Goal: Task Accomplishment & Management: Manage account settings

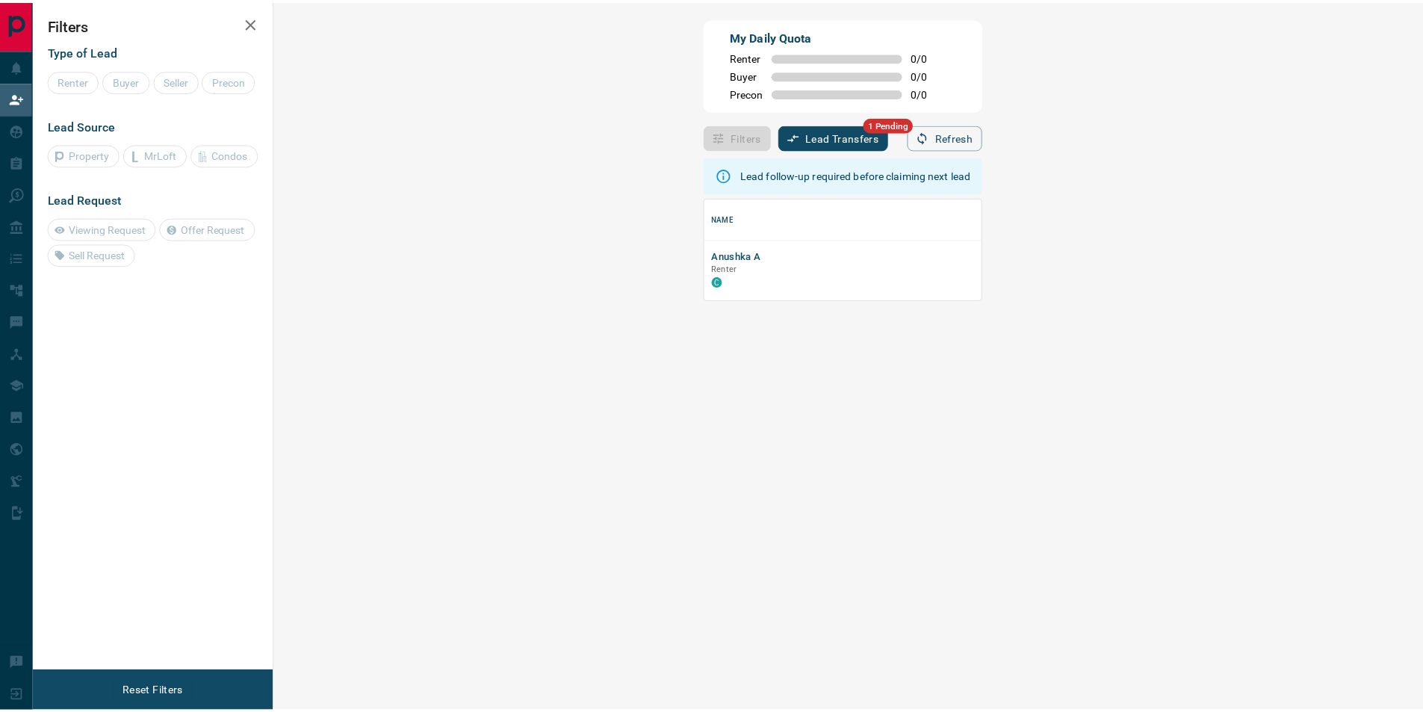
scroll to position [90, 1116]
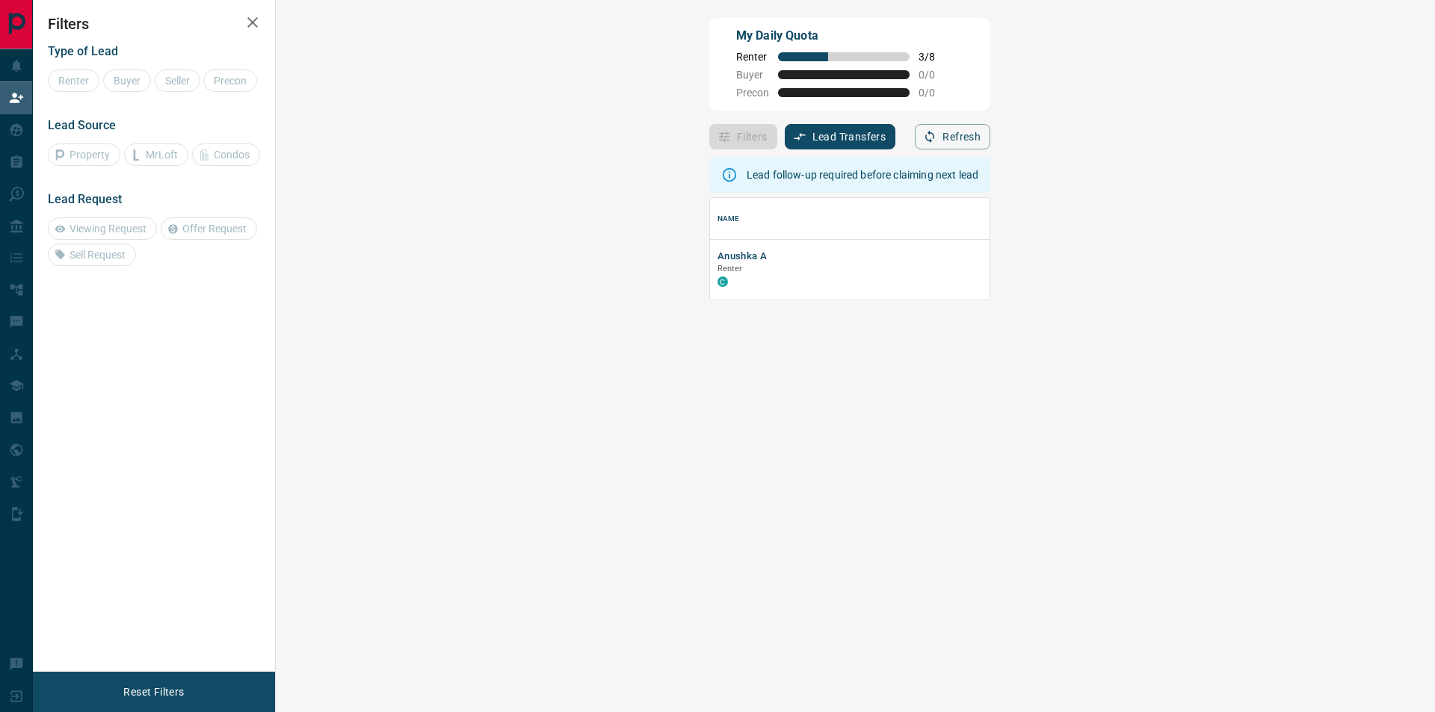
click at [785, 142] on button "Lead Transfers" at bounding box center [840, 136] width 111 height 25
click at [352, 278] on div at bounding box center [717, 356] width 1435 height 712
click at [717, 286] on div "C" at bounding box center [974, 281] width 514 height 12
click at [717, 259] on button "Anushka A" at bounding box center [741, 257] width 49 height 14
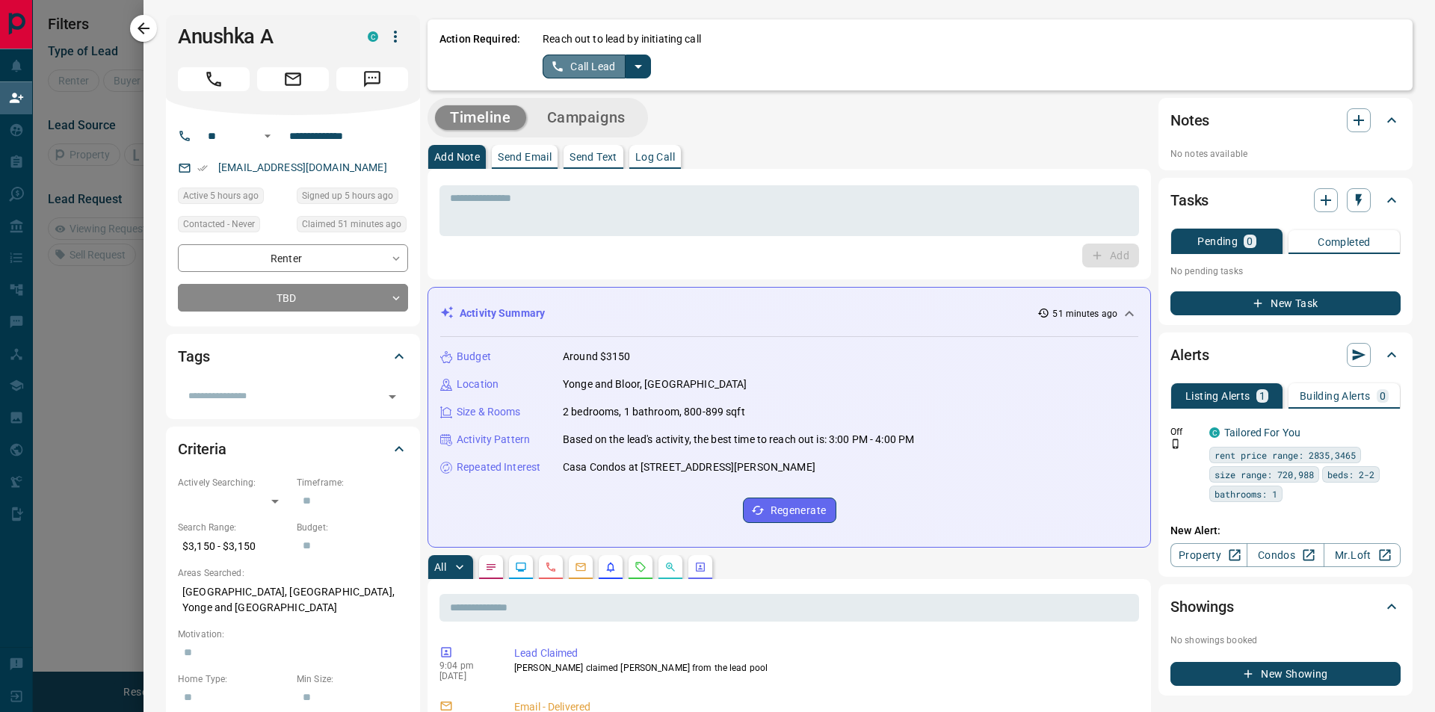
click at [573, 69] on button "Call Lead" at bounding box center [583, 67] width 83 height 24
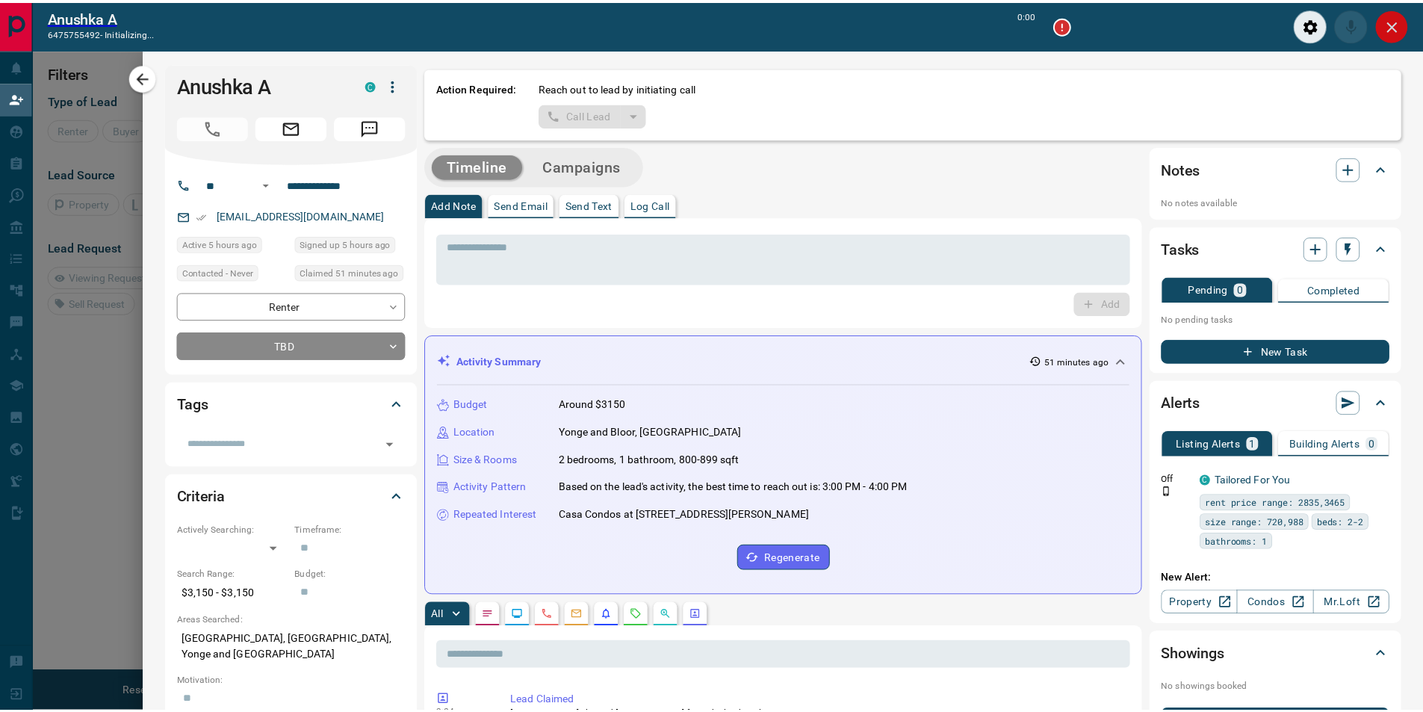
scroll to position [90, 1104]
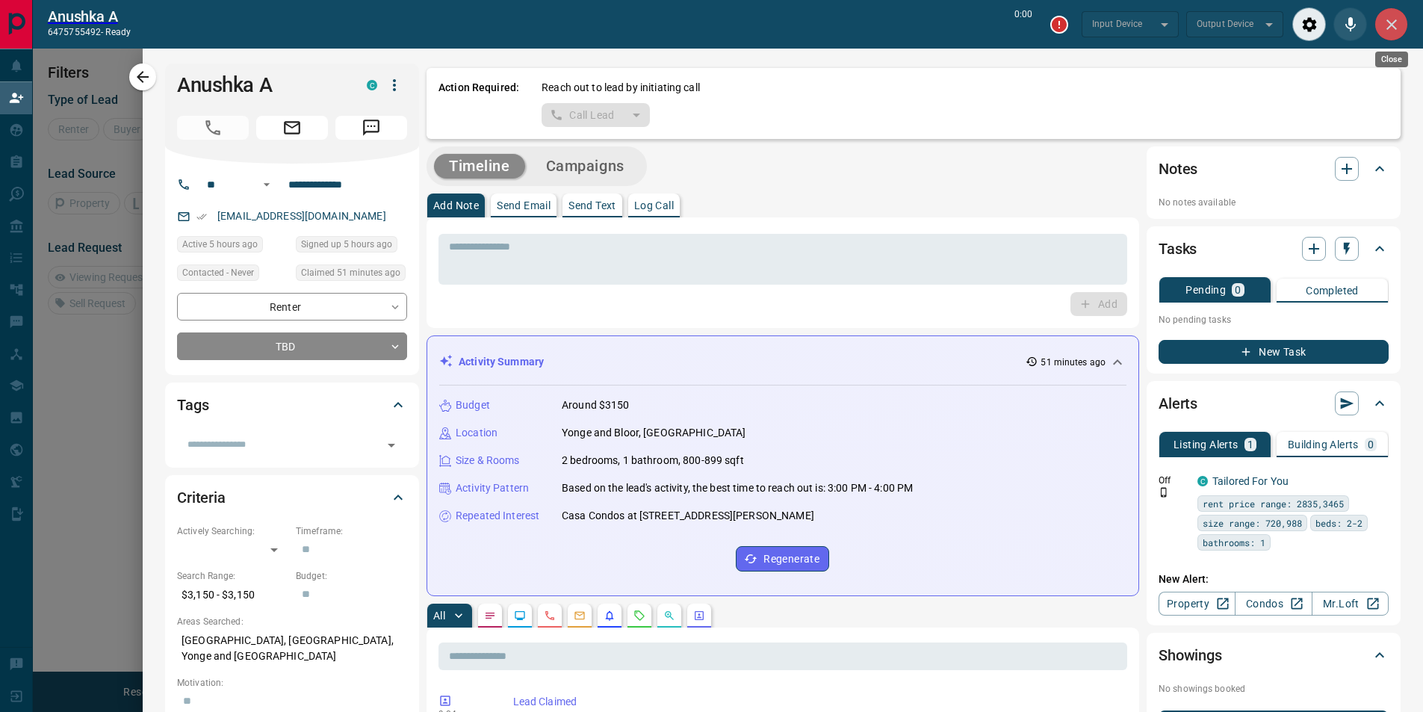
click at [1396, 33] on icon "Close" at bounding box center [1392, 25] width 18 height 18
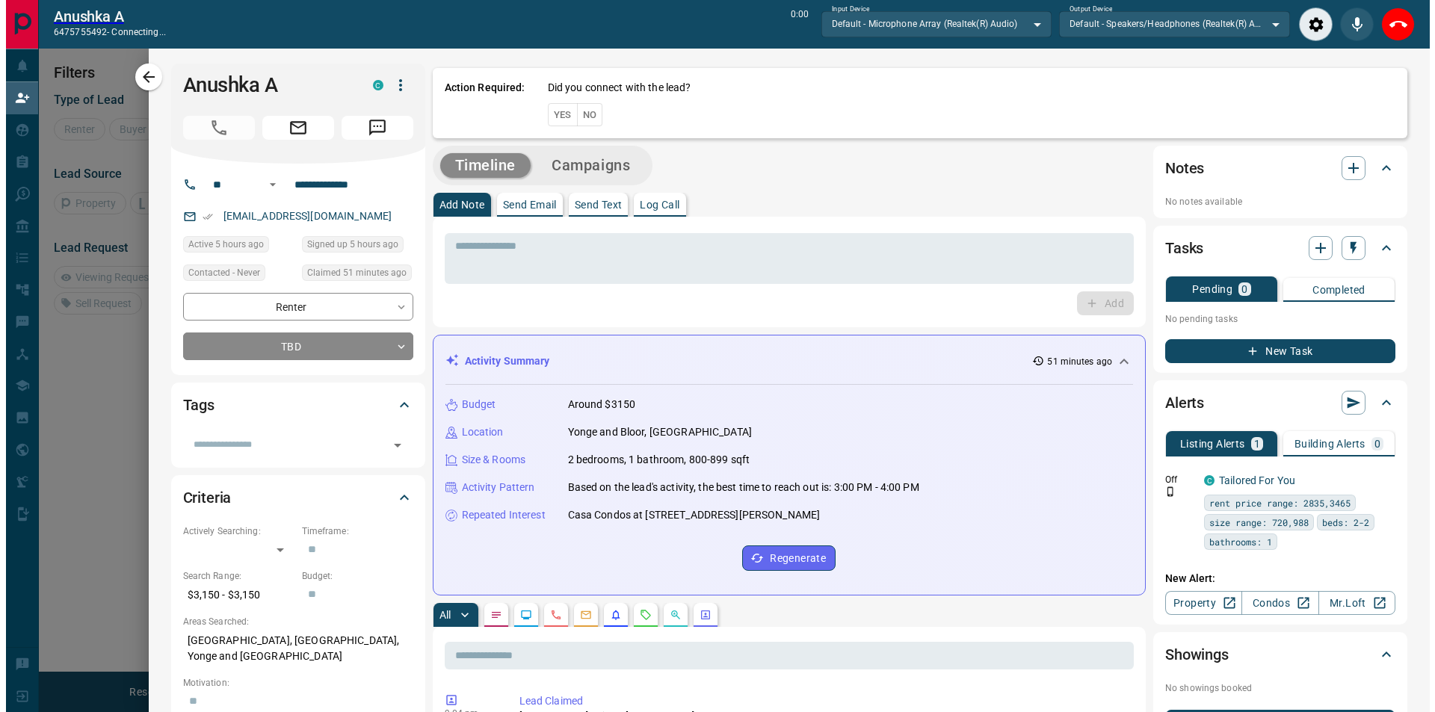
scroll to position [12, 12]
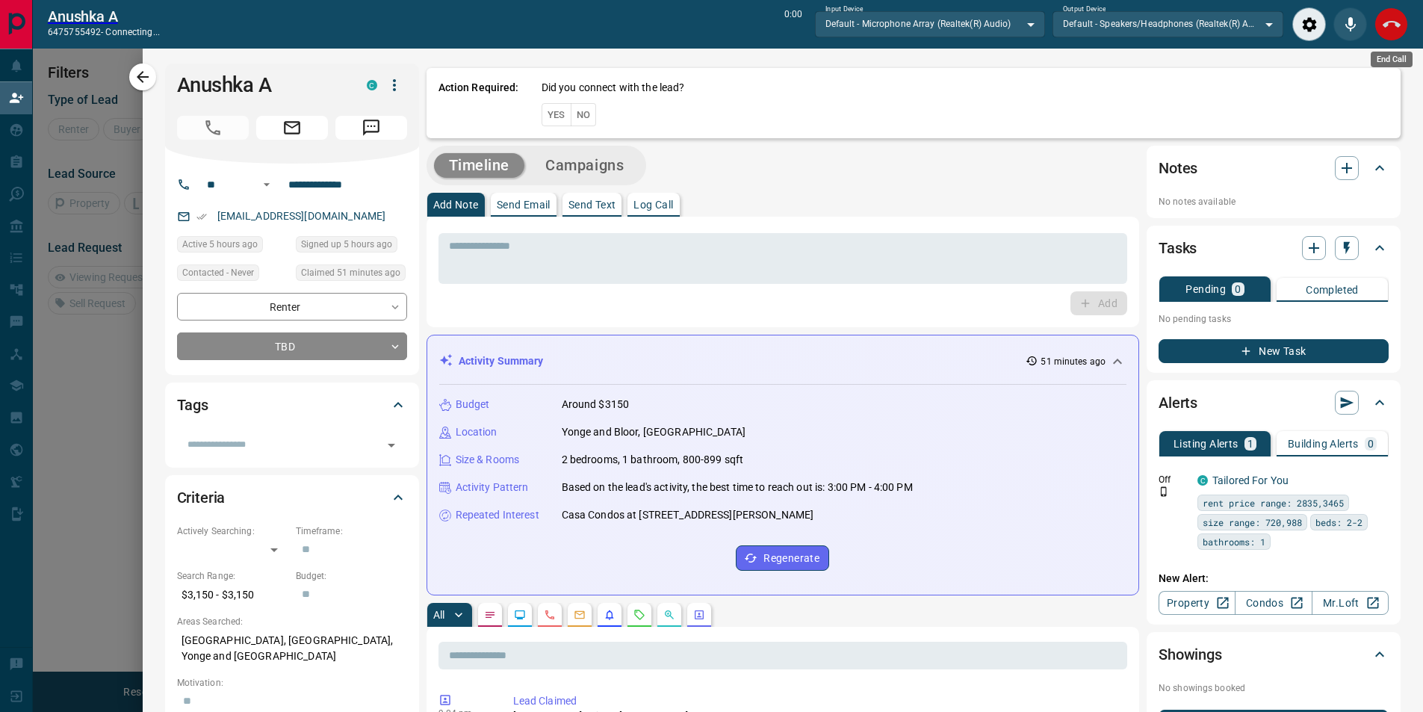
click at [1383, 26] on icon "End Call" at bounding box center [1392, 25] width 18 height 18
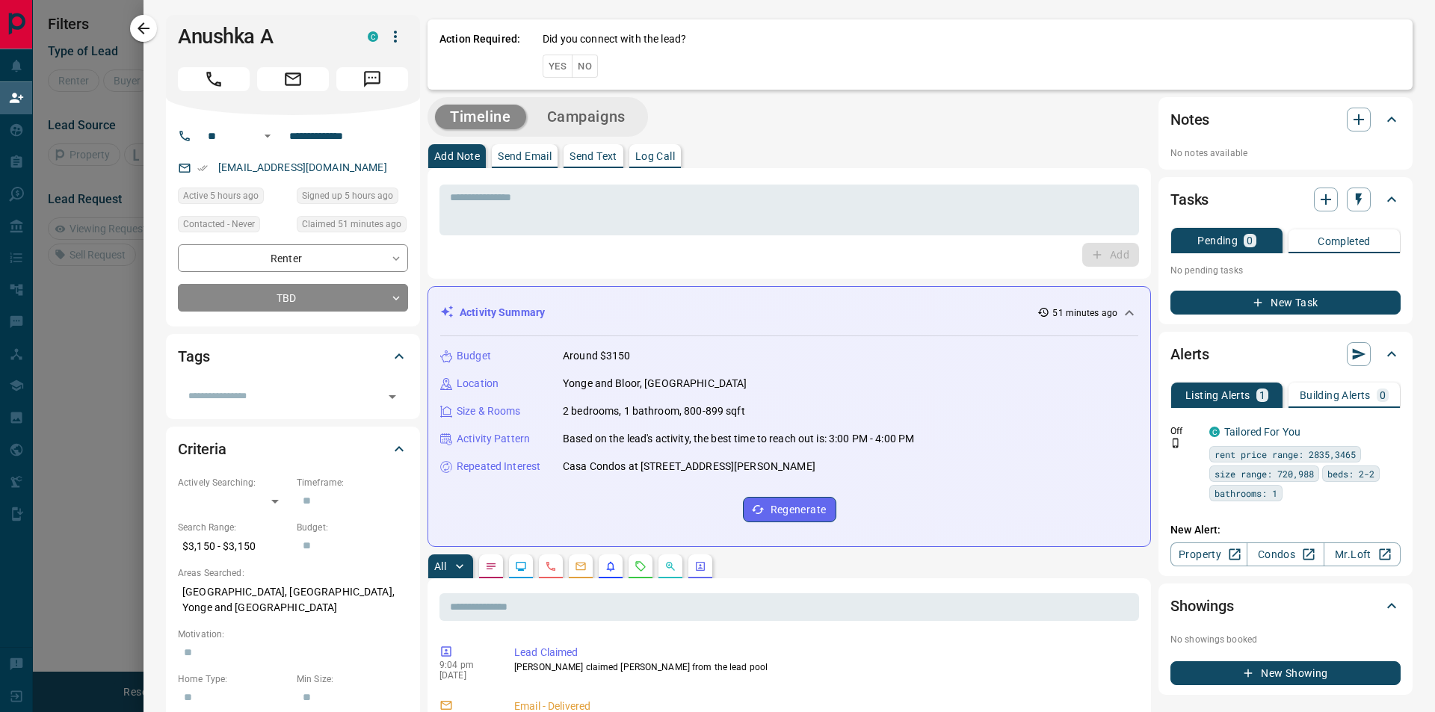
scroll to position [90, 1116]
click at [581, 66] on button "No" at bounding box center [585, 66] width 26 height 23
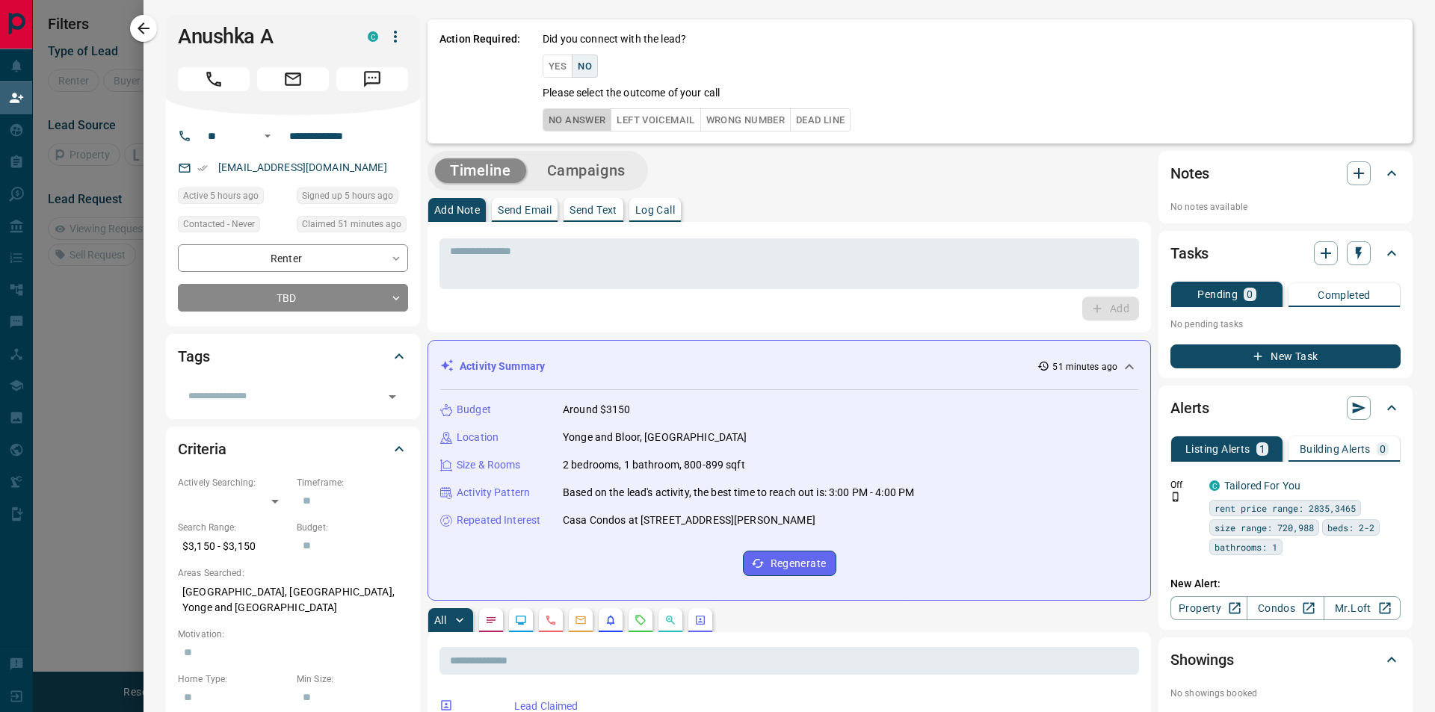
click at [556, 114] on button "No Answer" at bounding box center [576, 119] width 69 height 23
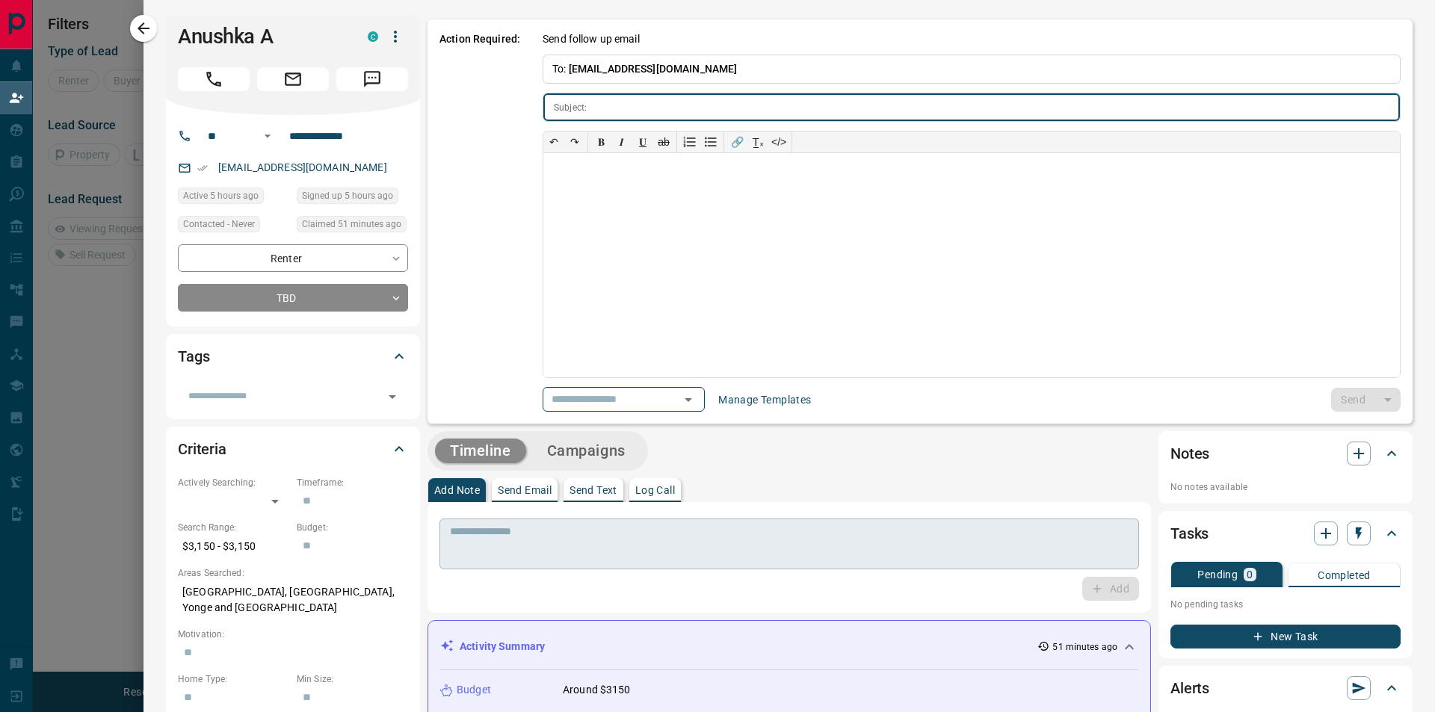
type input "**********"
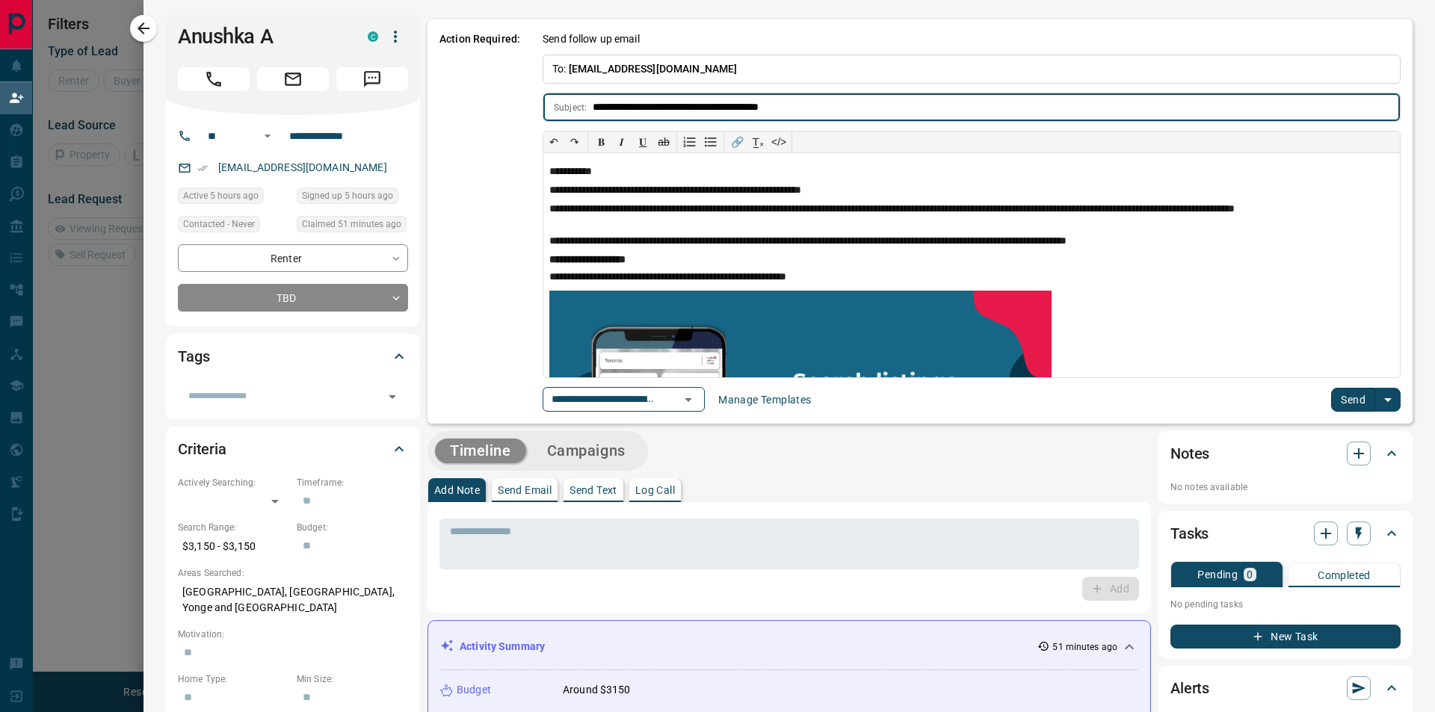
click at [1334, 399] on button "Send" at bounding box center [1353, 400] width 44 height 24
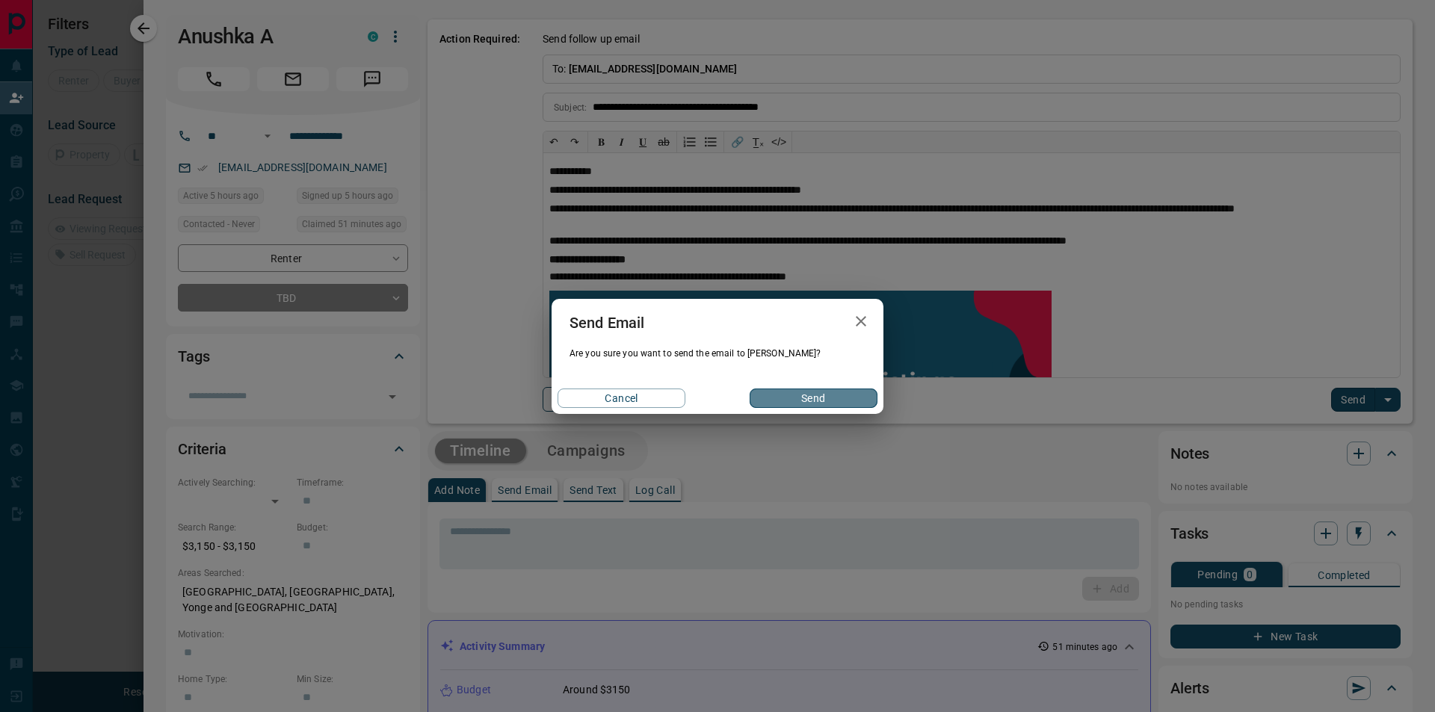
click at [805, 397] on button "Send" at bounding box center [813, 398] width 128 height 19
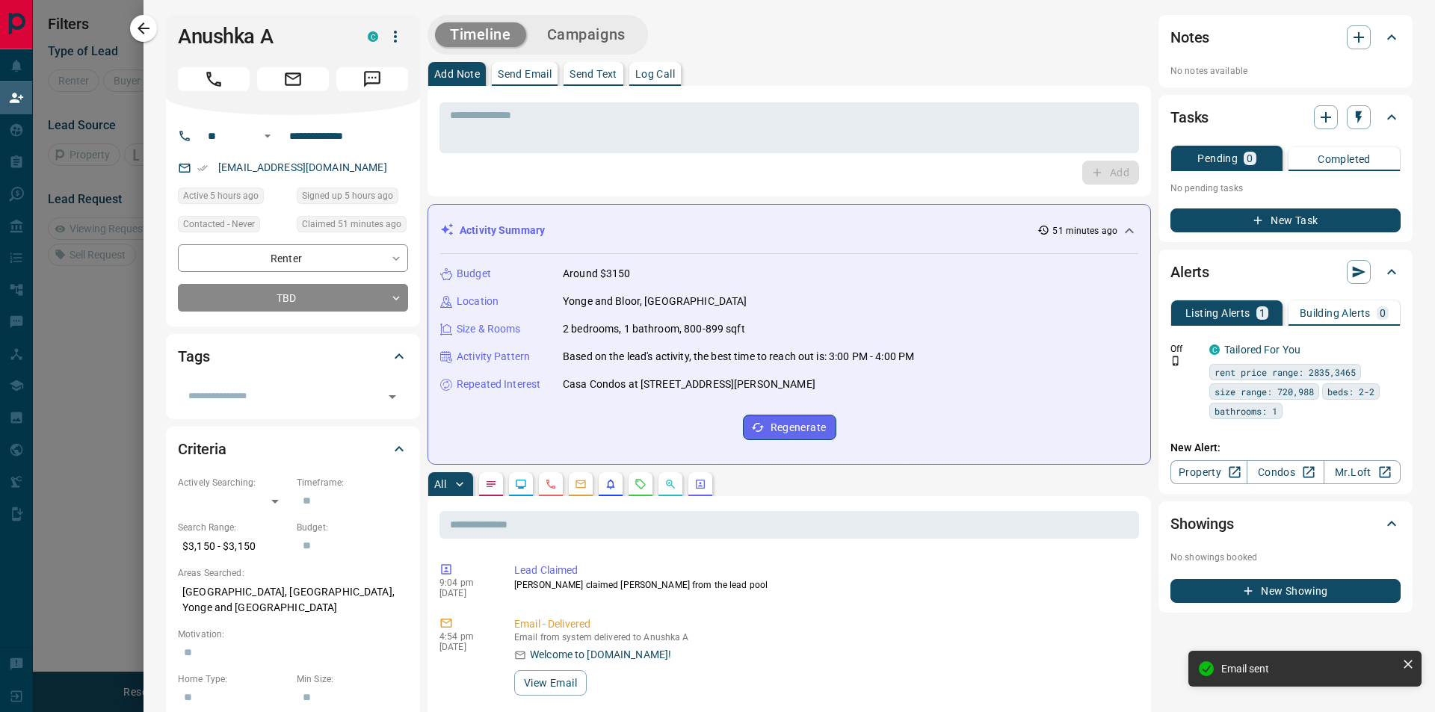
click at [595, 29] on button "Campaigns" at bounding box center [586, 34] width 108 height 25
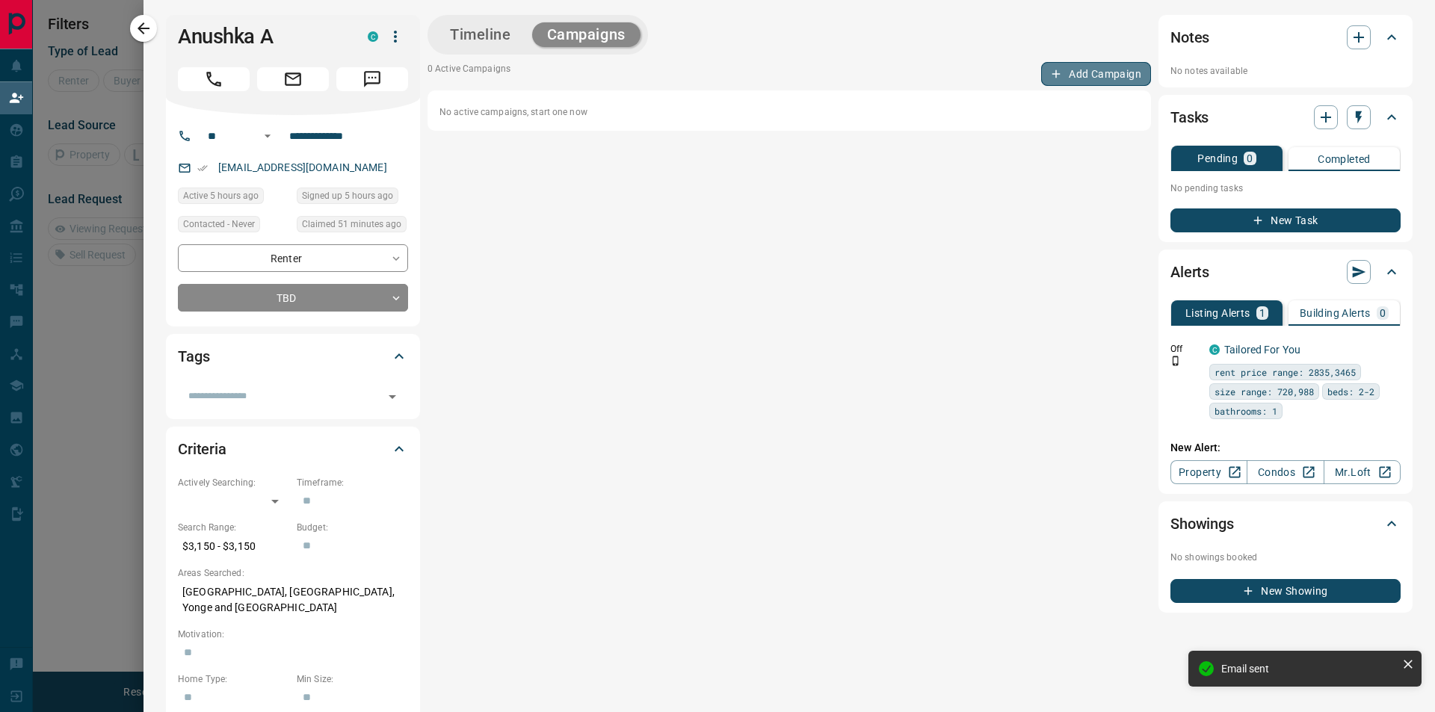
click at [1086, 74] on button "Add Campaign" at bounding box center [1096, 74] width 110 height 24
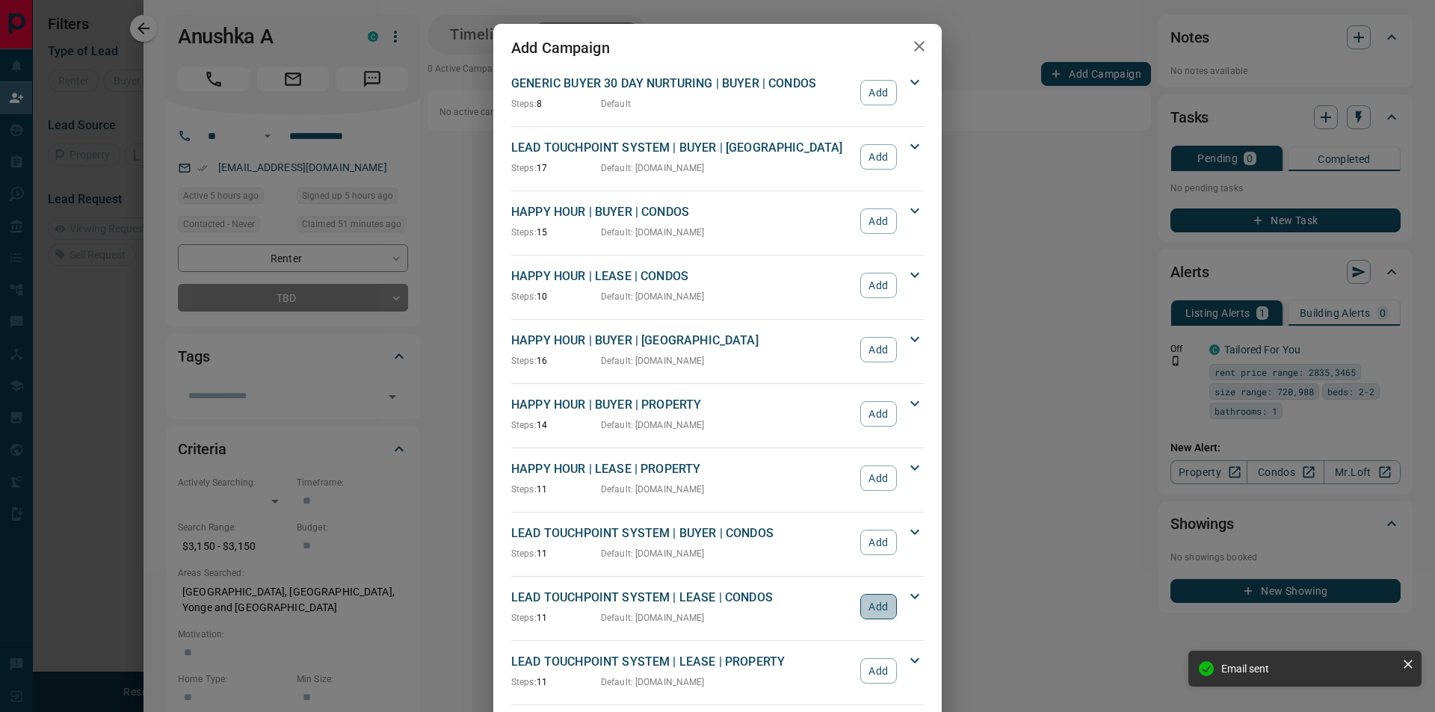
click at [876, 610] on button "Add" at bounding box center [878, 606] width 37 height 25
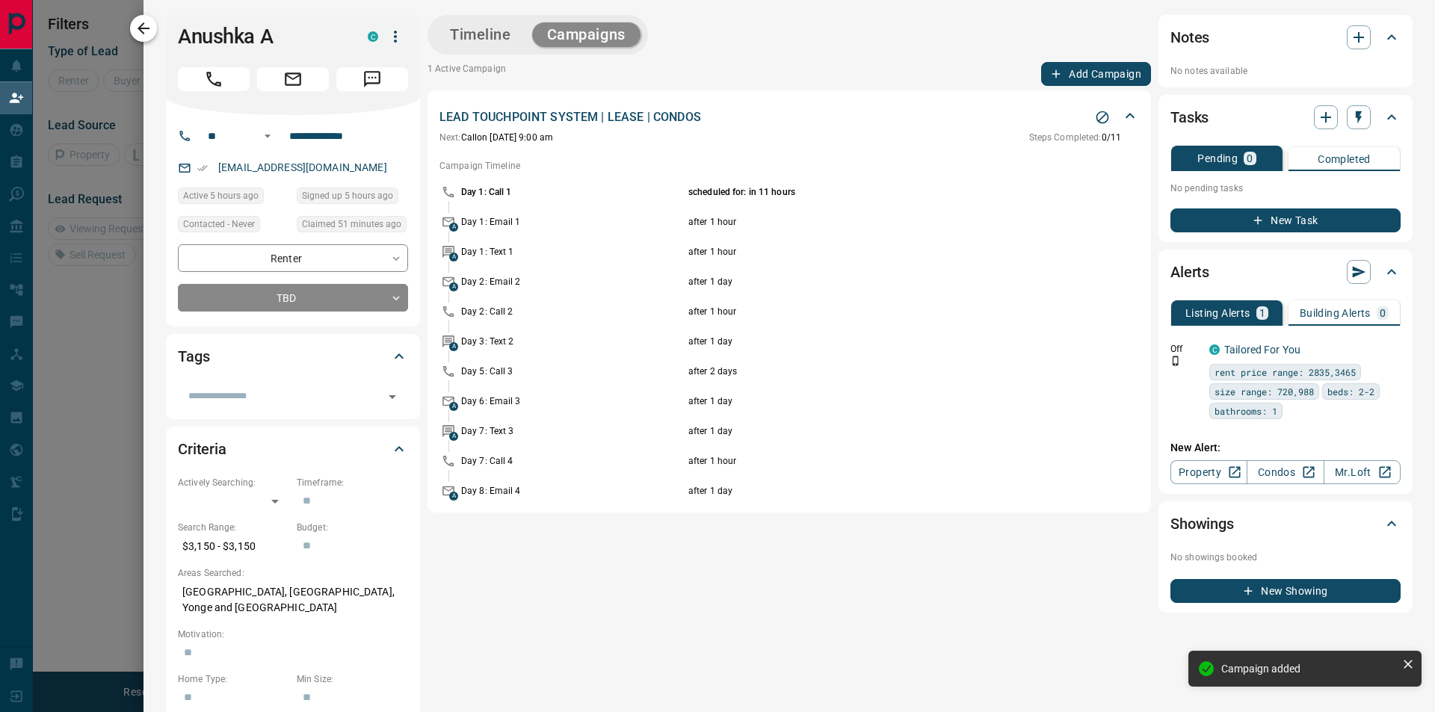
click at [141, 25] on icon "button" at bounding box center [143, 28] width 12 height 12
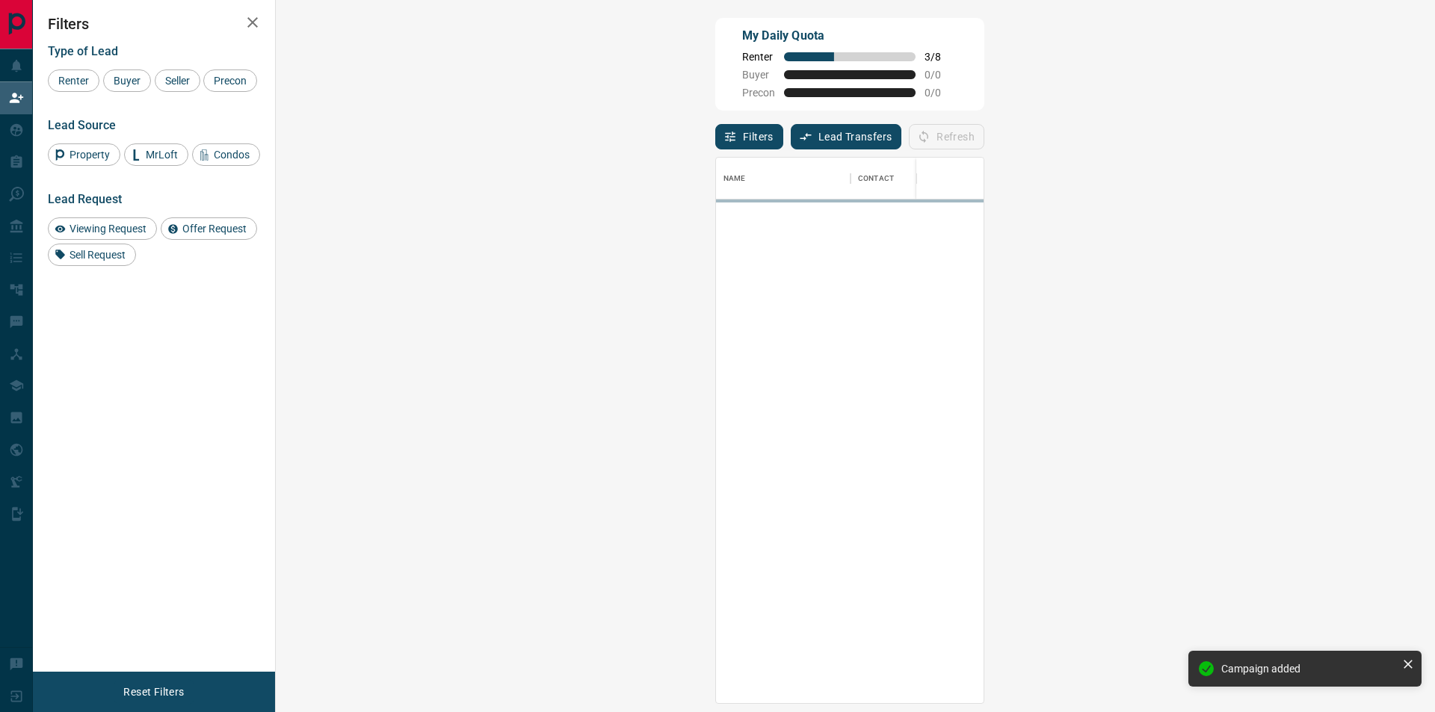
scroll to position [535, 1116]
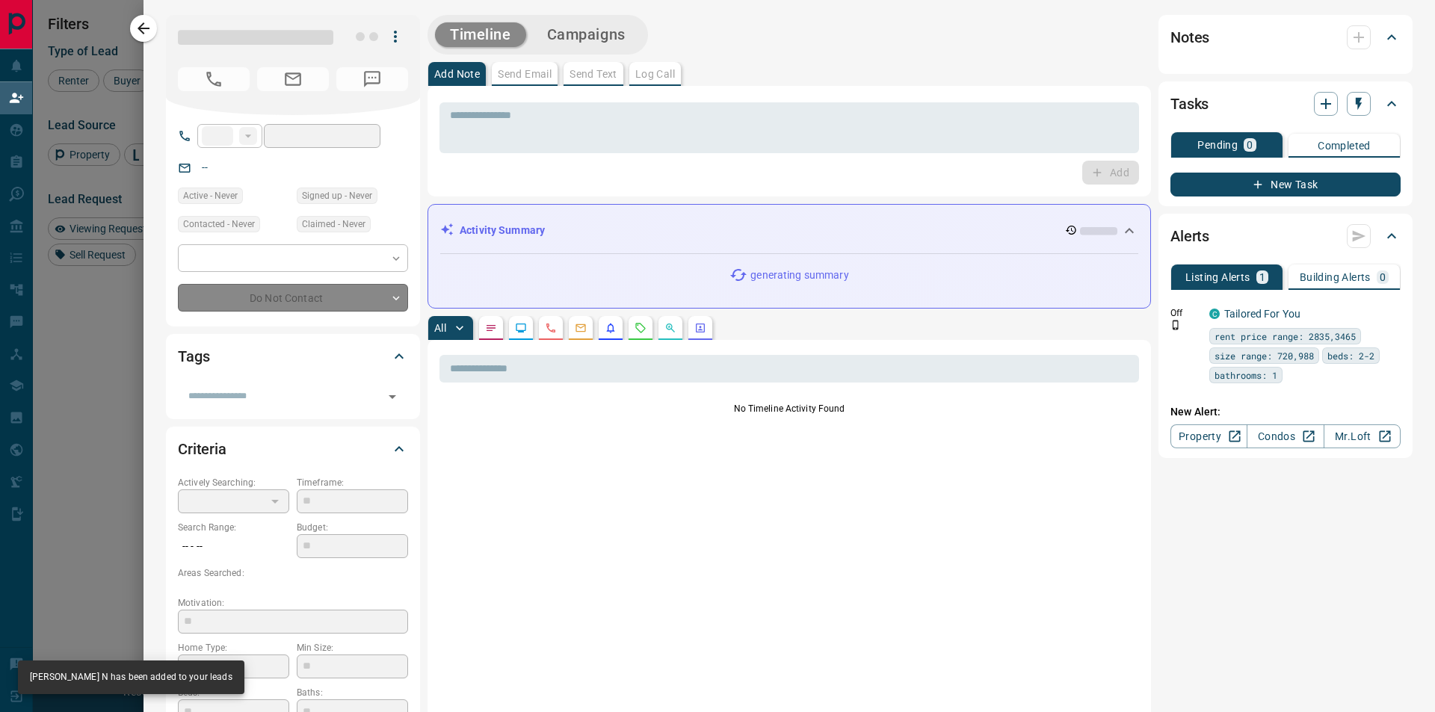
type input "**"
type input "**********"
type input "**"
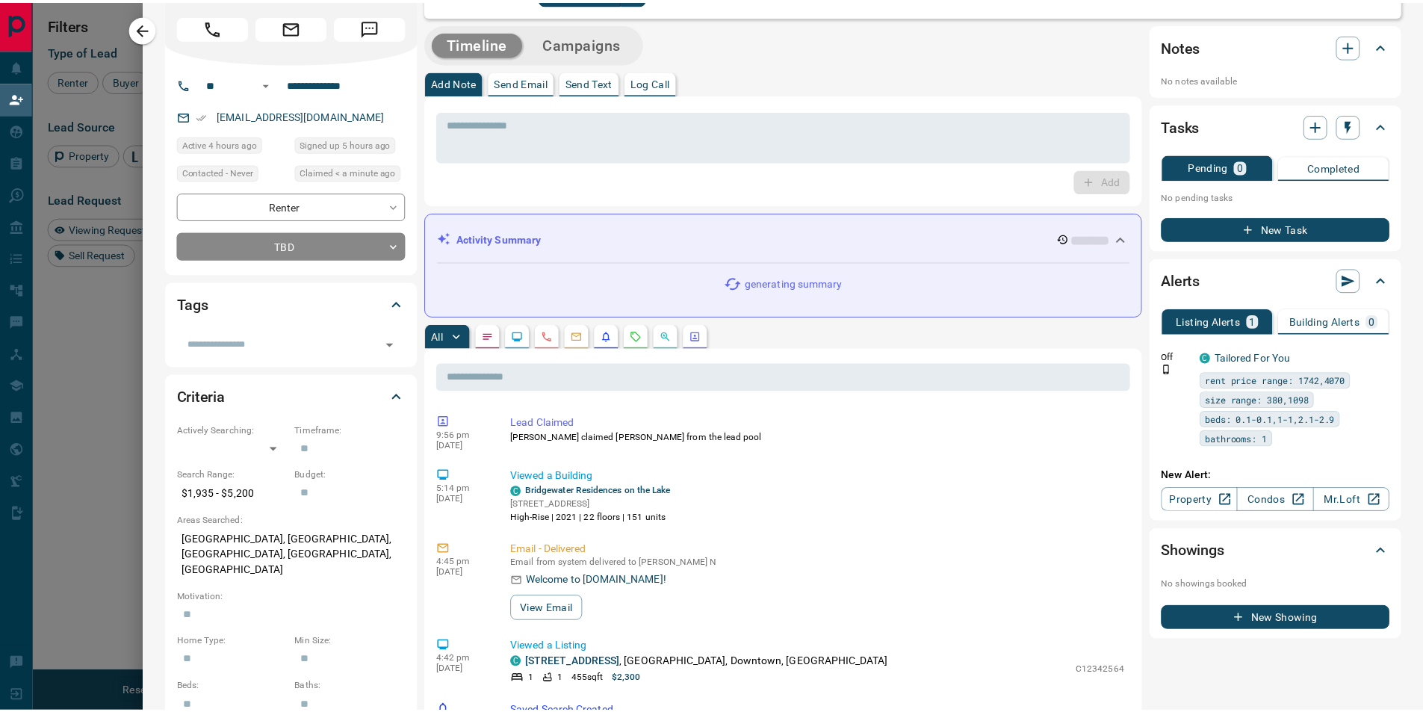
scroll to position [0, 0]
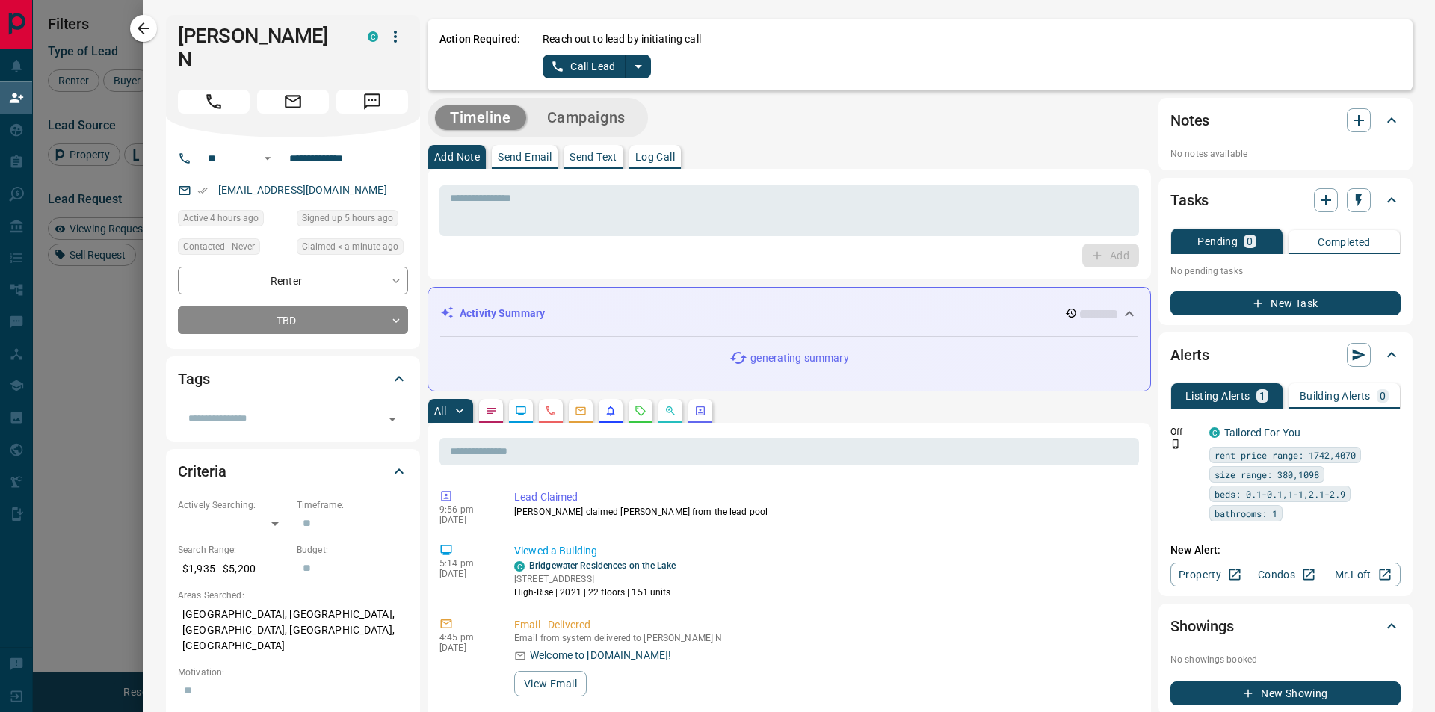
click at [581, 54] on div "Reach out to lead by initiating call Call Lead" at bounding box center [971, 54] width 858 height 47
click at [569, 71] on button "Call Lead" at bounding box center [583, 67] width 83 height 24
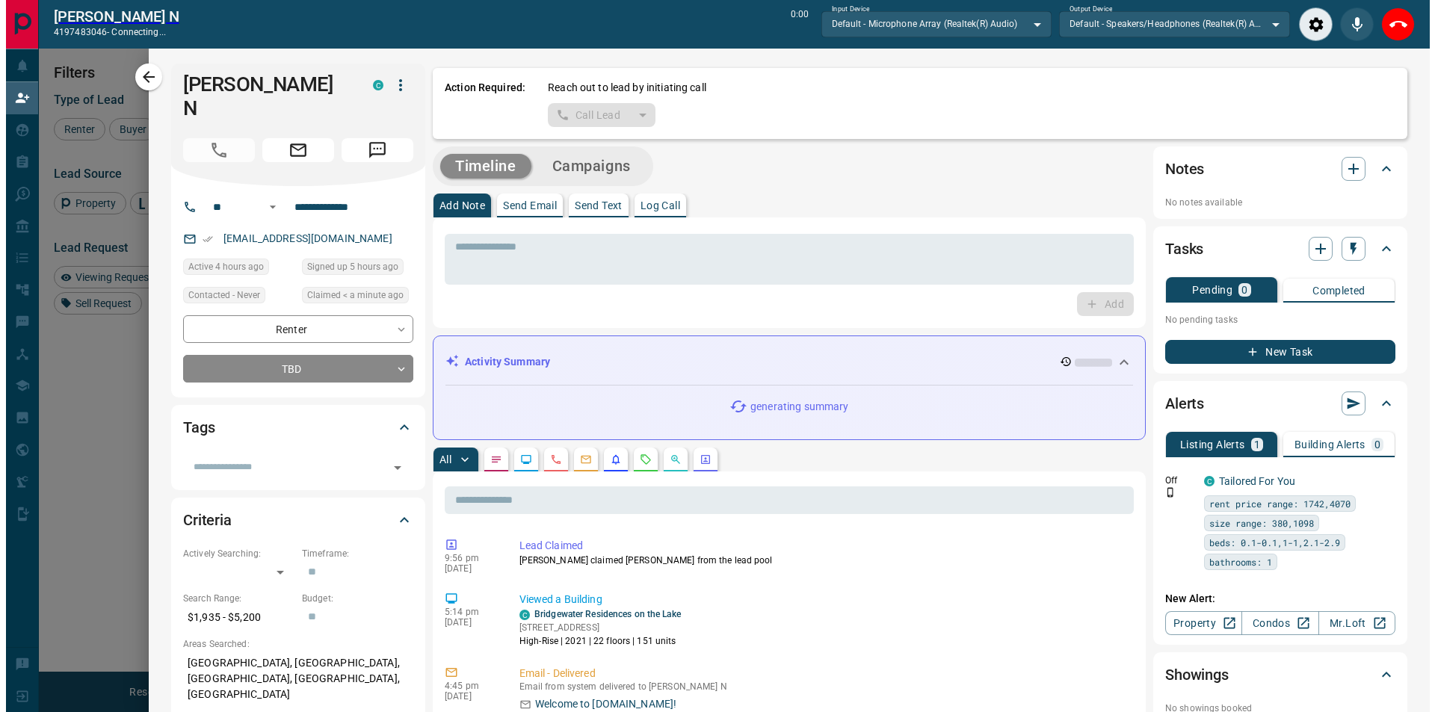
scroll to position [498, 1104]
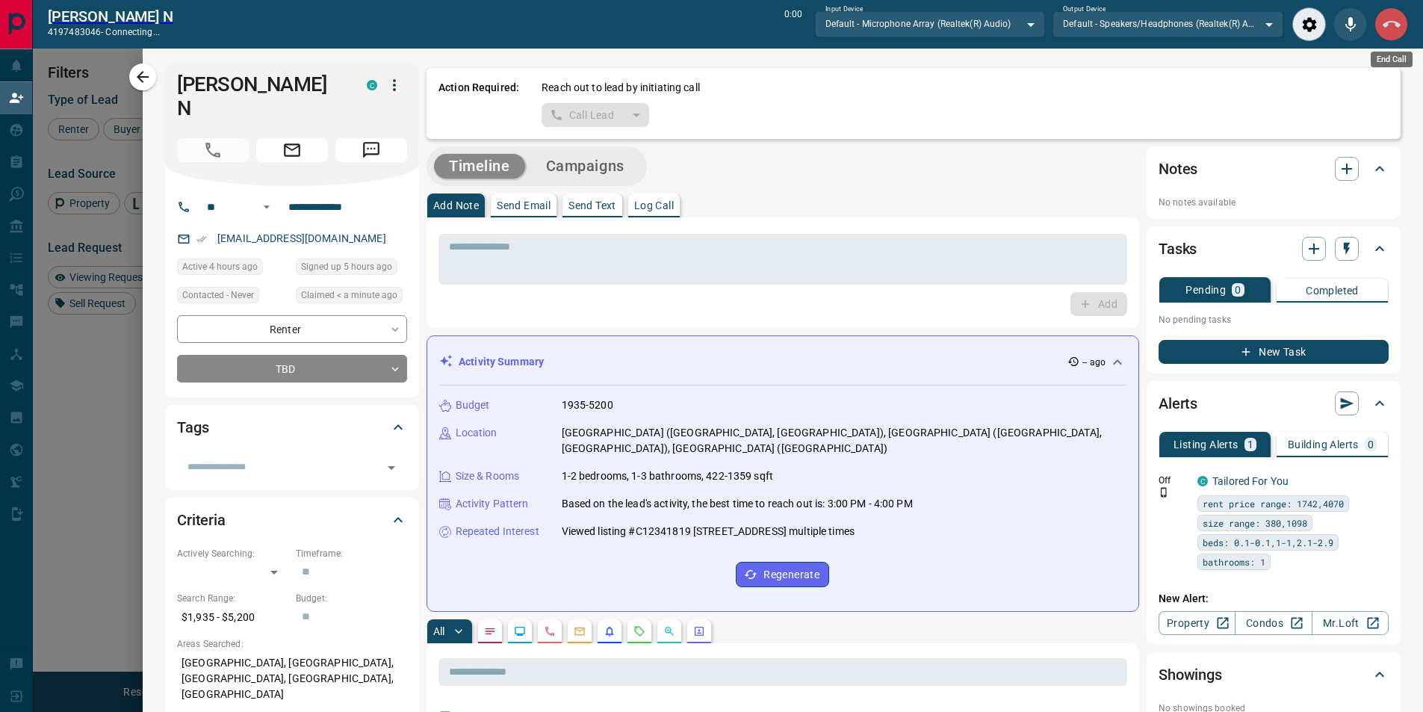
click at [1379, 13] on button "End Call" at bounding box center [1392, 24] width 34 height 34
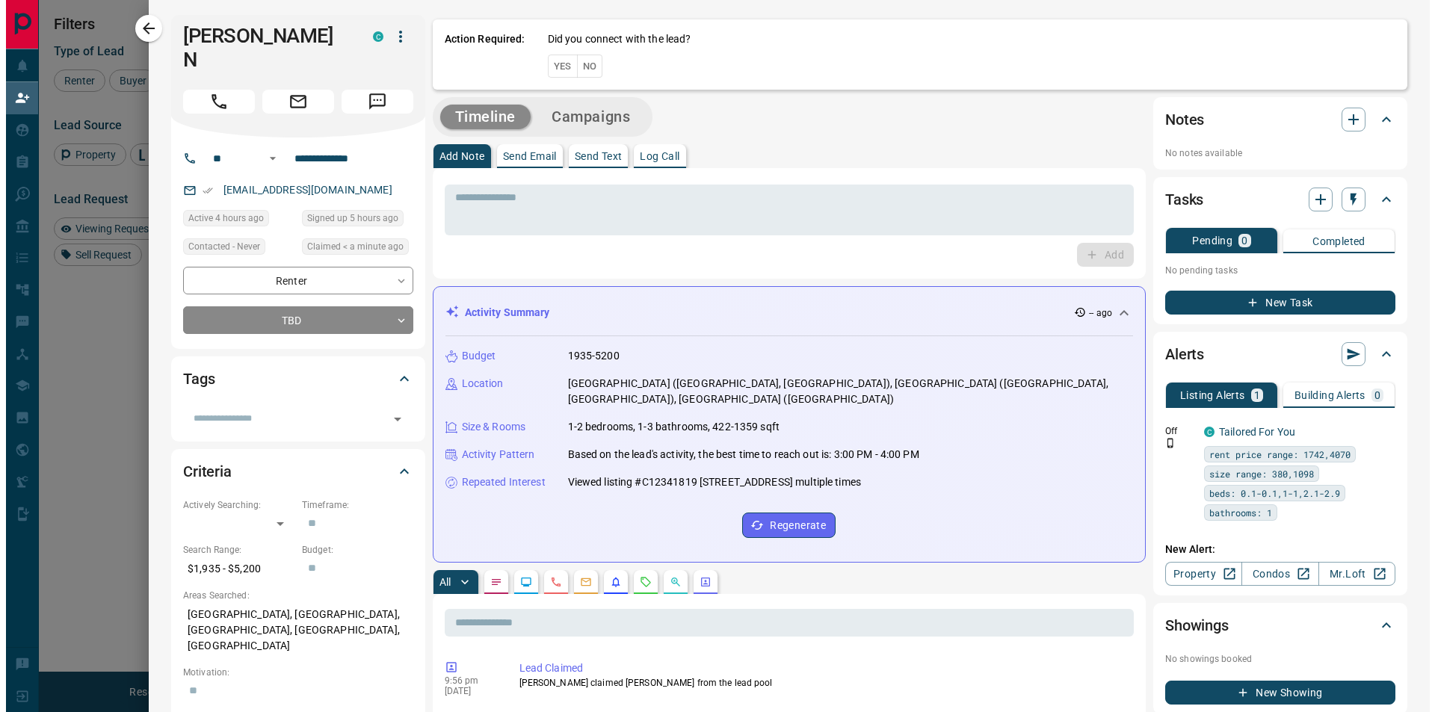
scroll to position [535, 1116]
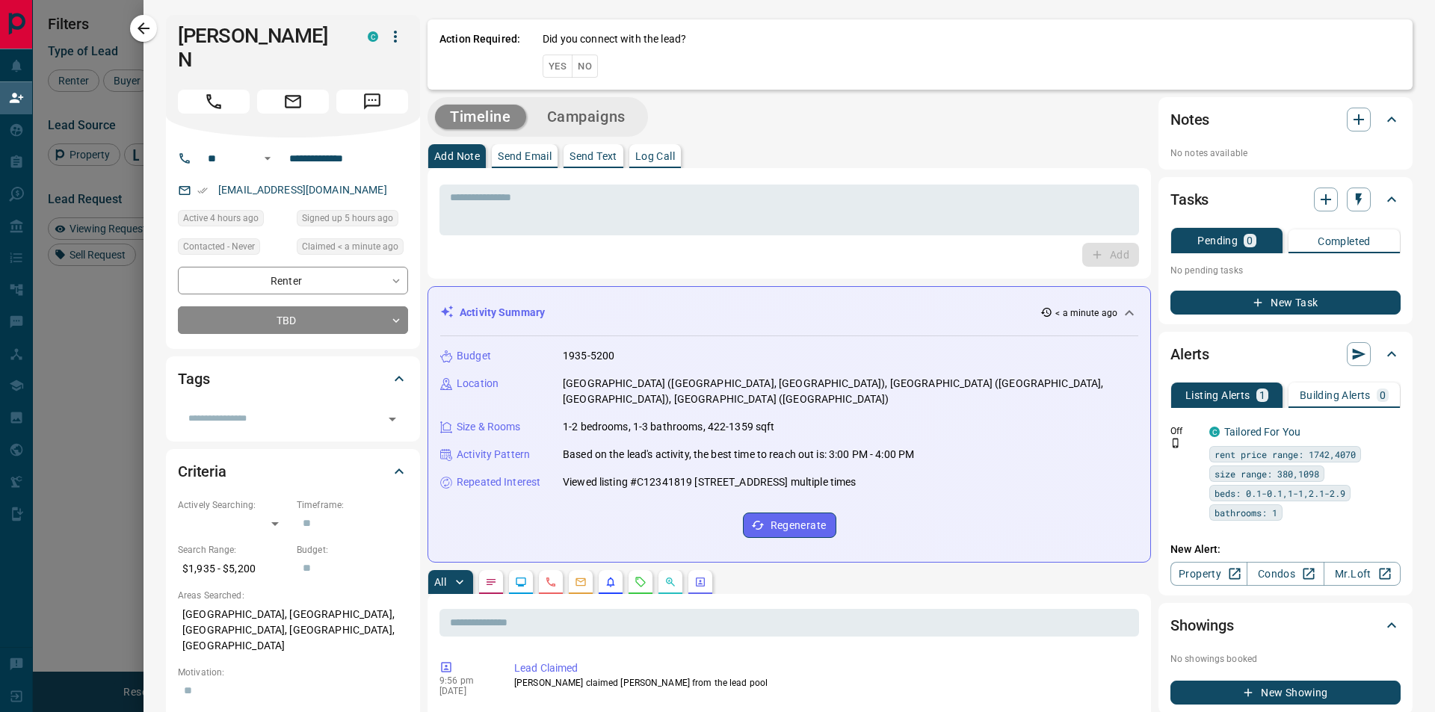
click at [590, 72] on button "No" at bounding box center [585, 66] width 26 height 23
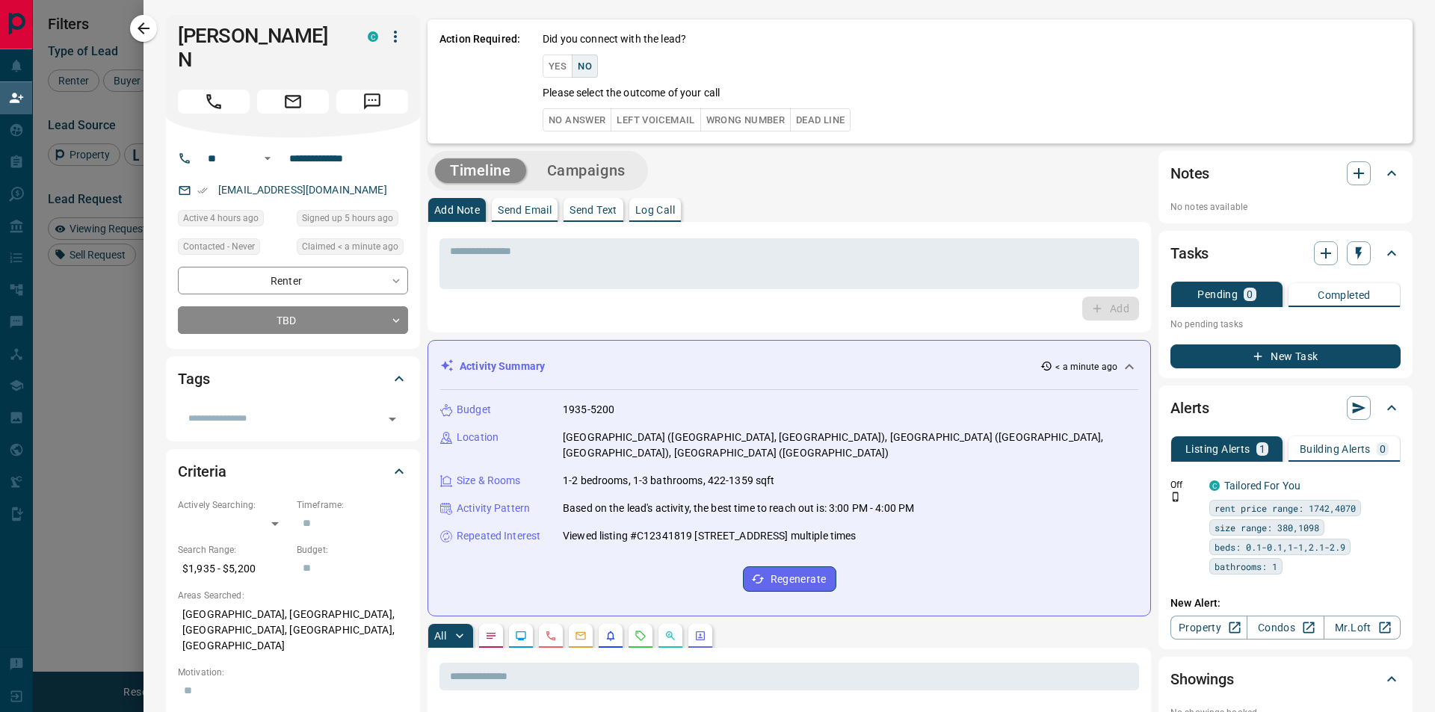
click at [590, 115] on button "No Answer" at bounding box center [576, 119] width 69 height 23
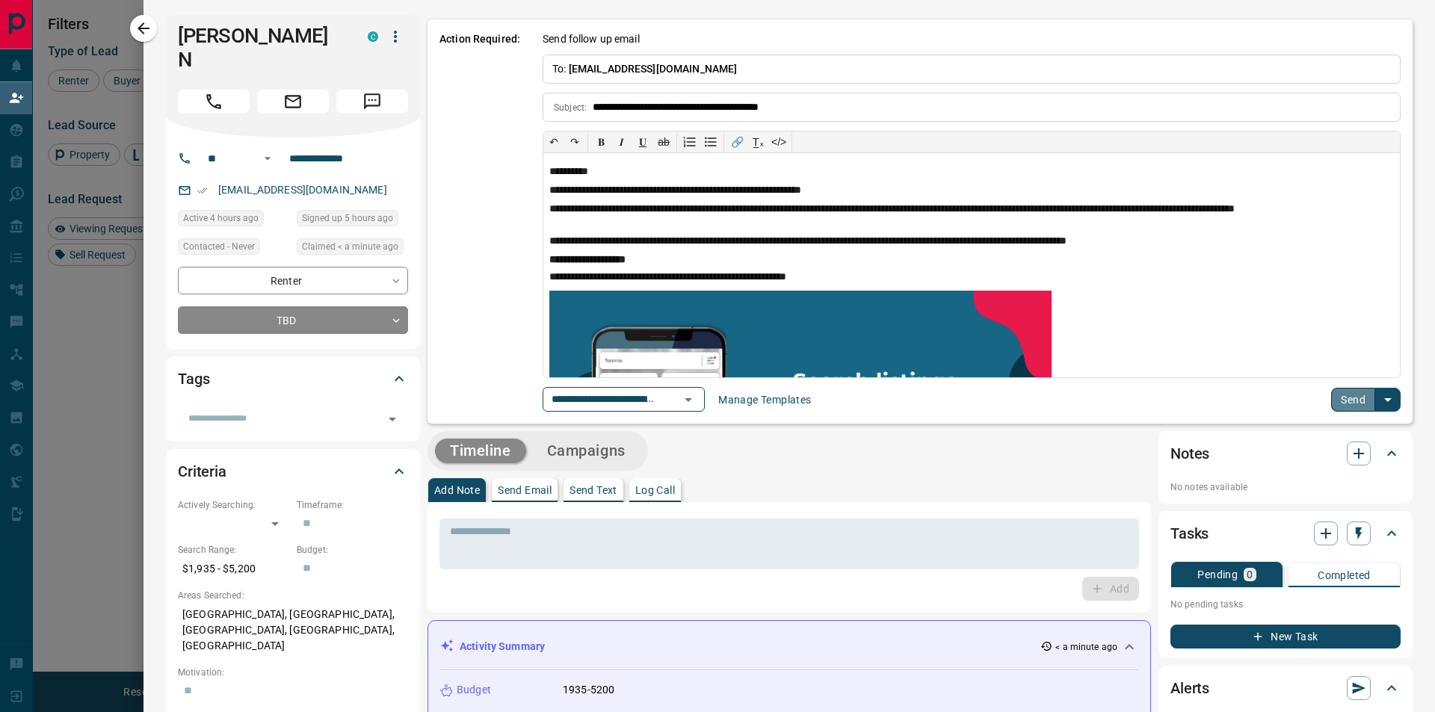
click at [1331, 397] on button "Send" at bounding box center [1353, 400] width 44 height 24
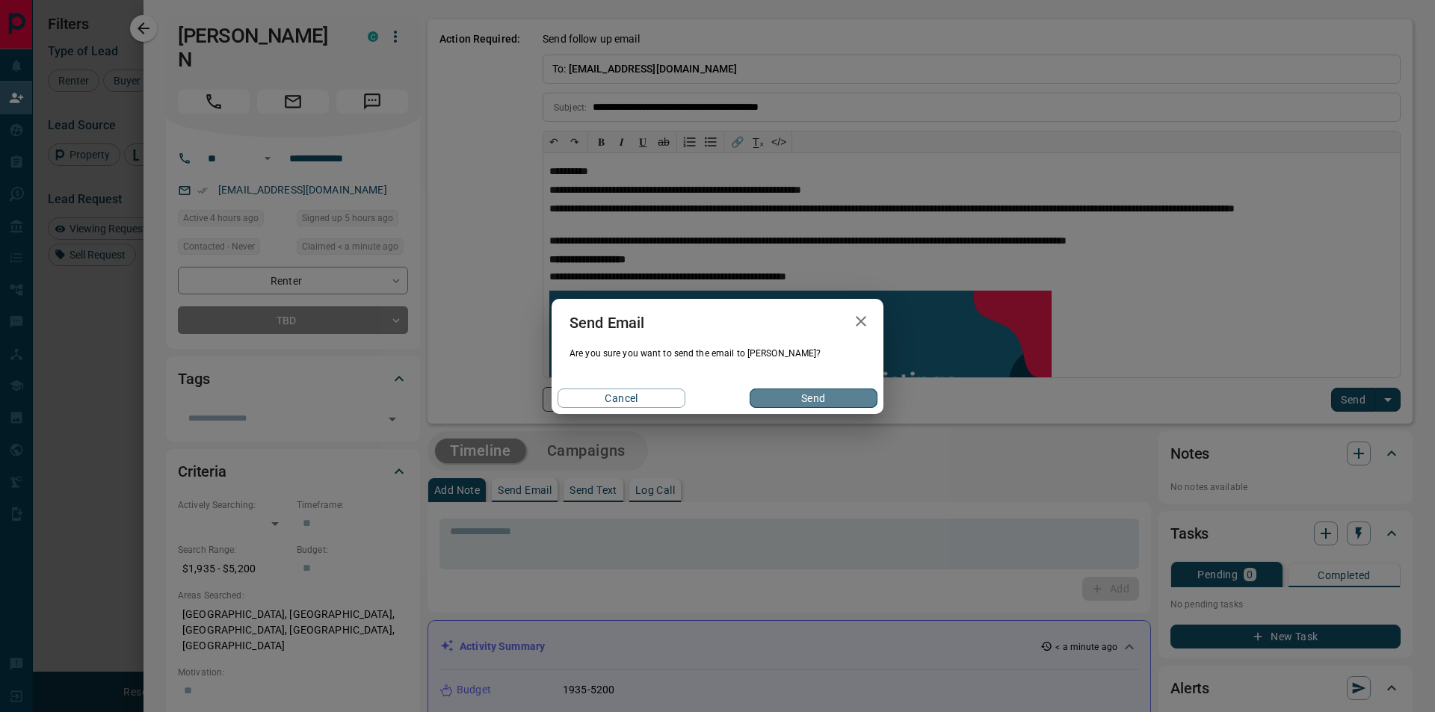
click at [814, 394] on button "Send" at bounding box center [813, 398] width 128 height 19
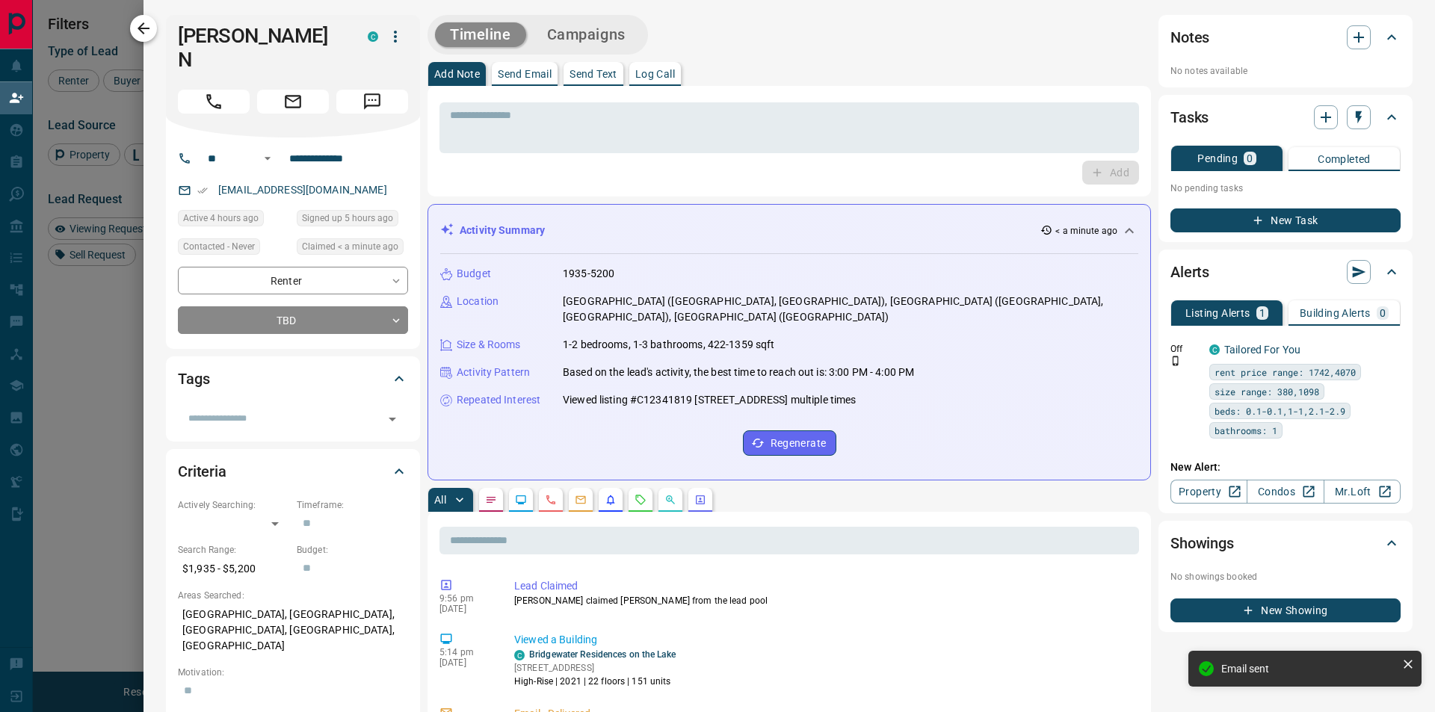
click at [142, 30] on icon "button" at bounding box center [143, 28] width 18 height 18
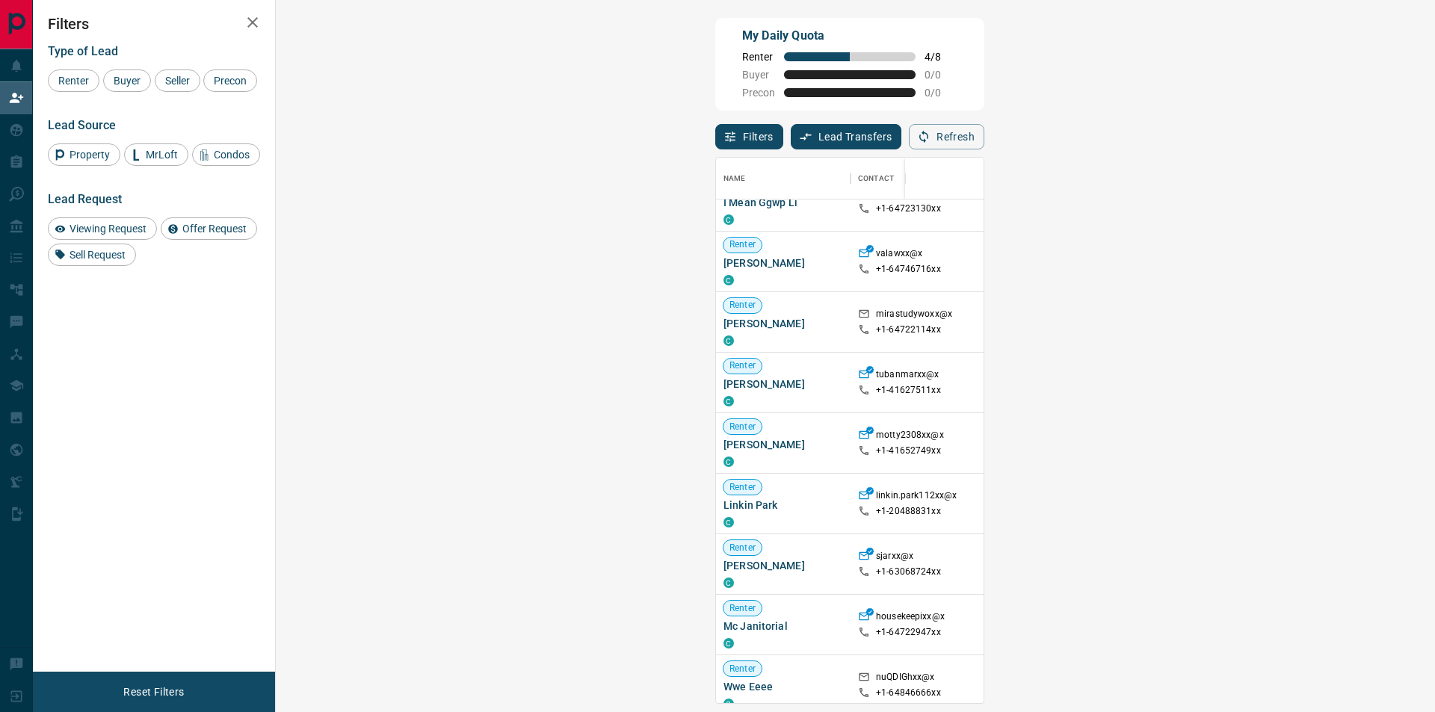
scroll to position [0, 0]
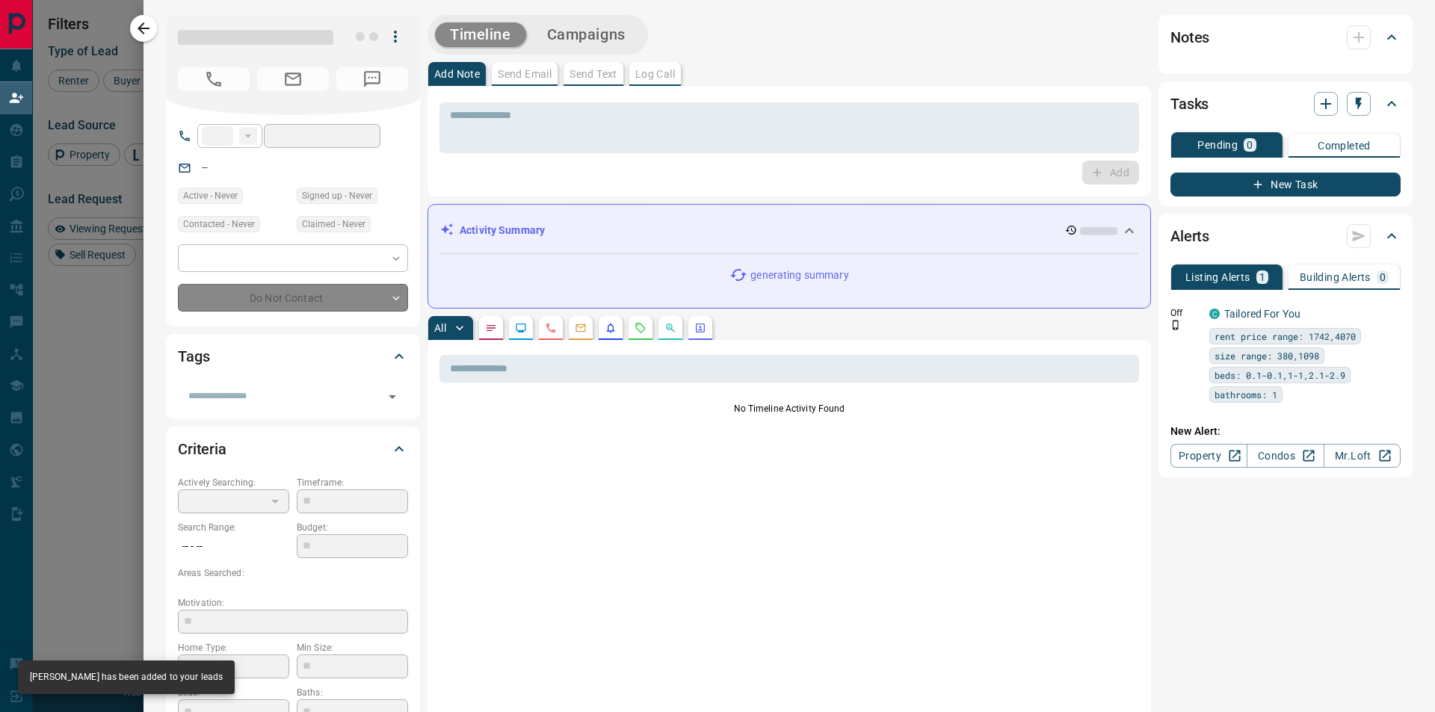
type input "**"
type input "**********"
type input "**"
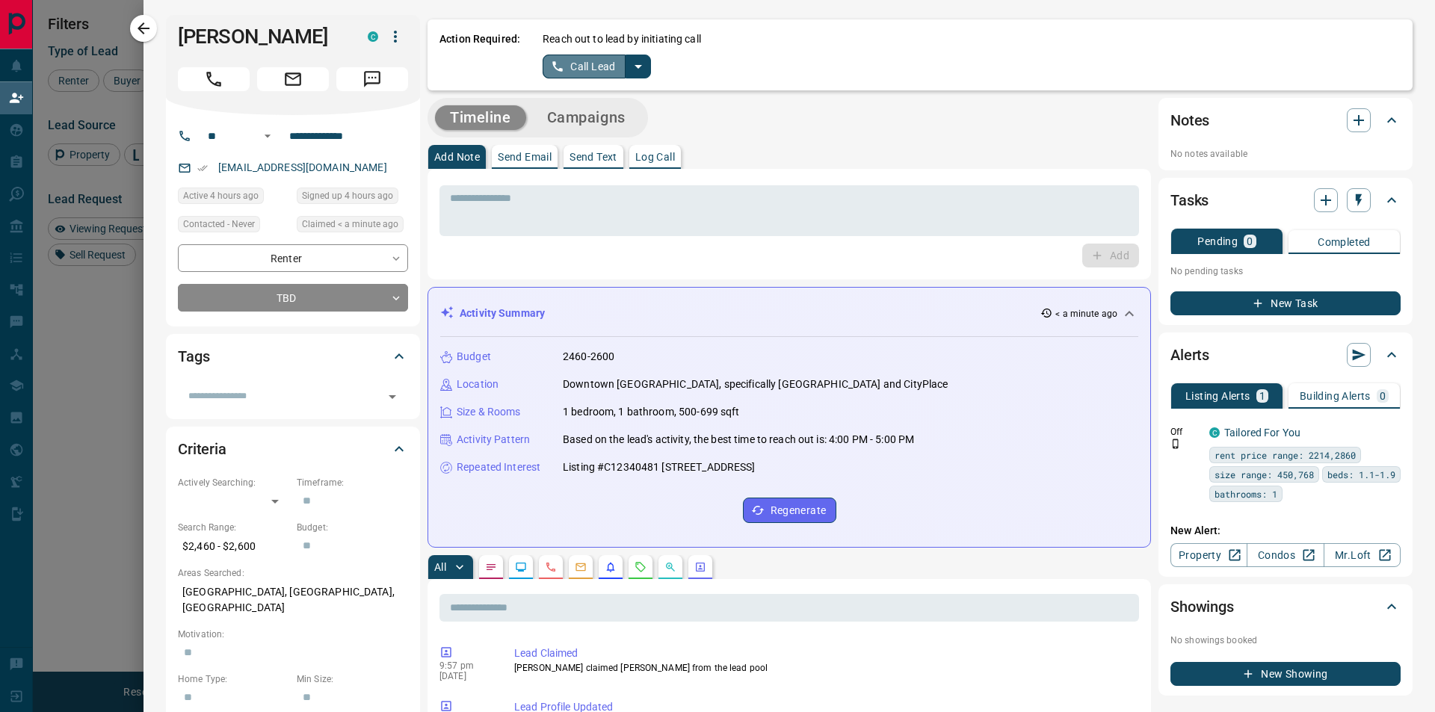
click at [593, 68] on button "Call Lead" at bounding box center [583, 67] width 83 height 24
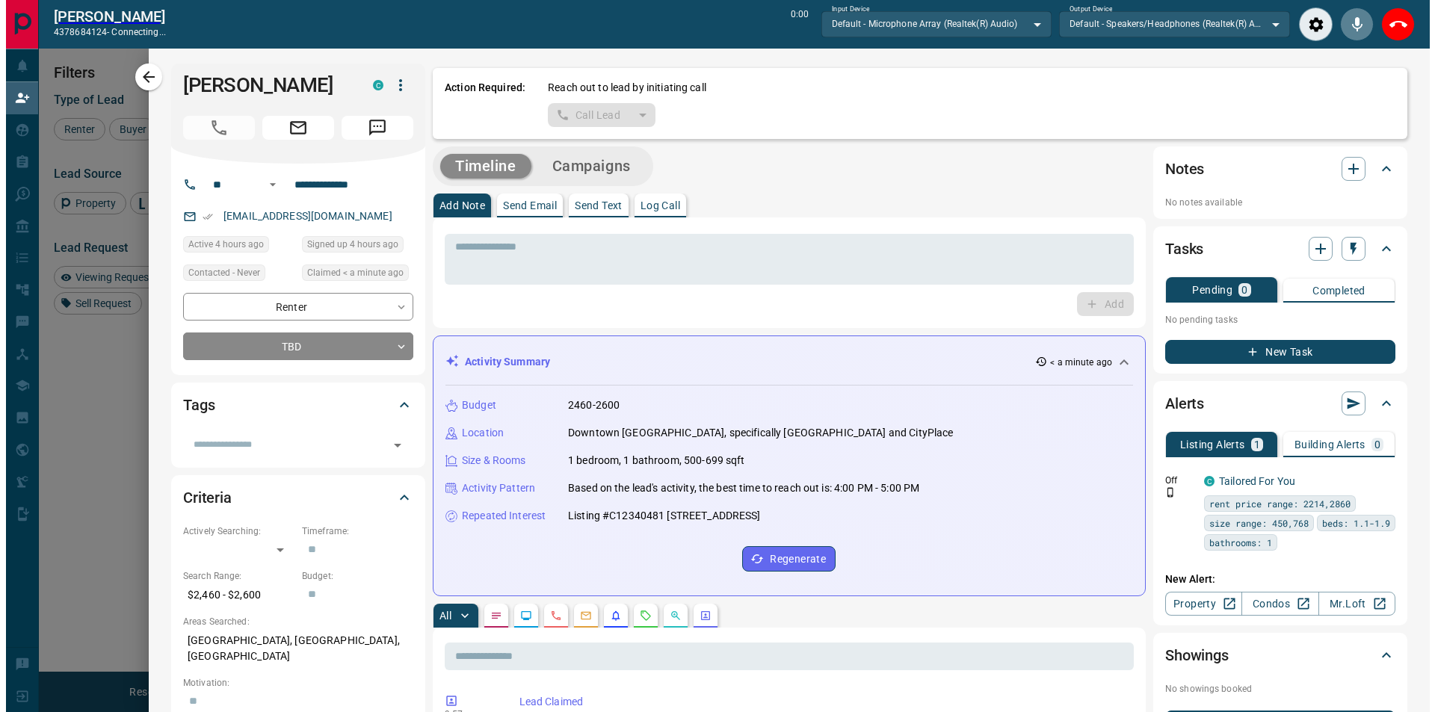
scroll to position [498, 1104]
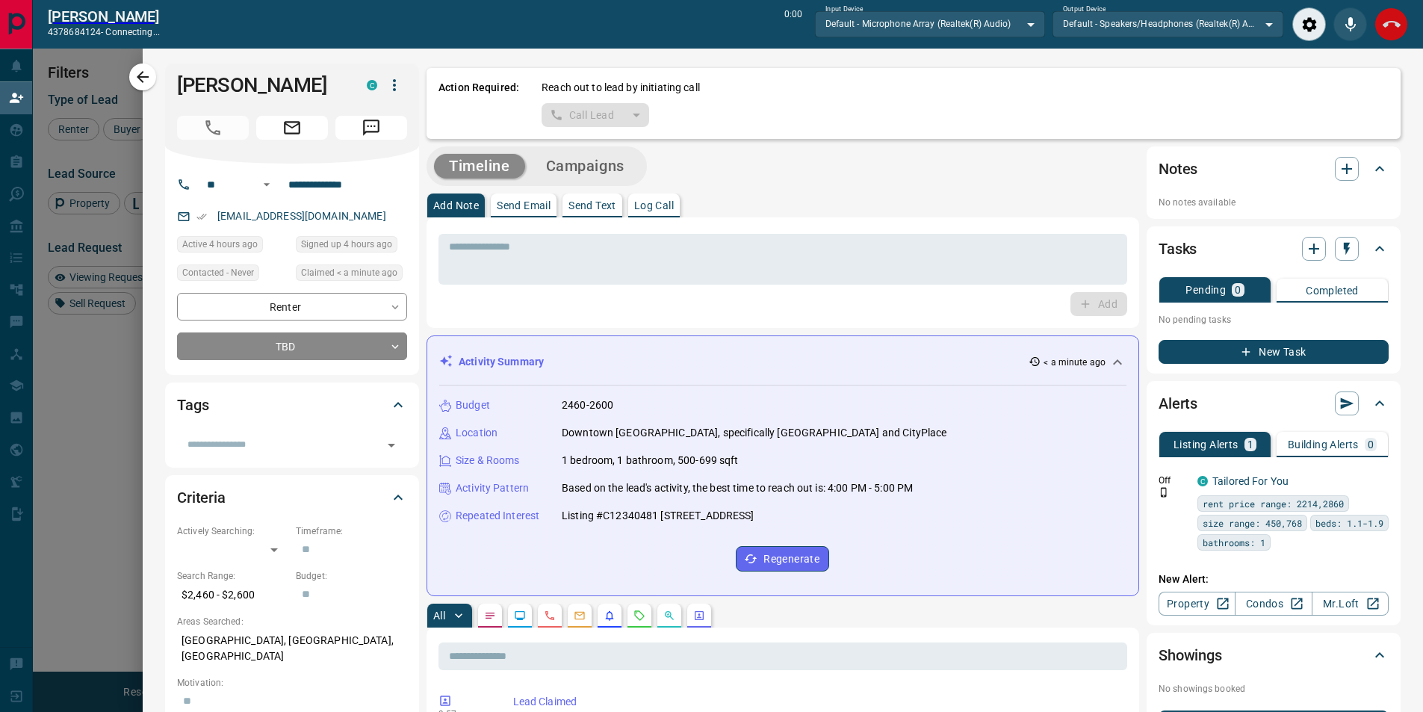
click at [1387, 22] on icon "End Call" at bounding box center [1392, 24] width 18 height 7
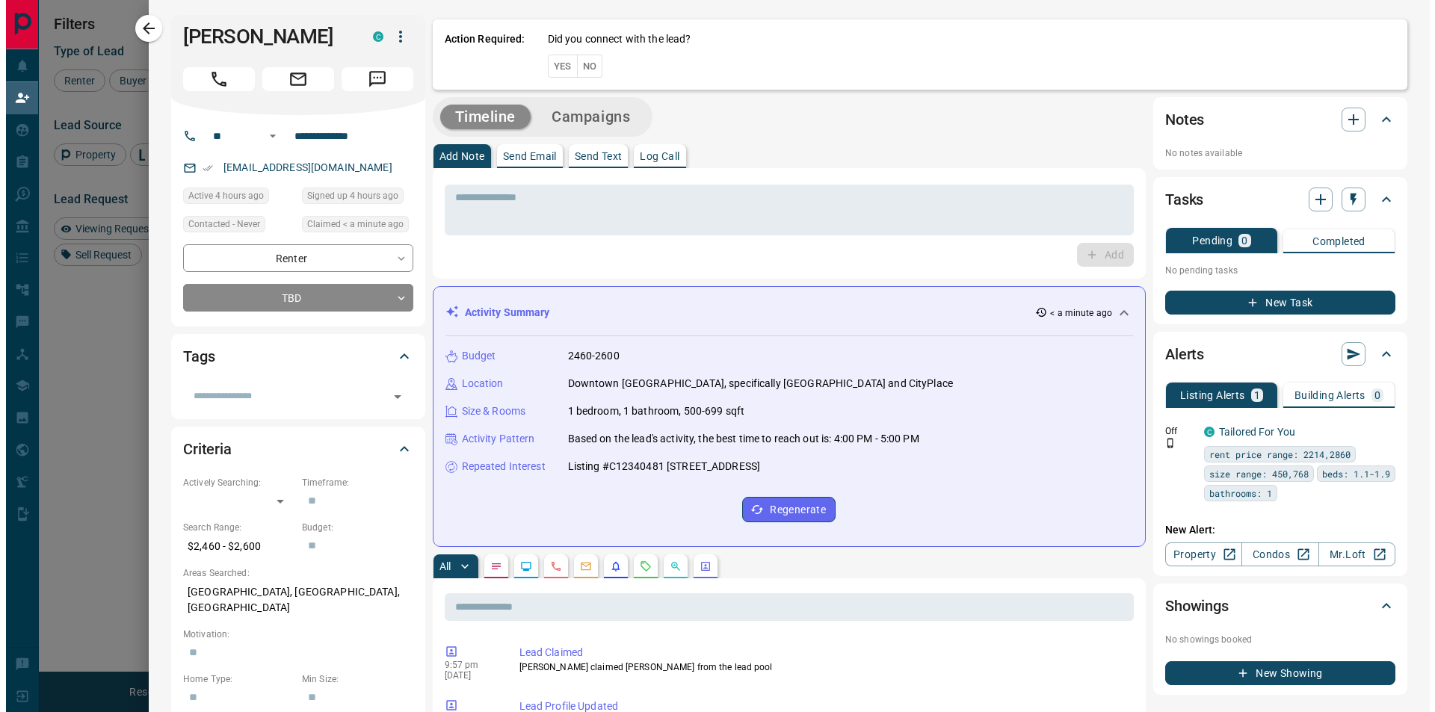
scroll to position [535, 1116]
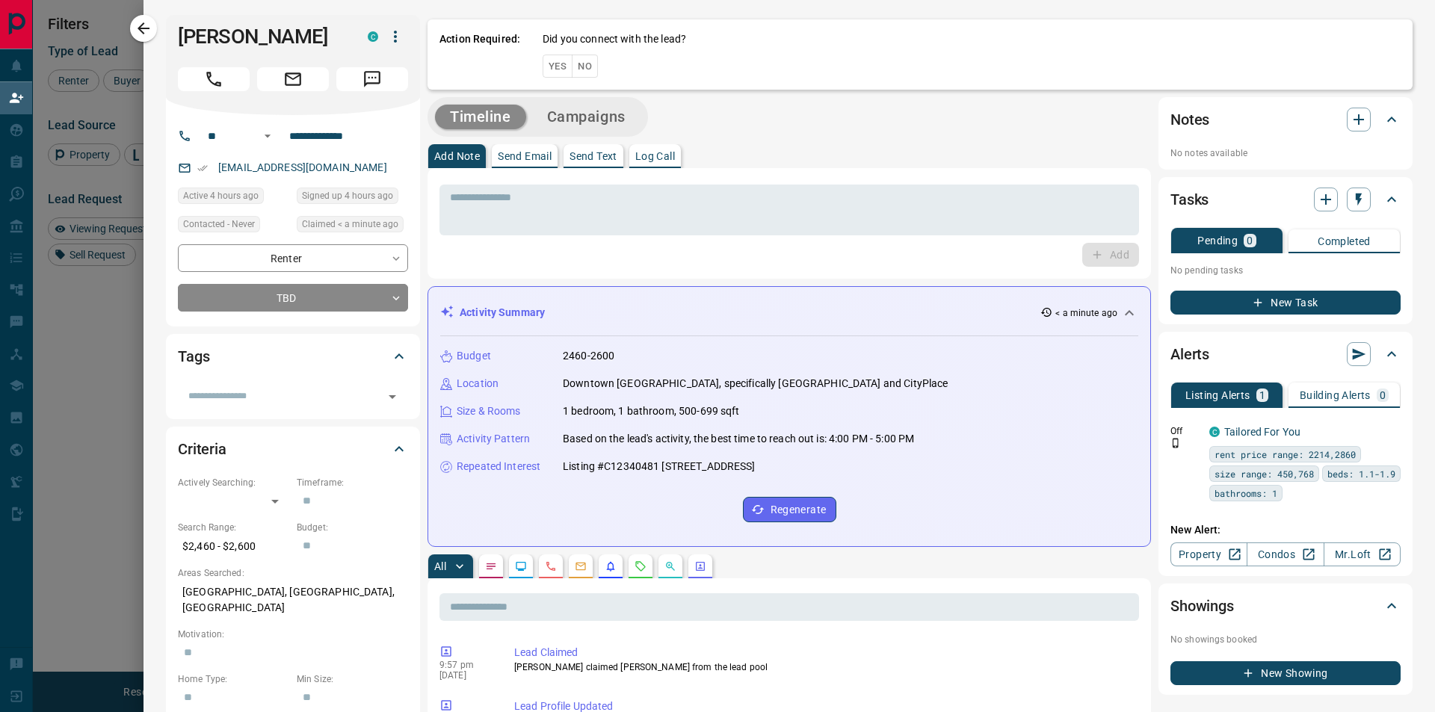
click at [587, 67] on button "No" at bounding box center [585, 66] width 26 height 23
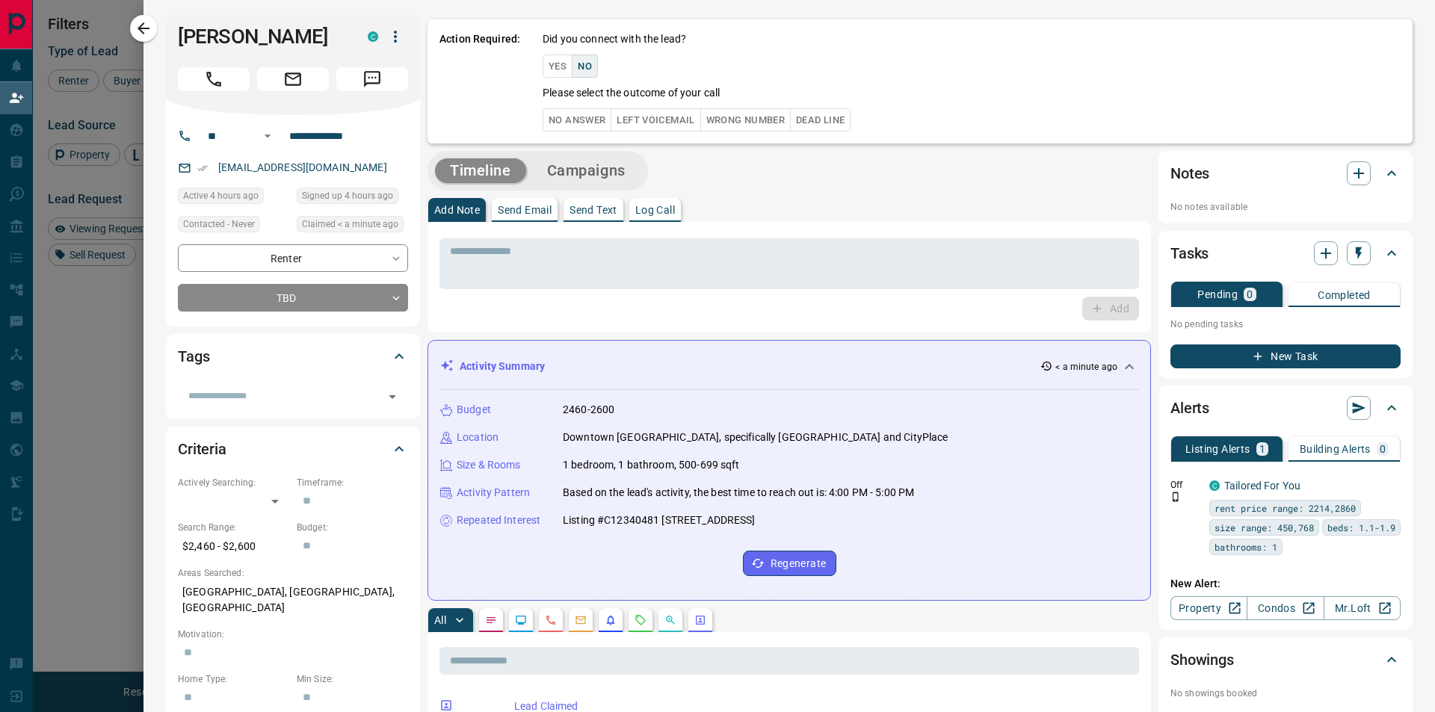
click at [584, 112] on button "No Answer" at bounding box center [576, 119] width 69 height 23
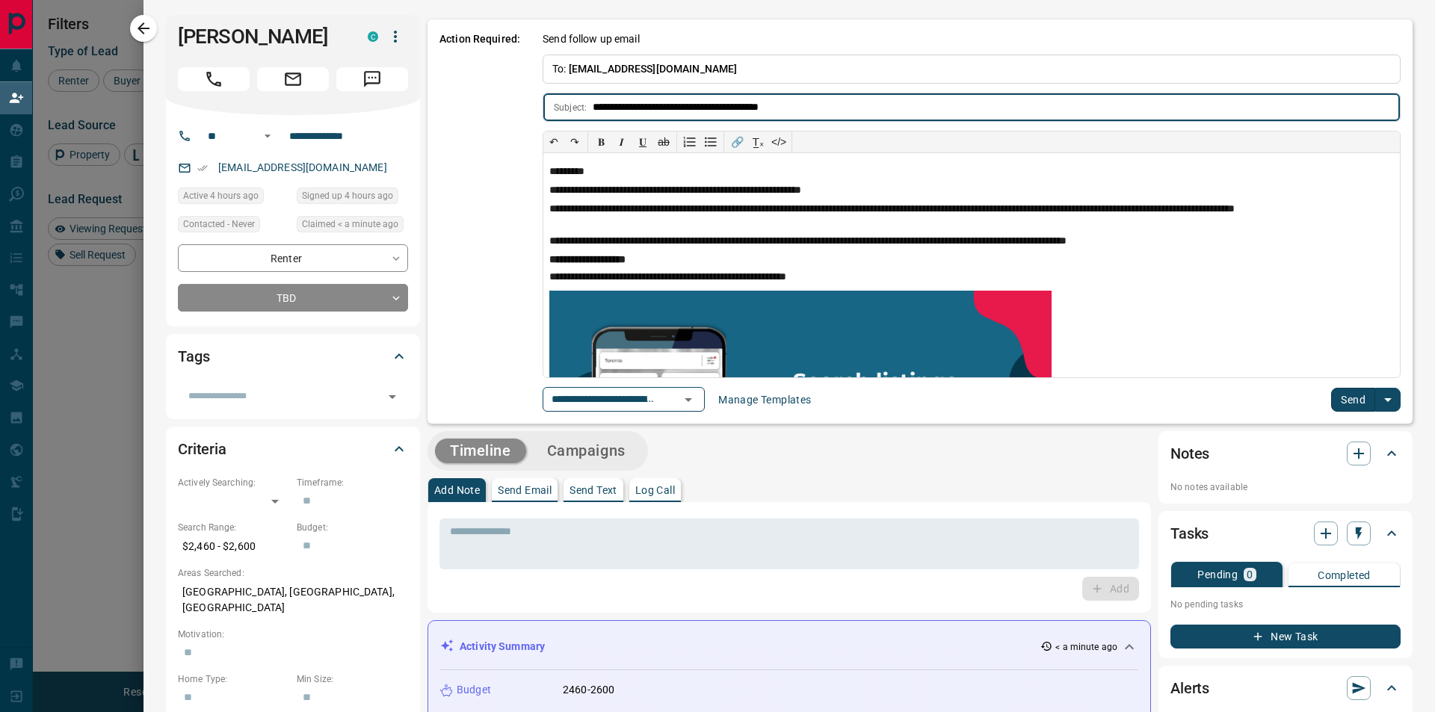
click at [1331, 394] on button "Send" at bounding box center [1353, 400] width 44 height 24
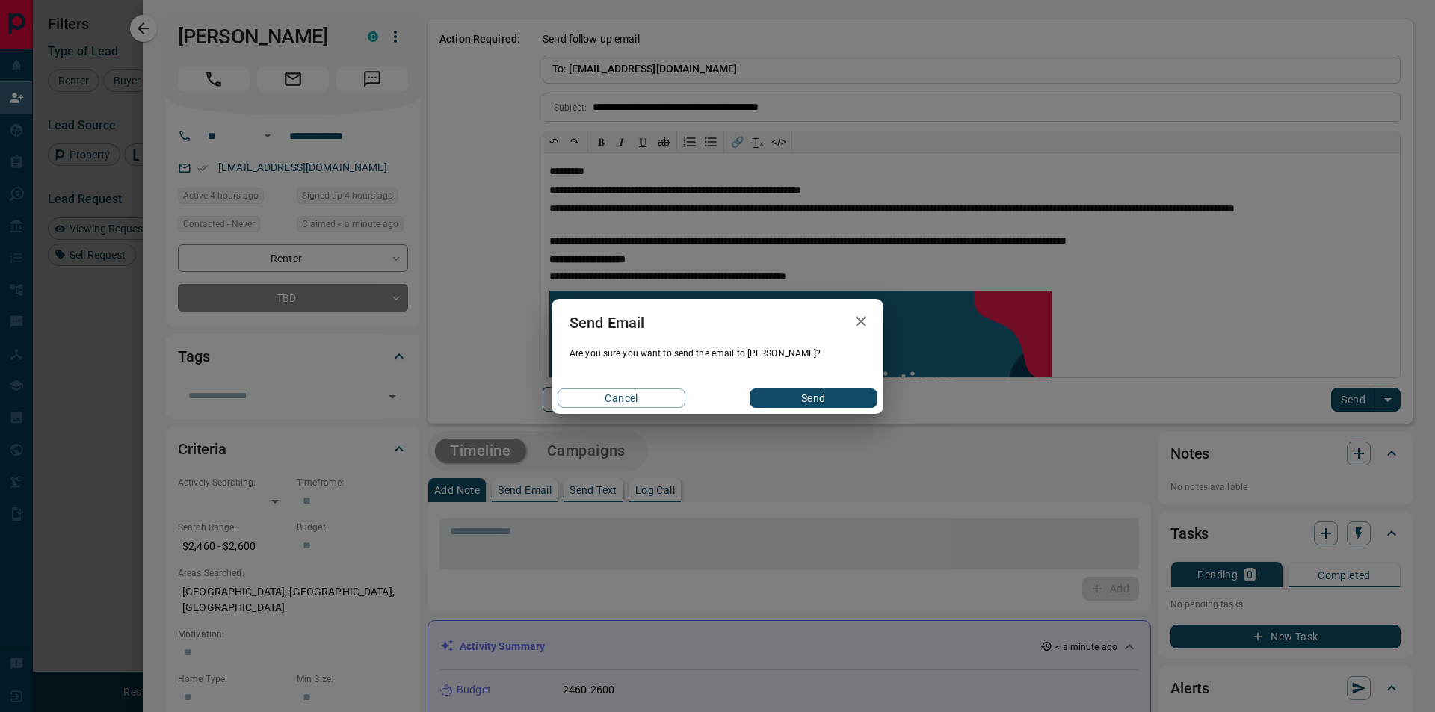
click at [823, 400] on button "Send" at bounding box center [813, 398] width 128 height 19
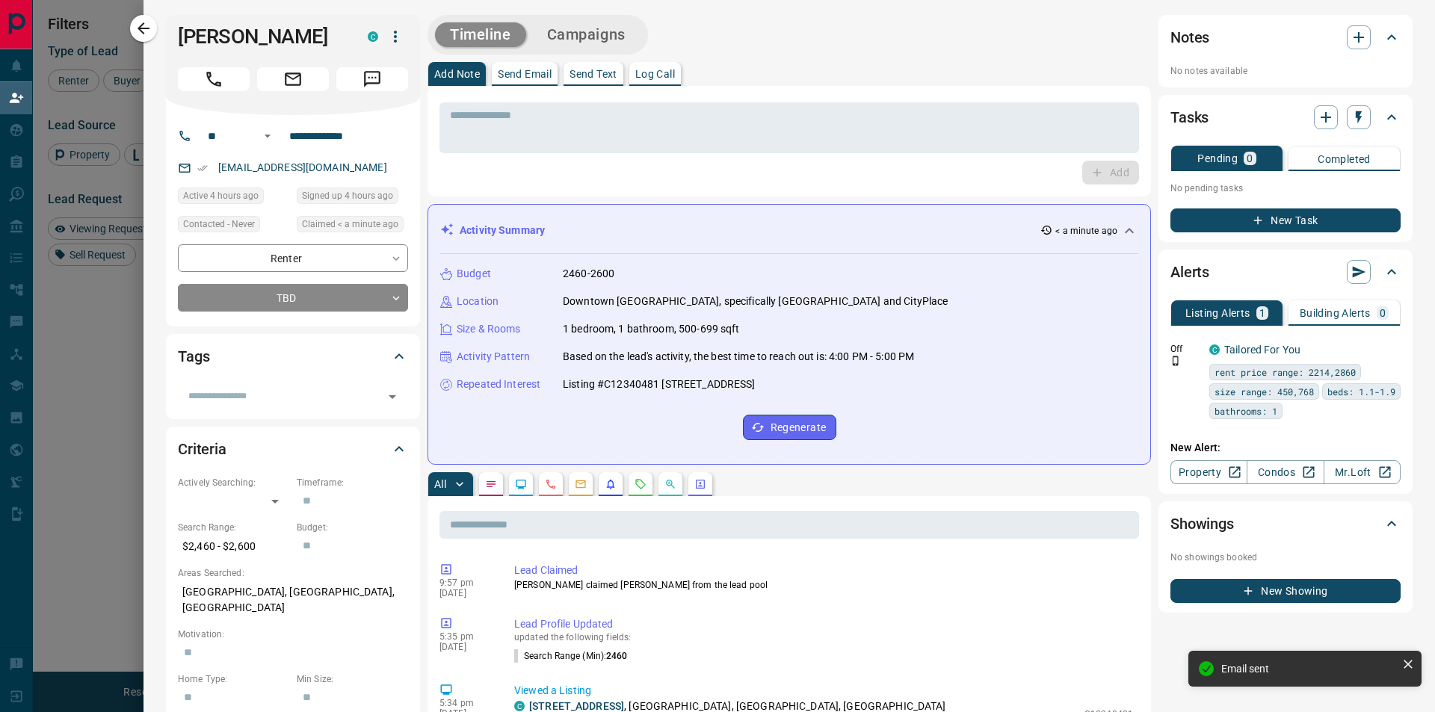
click at [614, 42] on button "Campaigns" at bounding box center [586, 34] width 108 height 25
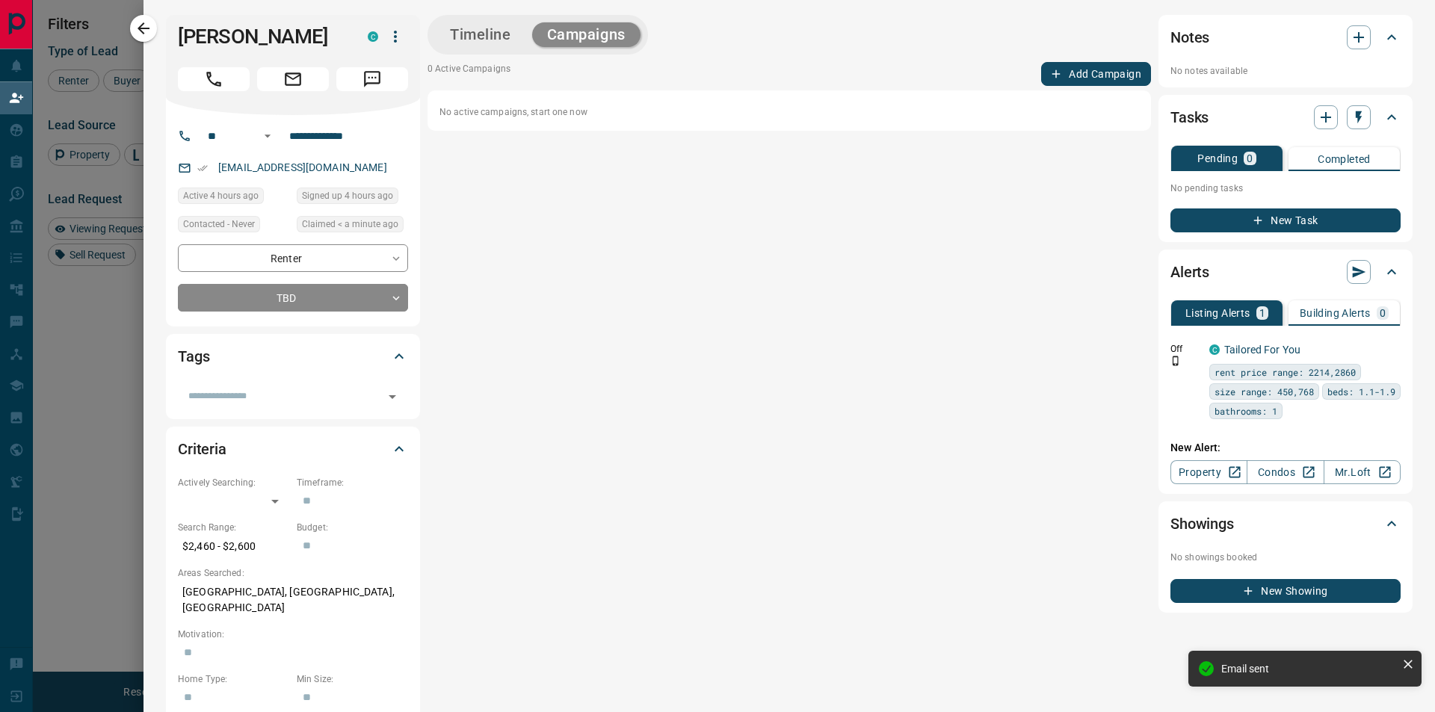
click at [1063, 72] on button "Add Campaign" at bounding box center [1096, 74] width 110 height 24
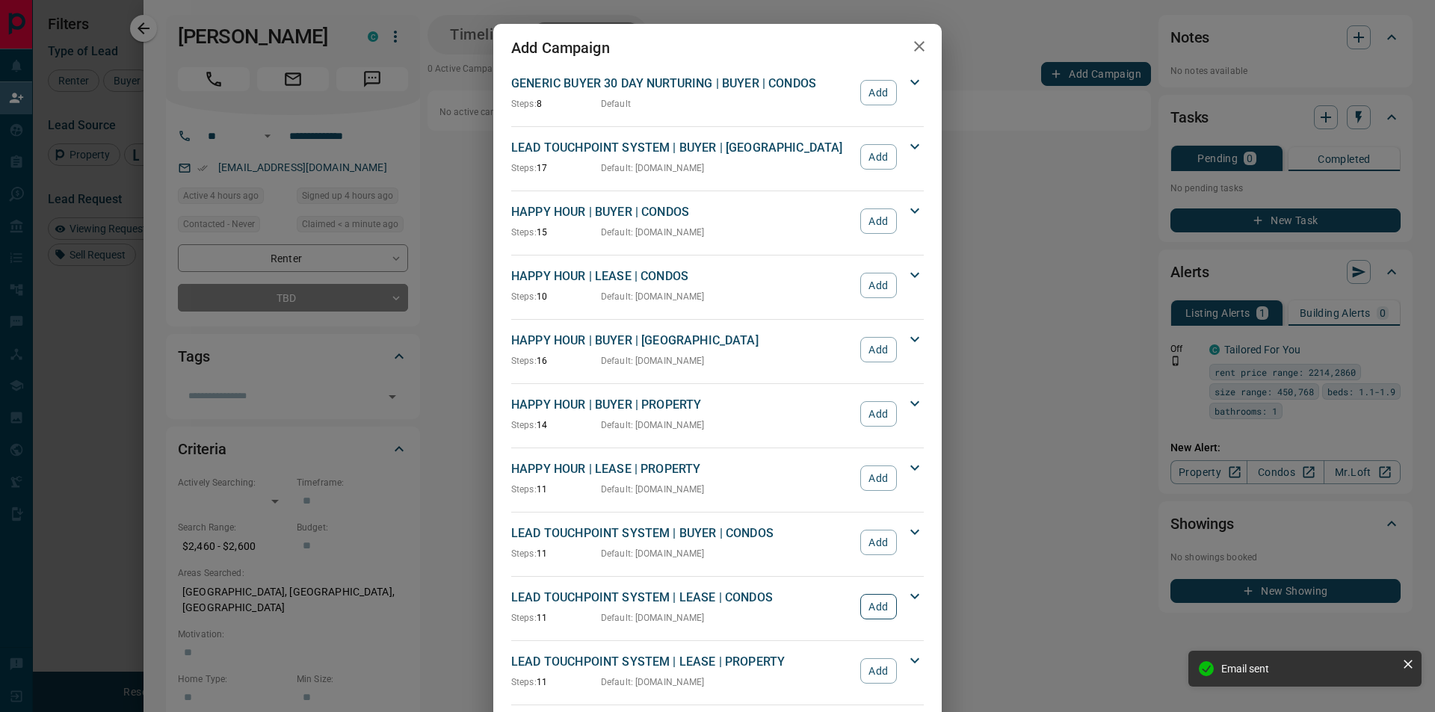
click at [882, 605] on button "Add" at bounding box center [878, 606] width 37 height 25
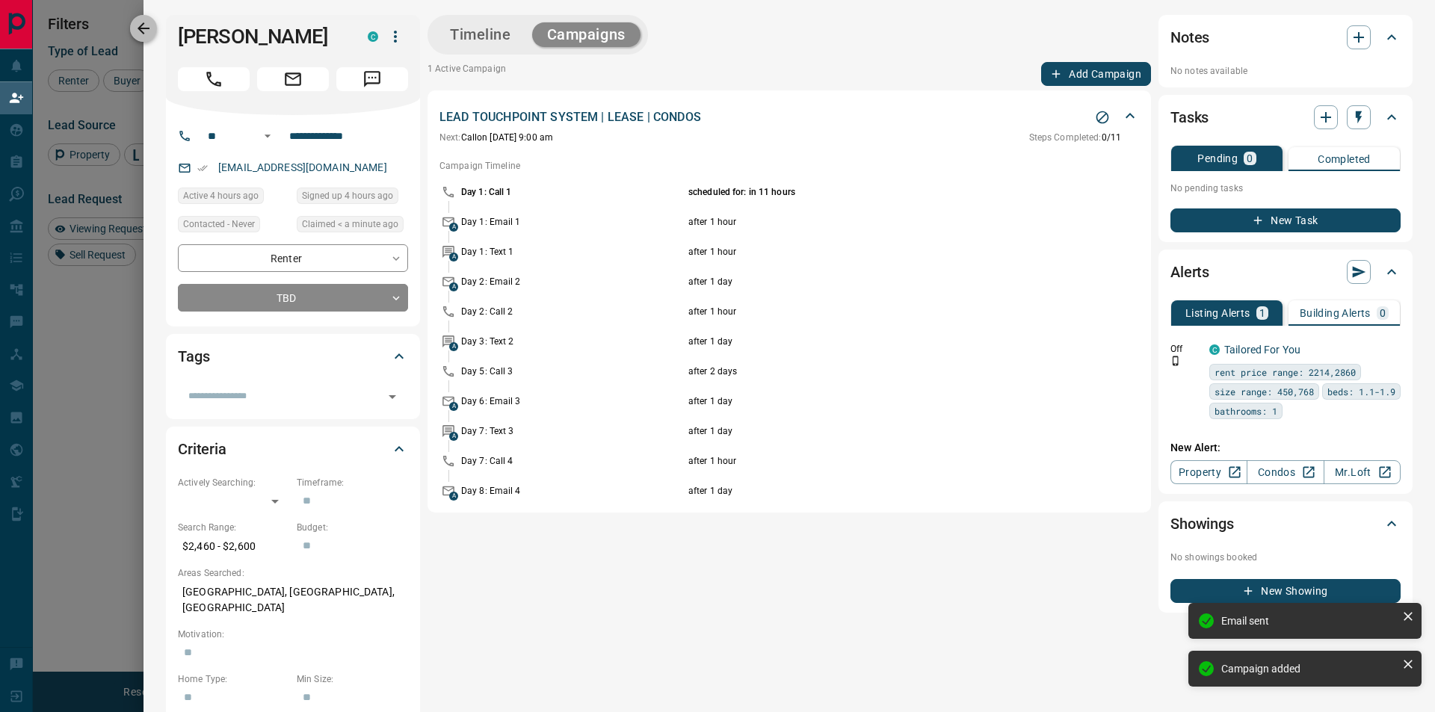
click at [134, 22] on icon "button" at bounding box center [143, 28] width 18 height 18
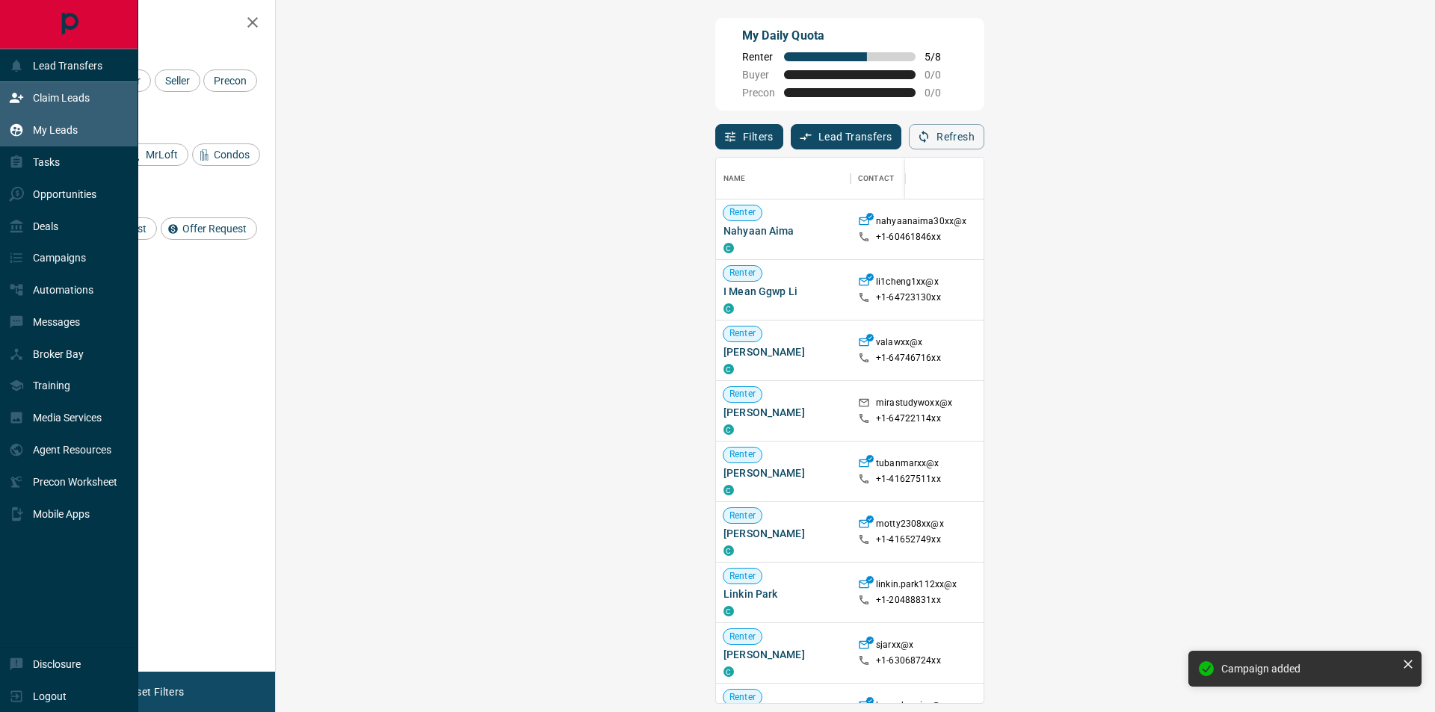
click at [42, 126] on p "My Leads" at bounding box center [55, 130] width 45 height 12
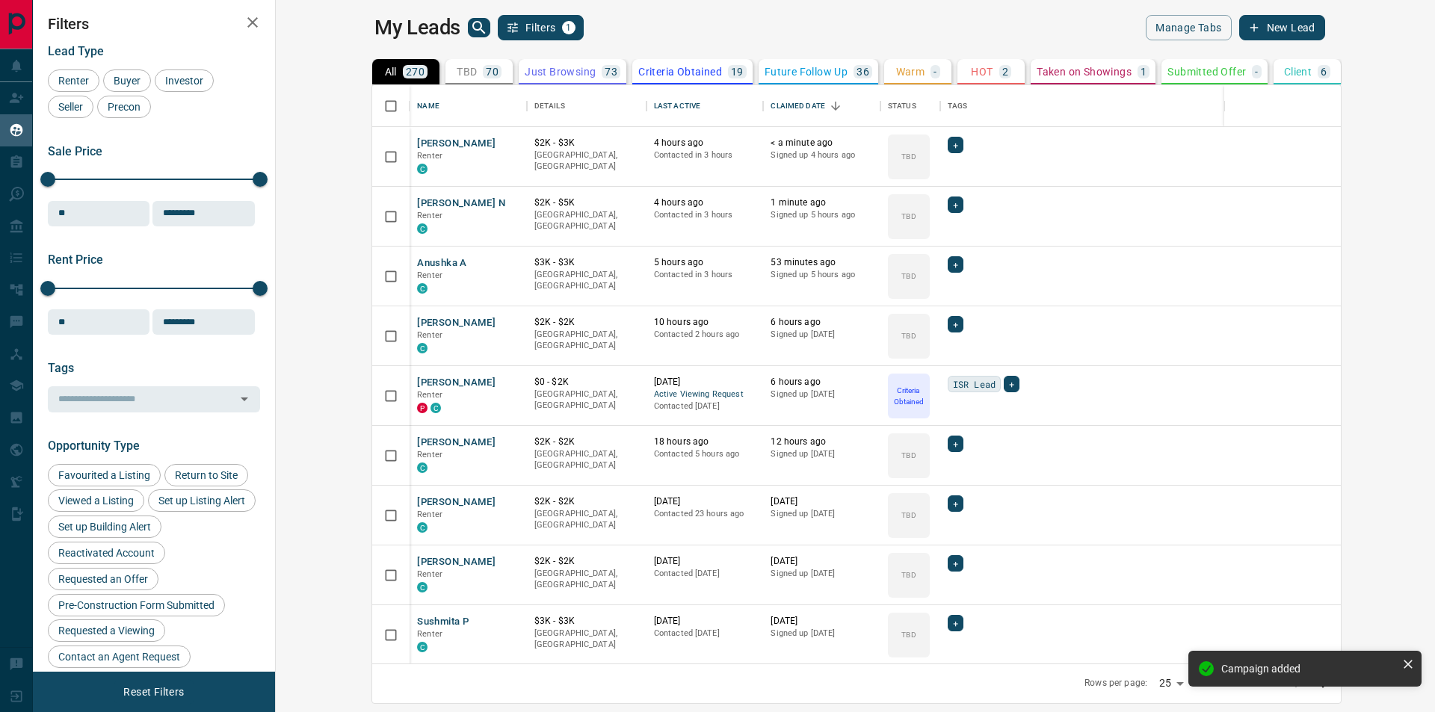
scroll to position [567, 1141]
click at [417, 212] on p "Renter" at bounding box center [468, 216] width 102 height 12
click at [417, 202] on button "[PERSON_NAME] N" at bounding box center [461, 204] width 88 height 14
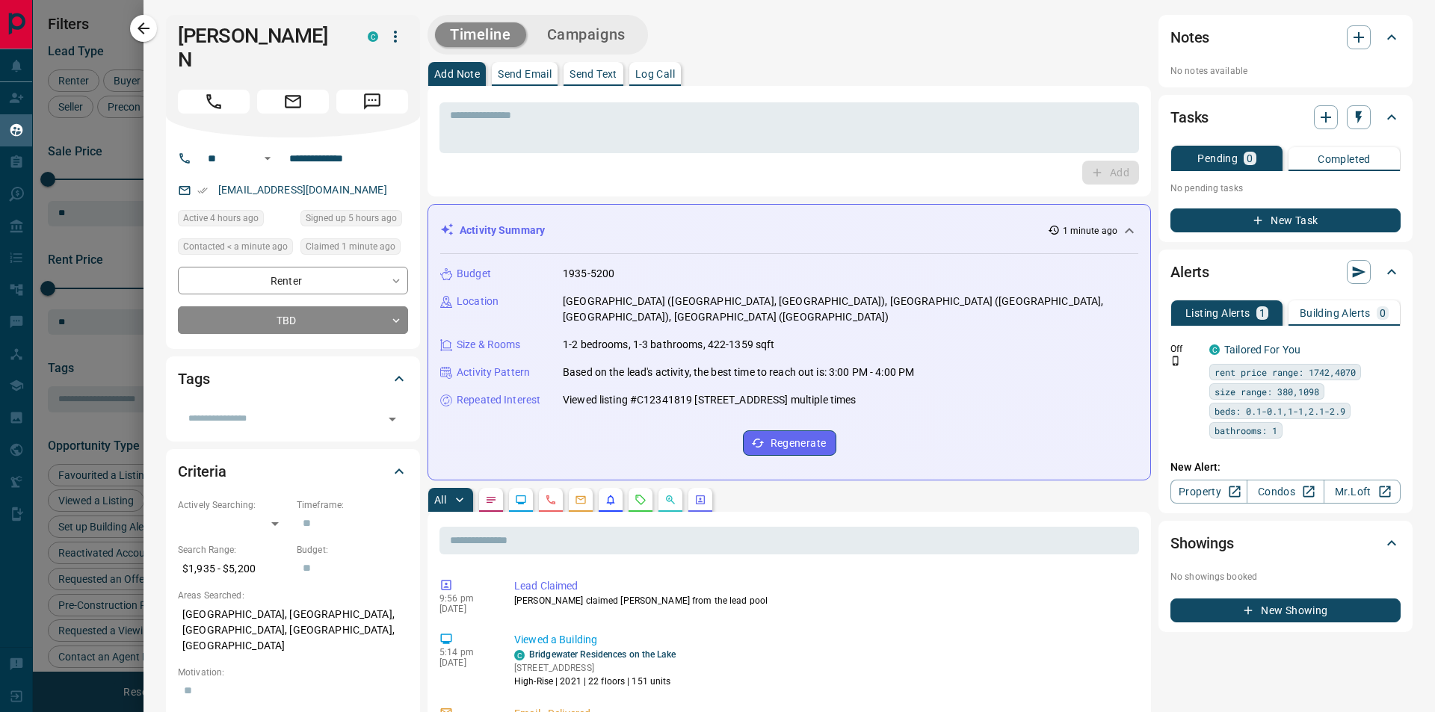
click at [572, 30] on button "Campaigns" at bounding box center [586, 34] width 108 height 25
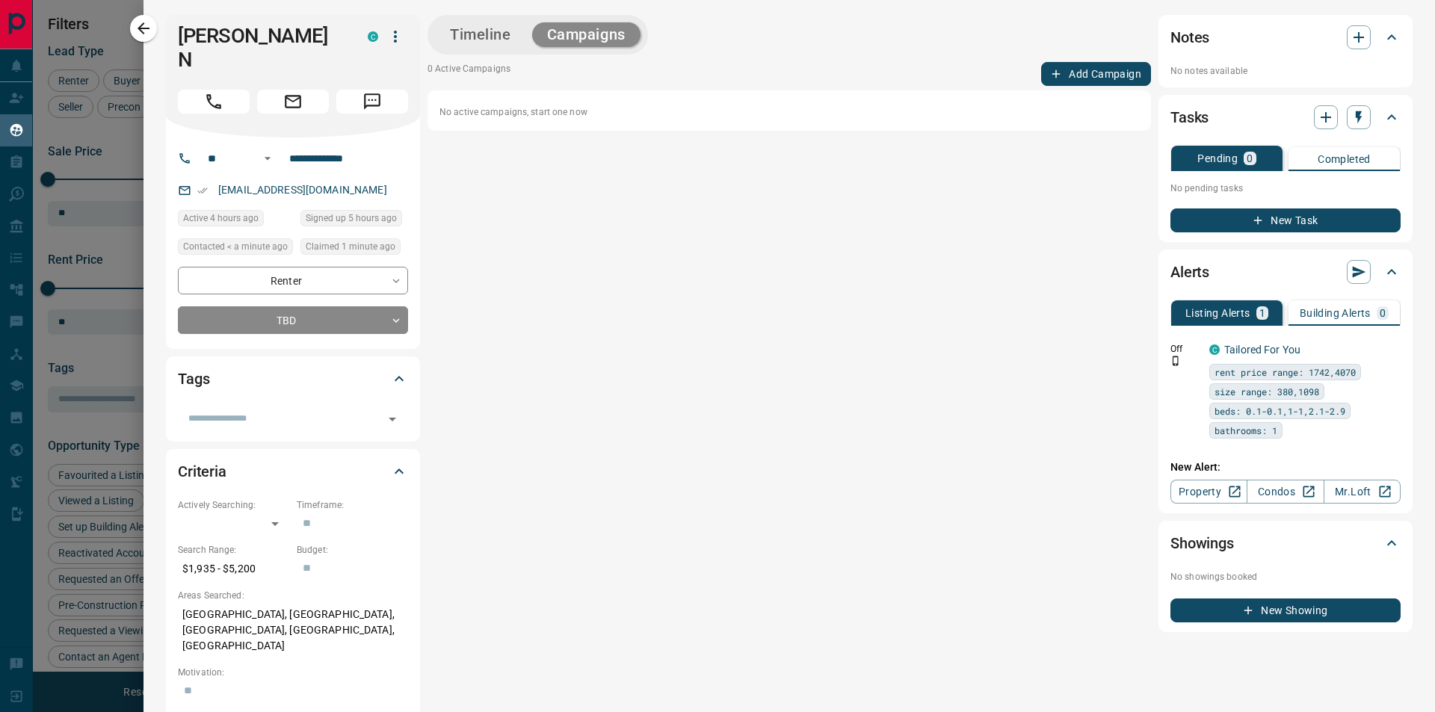
click at [1122, 66] on button "Add Campaign" at bounding box center [1096, 74] width 110 height 24
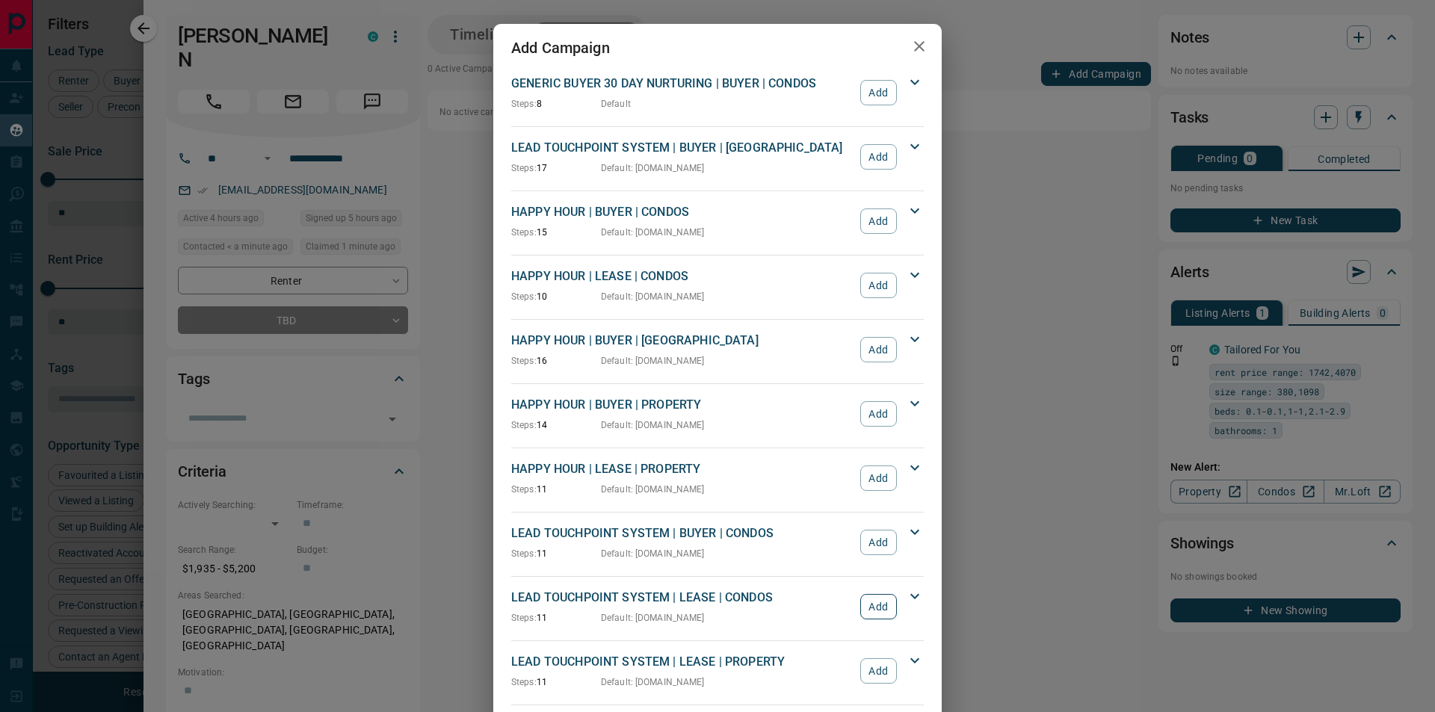
click at [869, 598] on button "Add" at bounding box center [878, 606] width 37 height 25
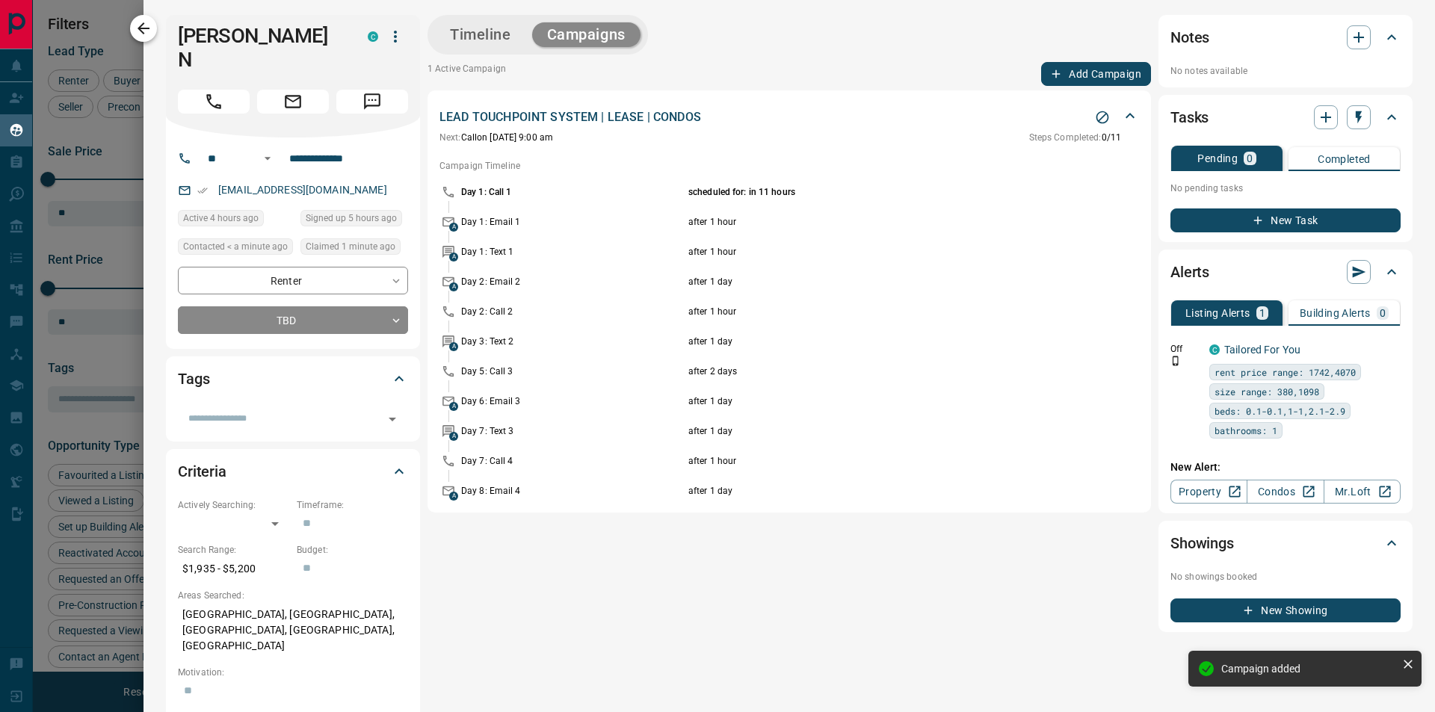
click at [144, 30] on icon "button" at bounding box center [143, 28] width 18 height 18
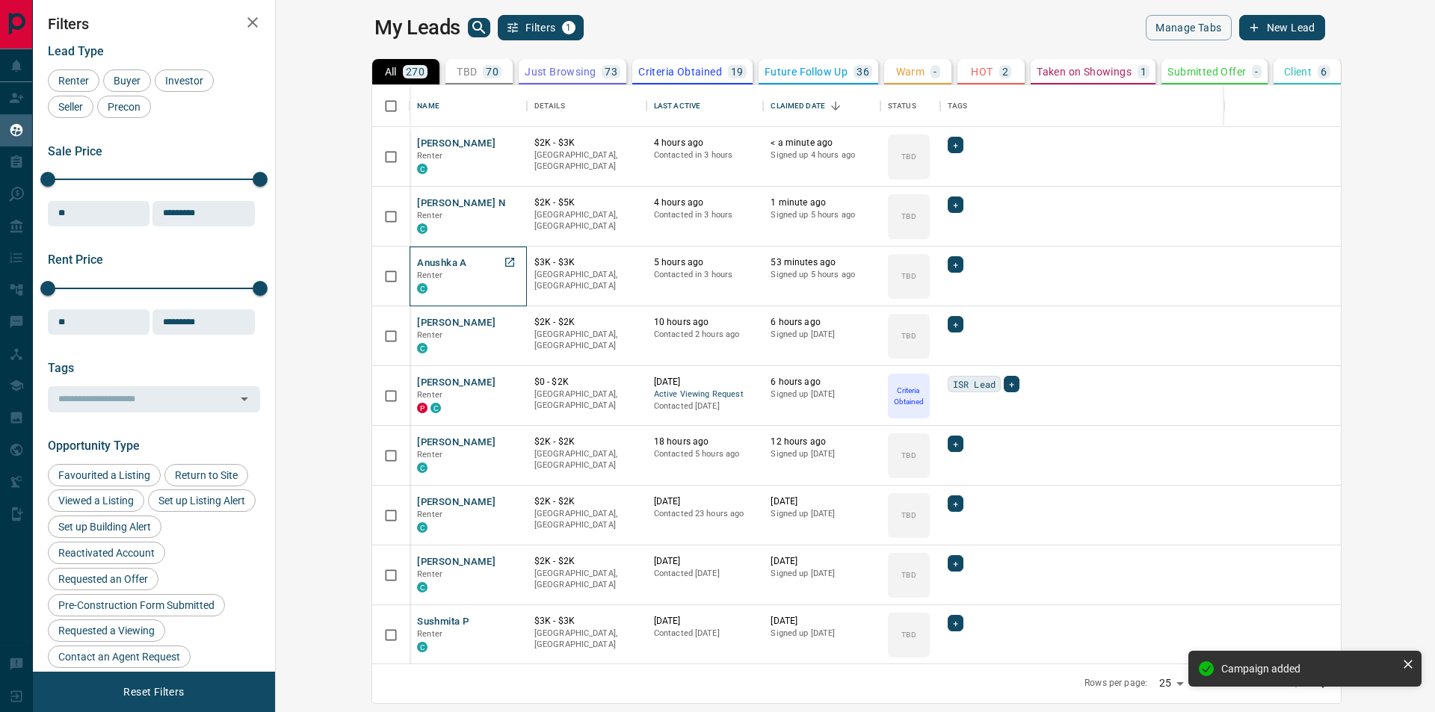
click at [417, 263] on div "Anushka A Renter C" at bounding box center [468, 276] width 102 height 40
click at [417, 267] on button "Anushka A" at bounding box center [441, 263] width 49 height 14
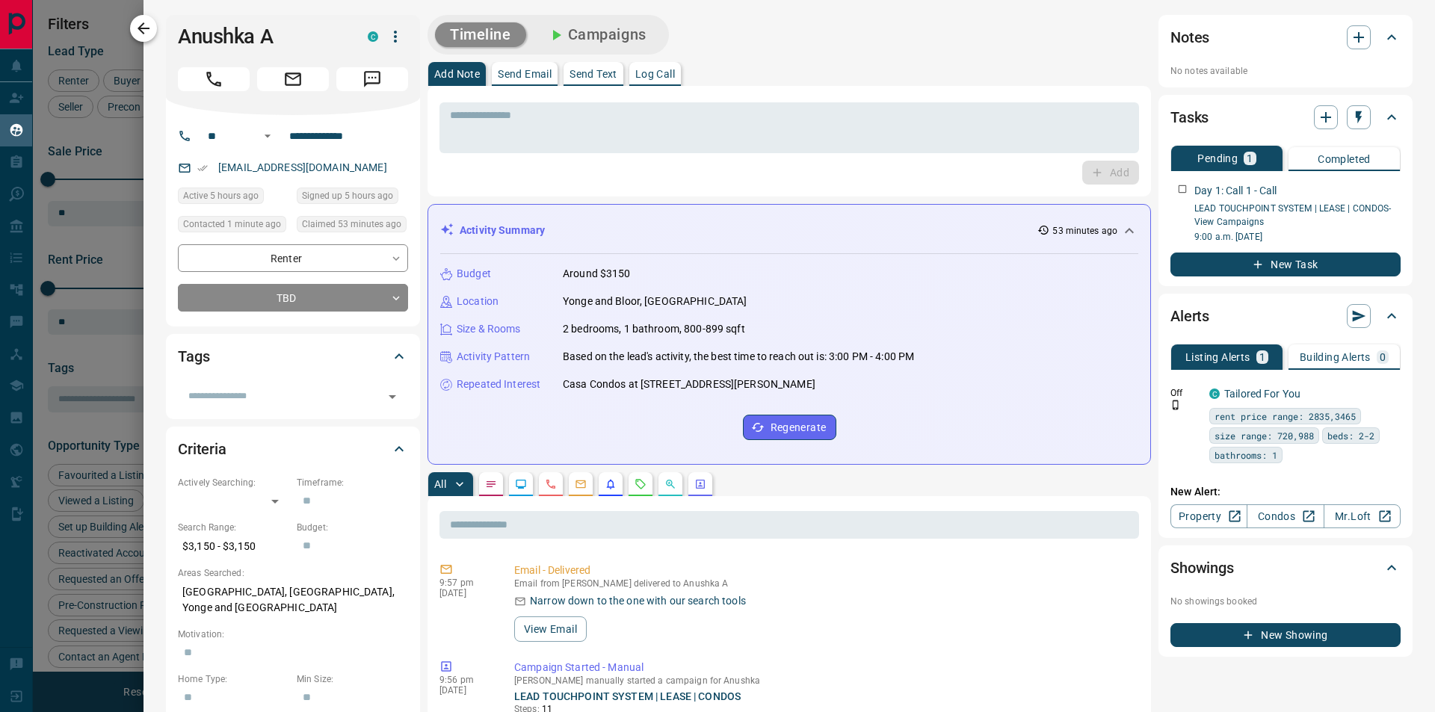
click at [147, 28] on icon "button" at bounding box center [143, 28] width 12 height 12
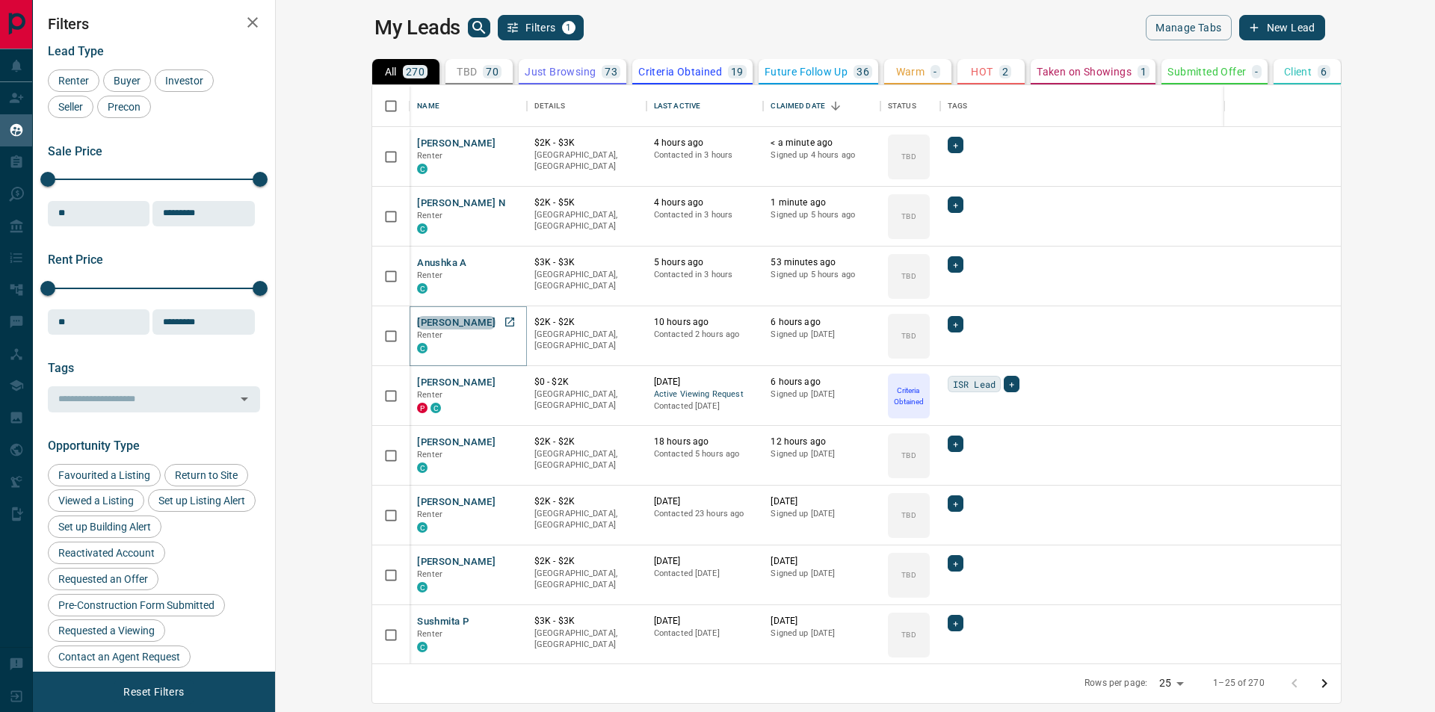
click at [417, 328] on button "[PERSON_NAME]" at bounding box center [456, 323] width 78 height 14
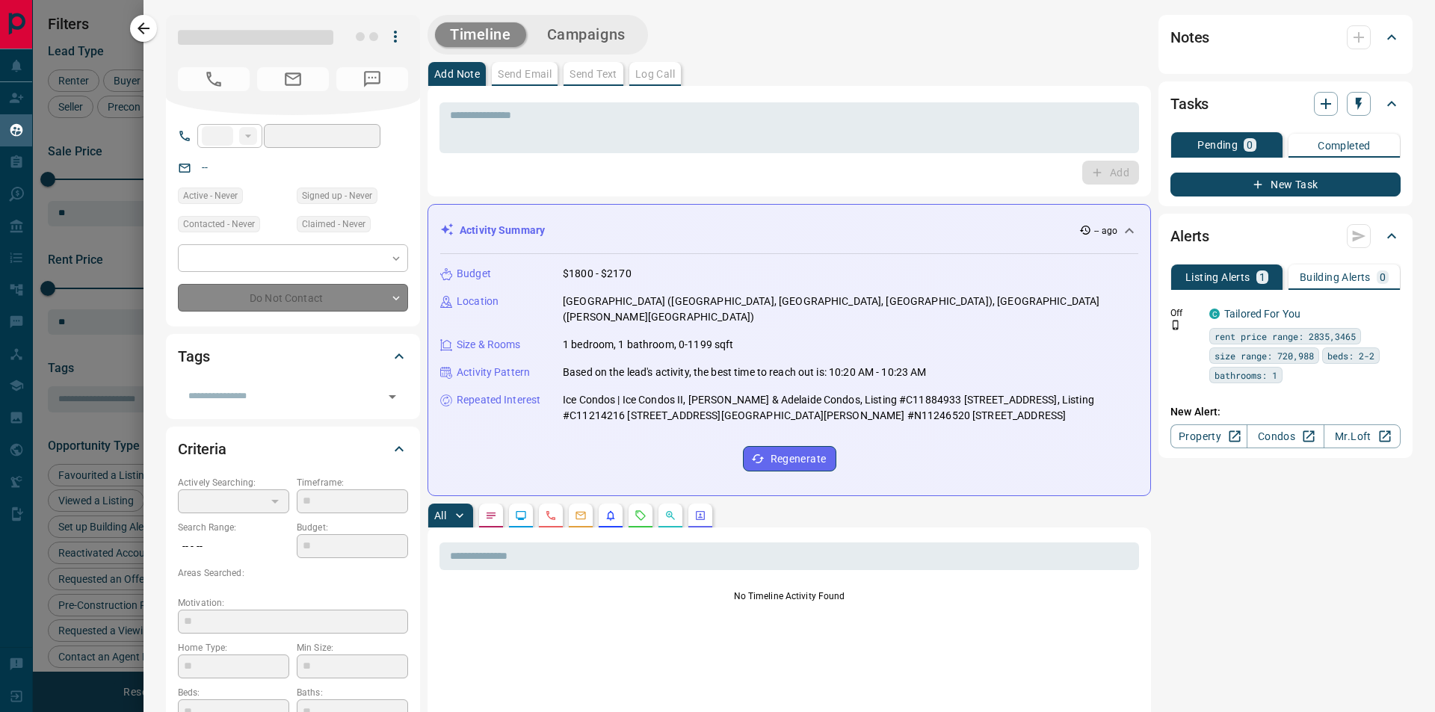
type input "**"
type input "**********"
type input "**"
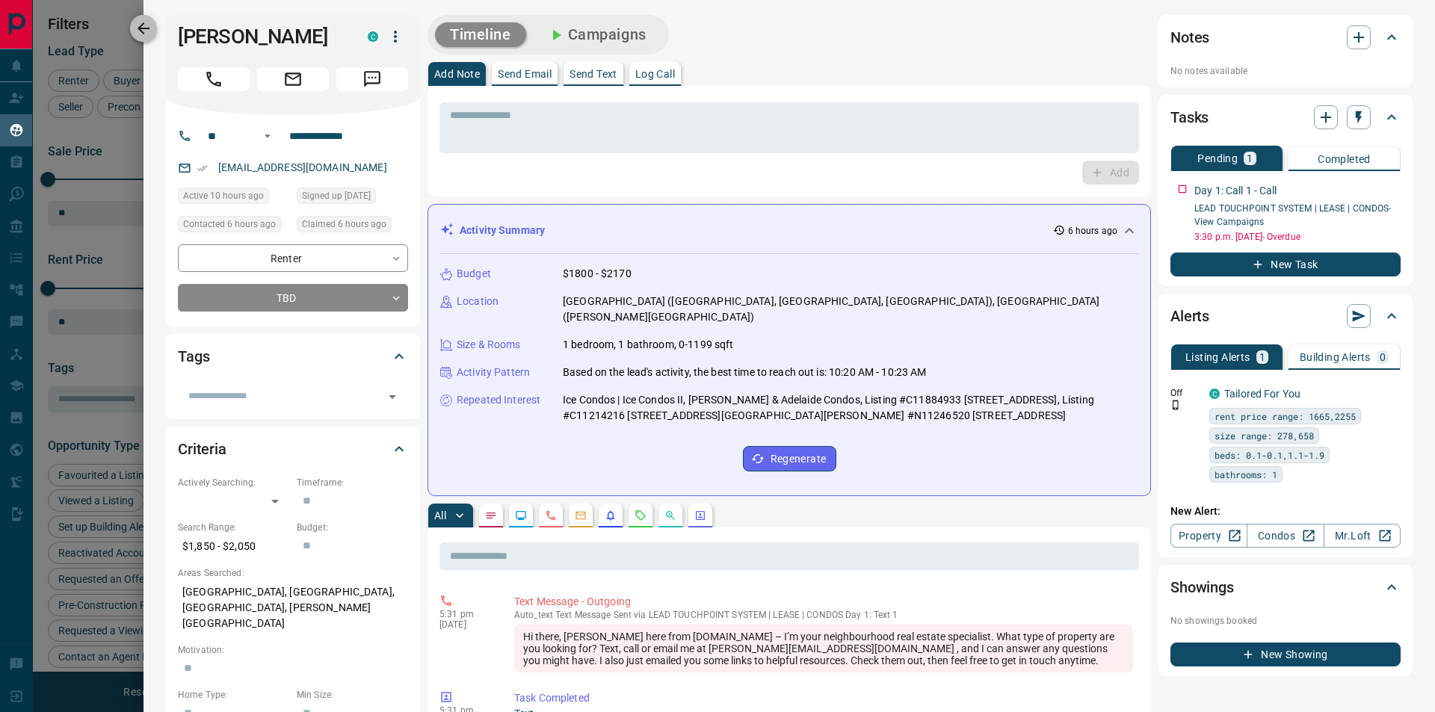
click at [146, 36] on icon "button" at bounding box center [143, 28] width 18 height 18
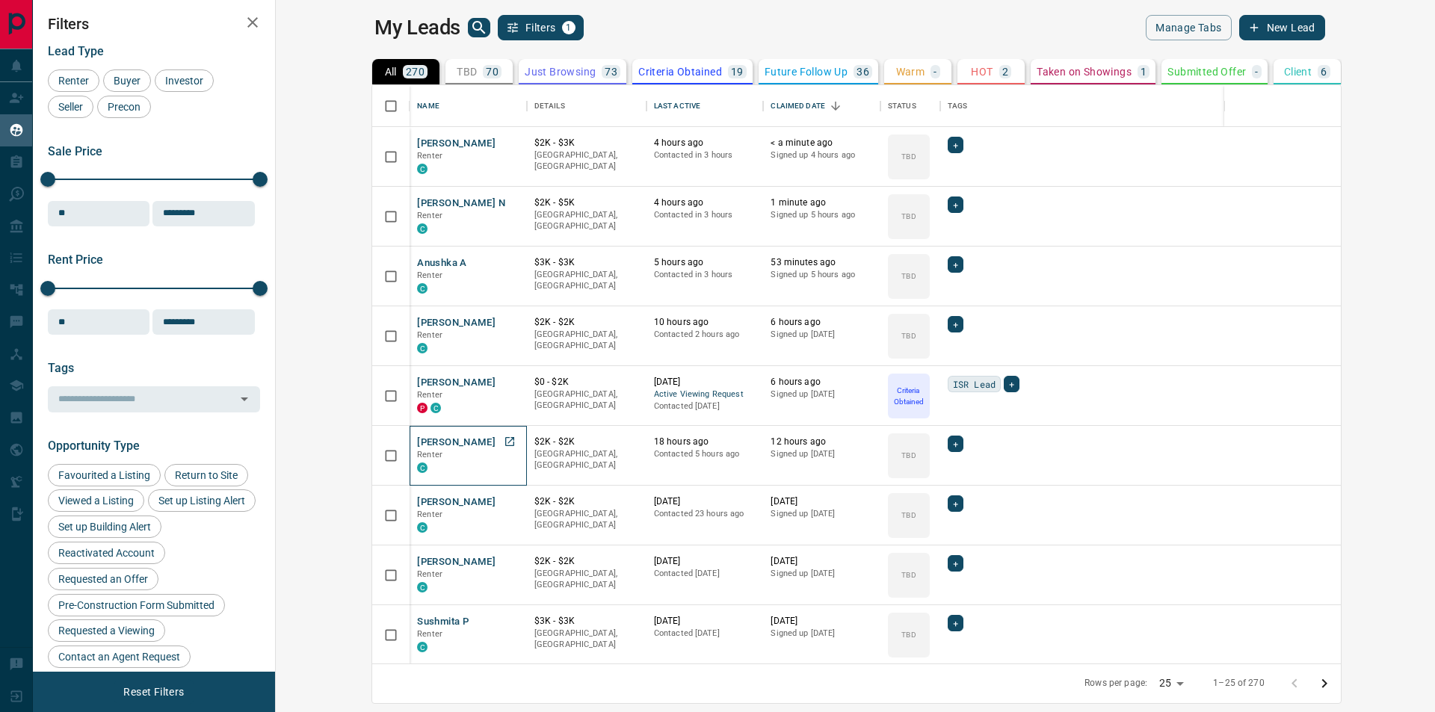
click at [417, 444] on div "Singh Renter C" at bounding box center [468, 456] width 102 height 40
click at [417, 442] on button "[PERSON_NAME]" at bounding box center [456, 443] width 78 height 14
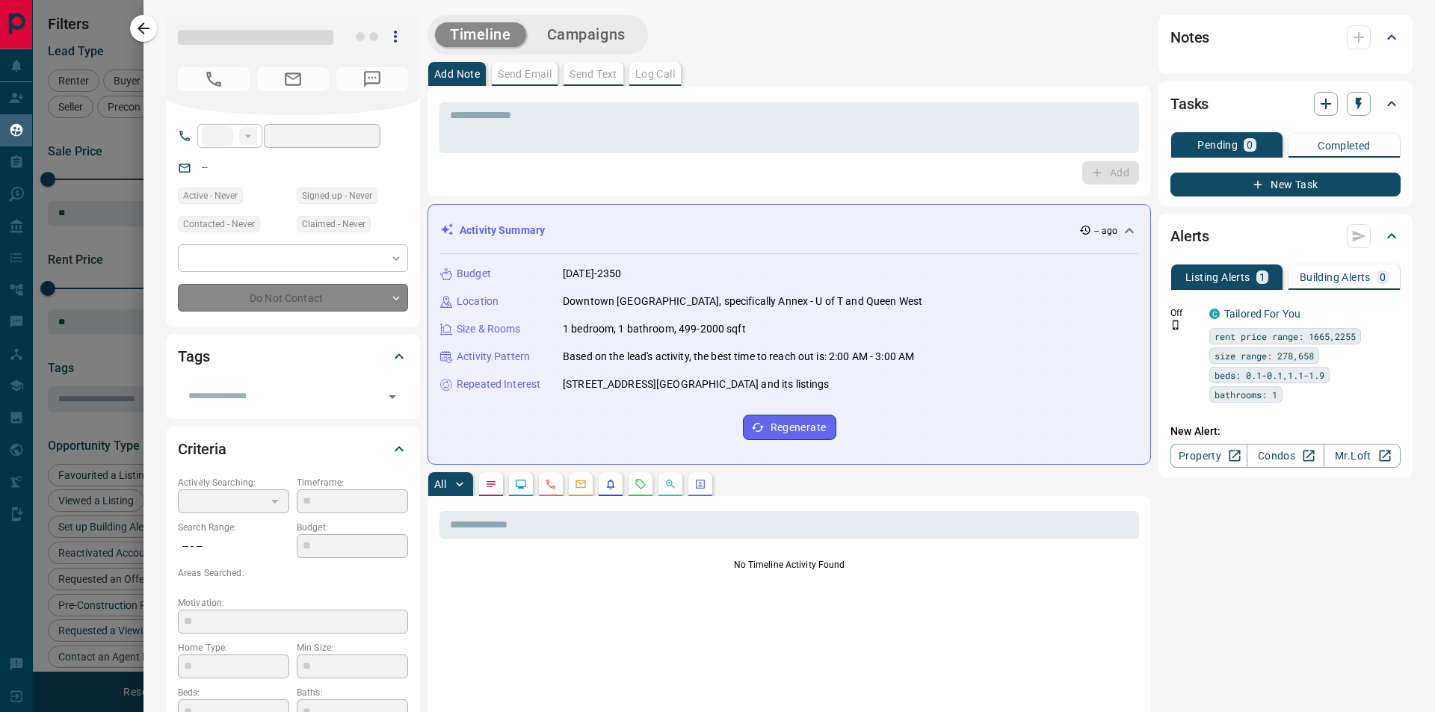
type input "**"
type input "**********"
type input "**"
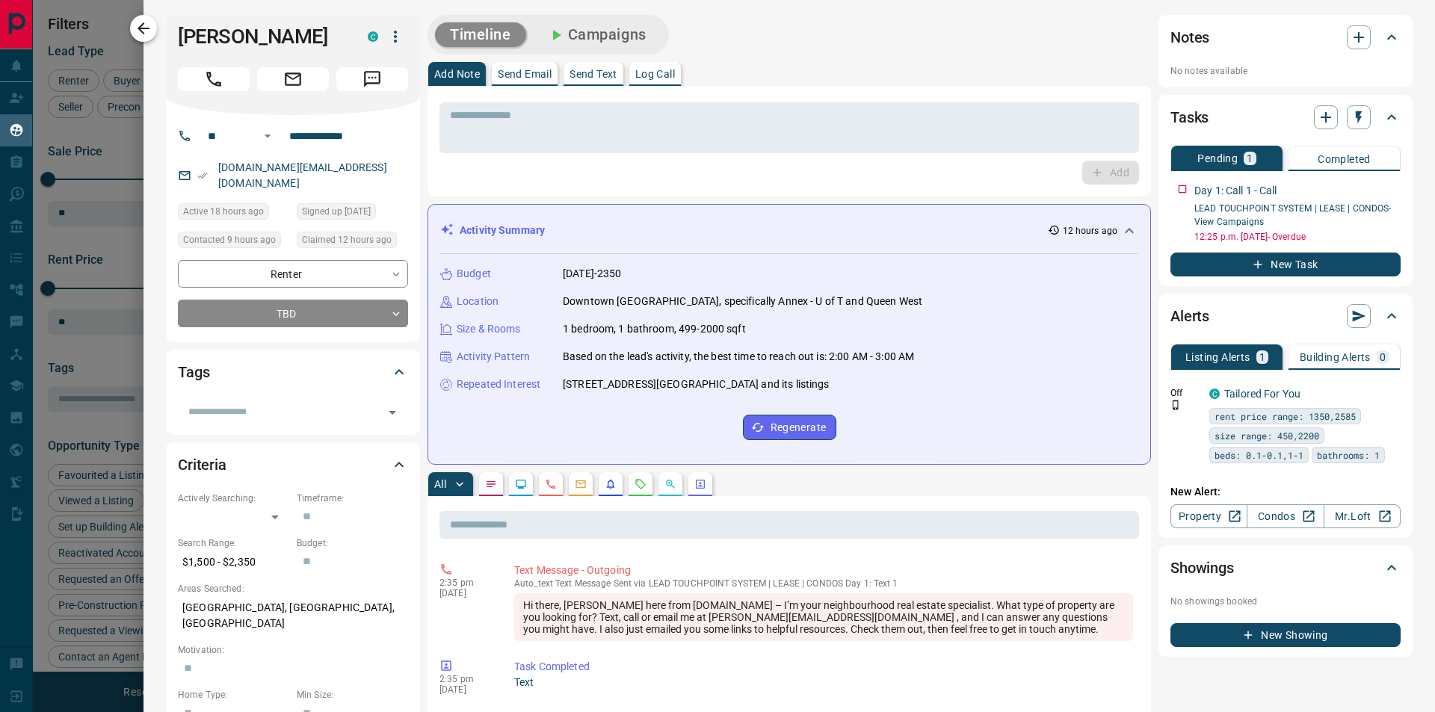
click at [142, 30] on icon "button" at bounding box center [143, 28] width 18 height 18
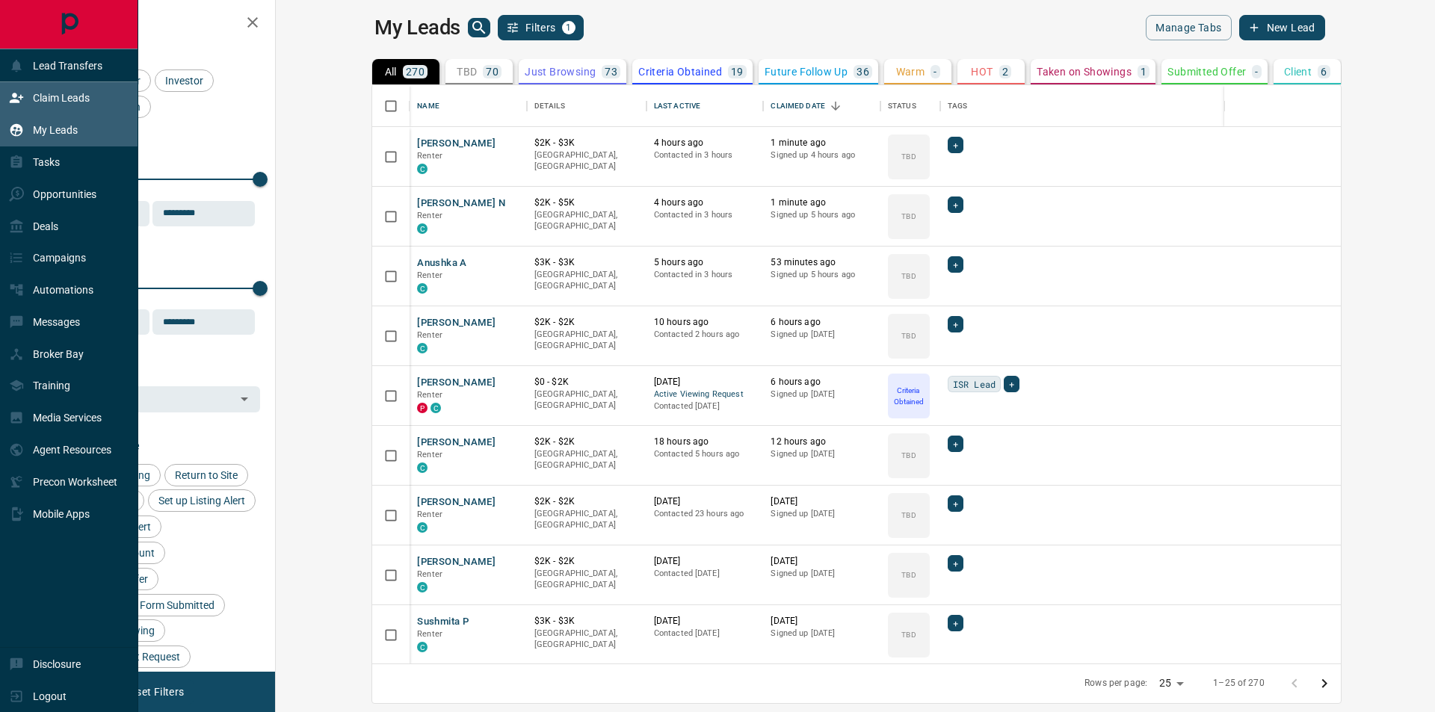
click at [29, 100] on div "Claim Leads" at bounding box center [49, 98] width 81 height 25
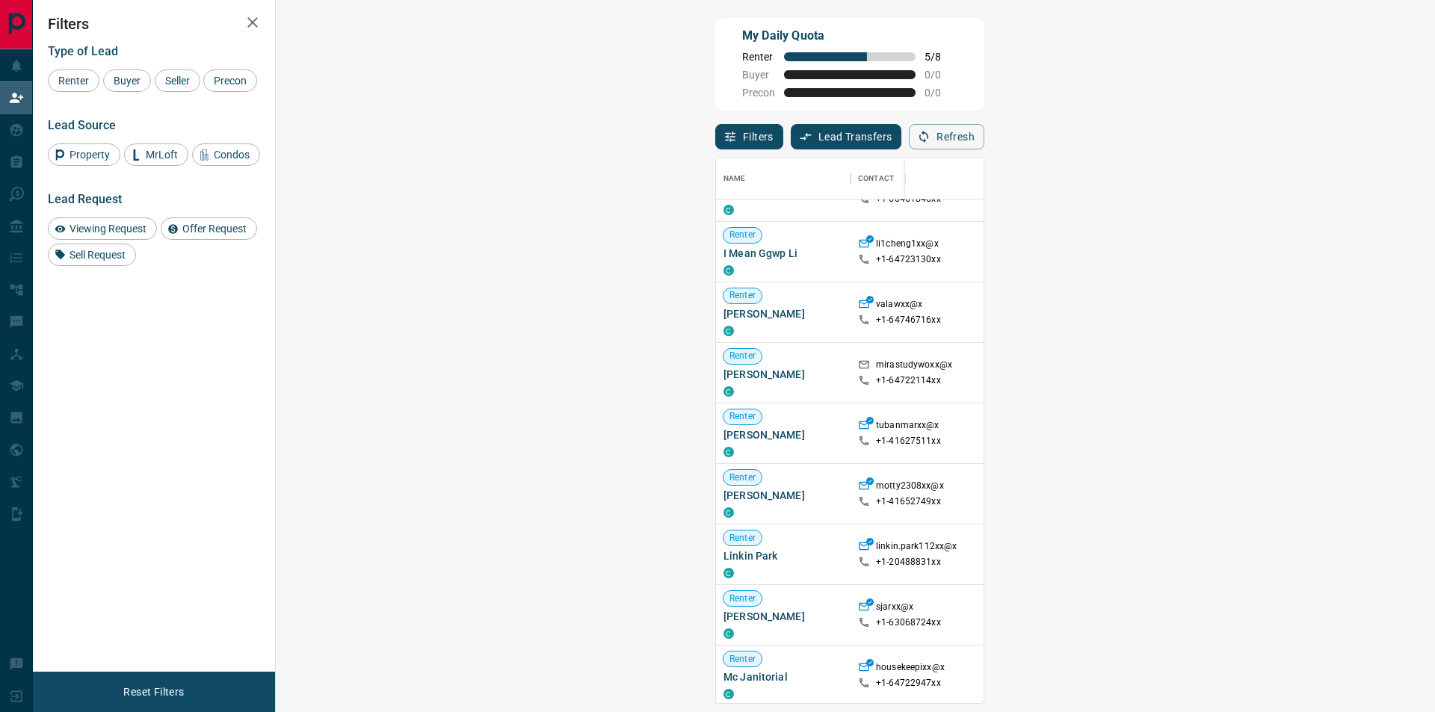
scroll to position [75, 0]
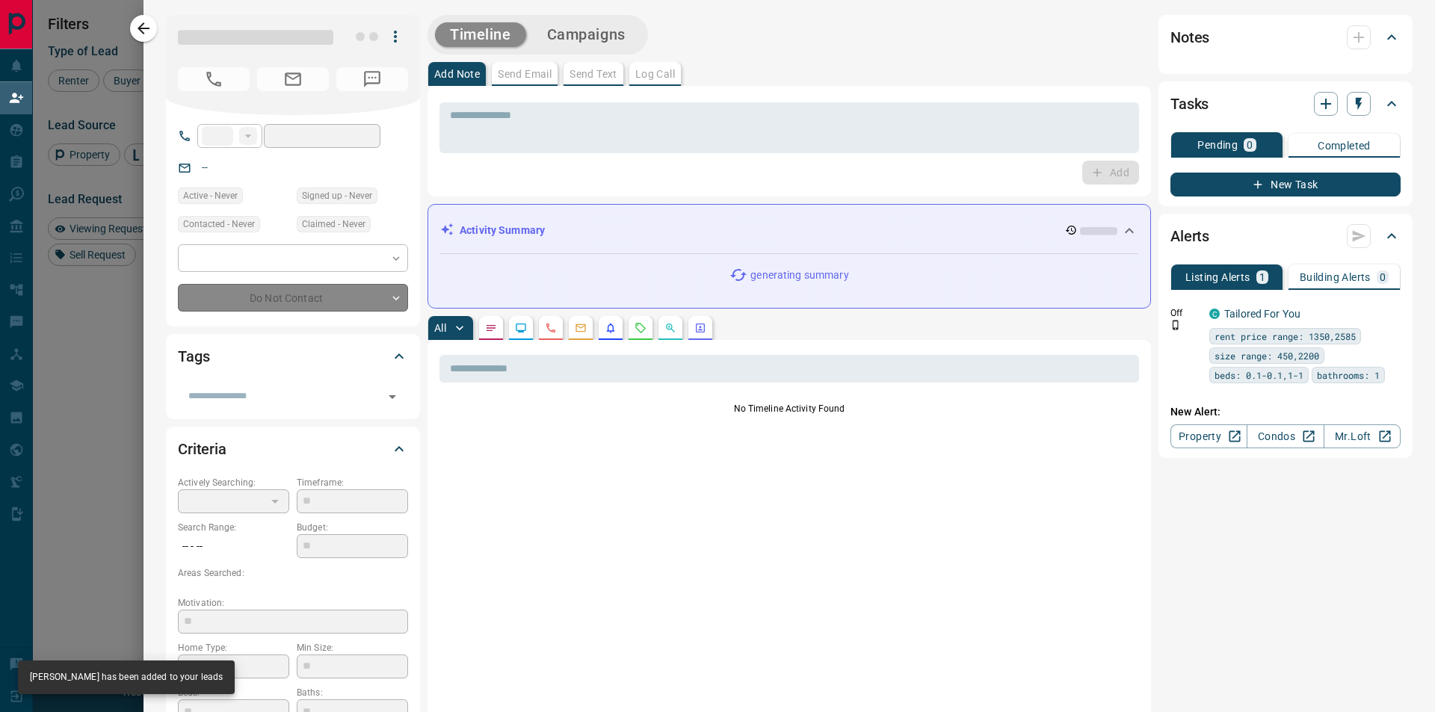
type input "**"
type input "**********"
type input "**"
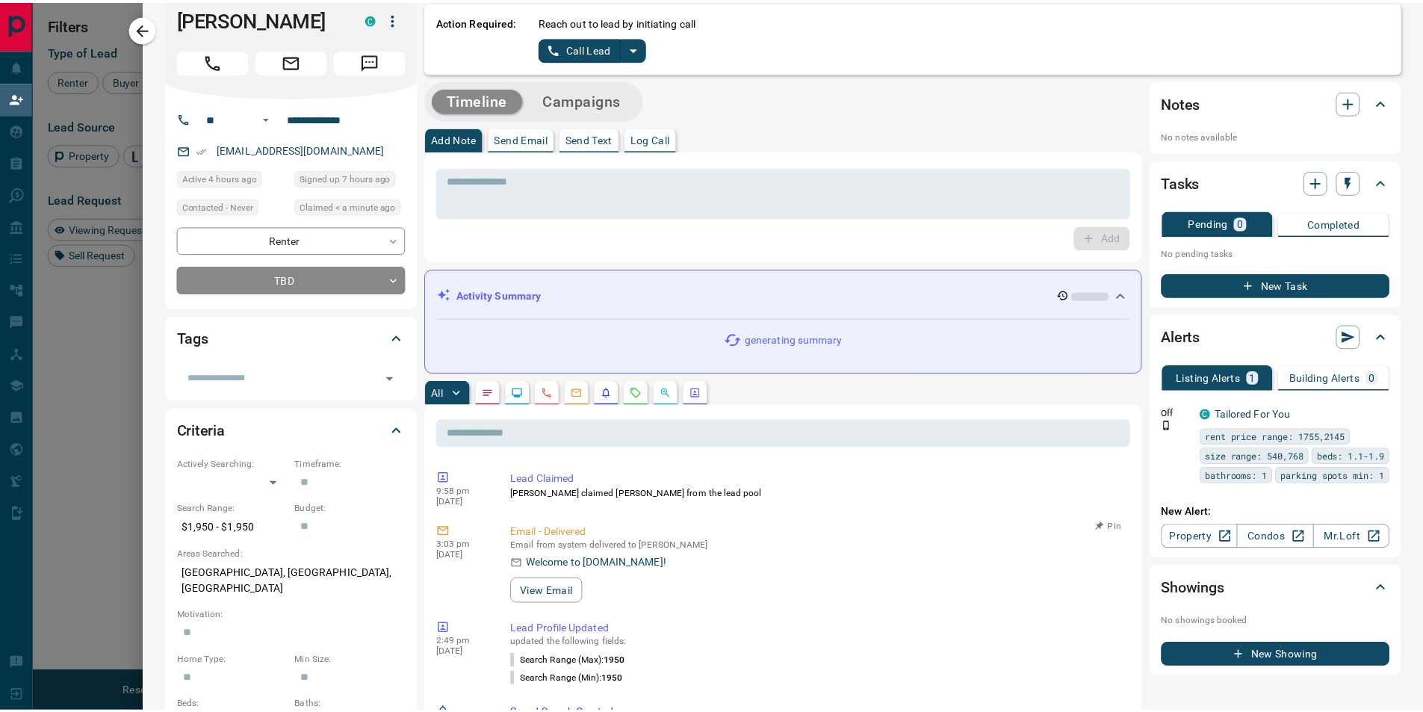
scroll to position [0, 0]
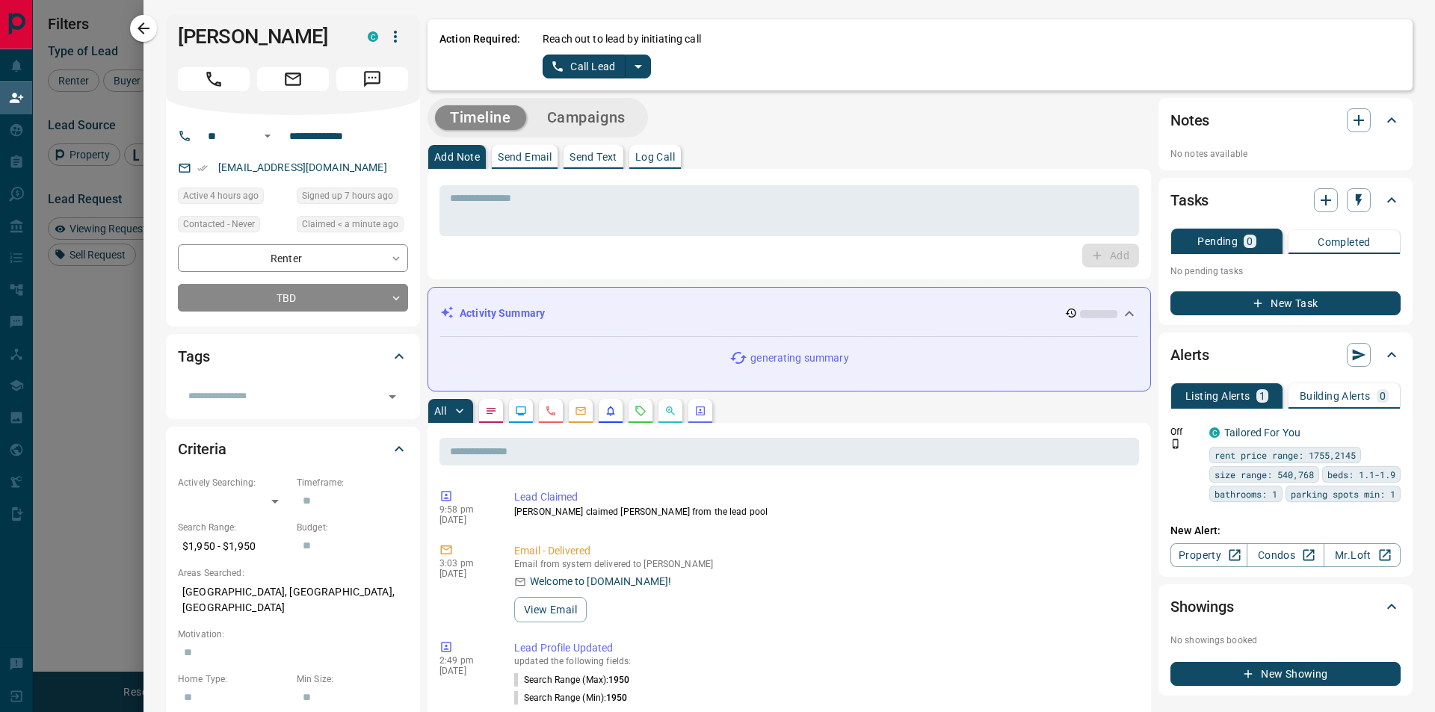
click at [602, 69] on button "Call Lead" at bounding box center [583, 67] width 83 height 24
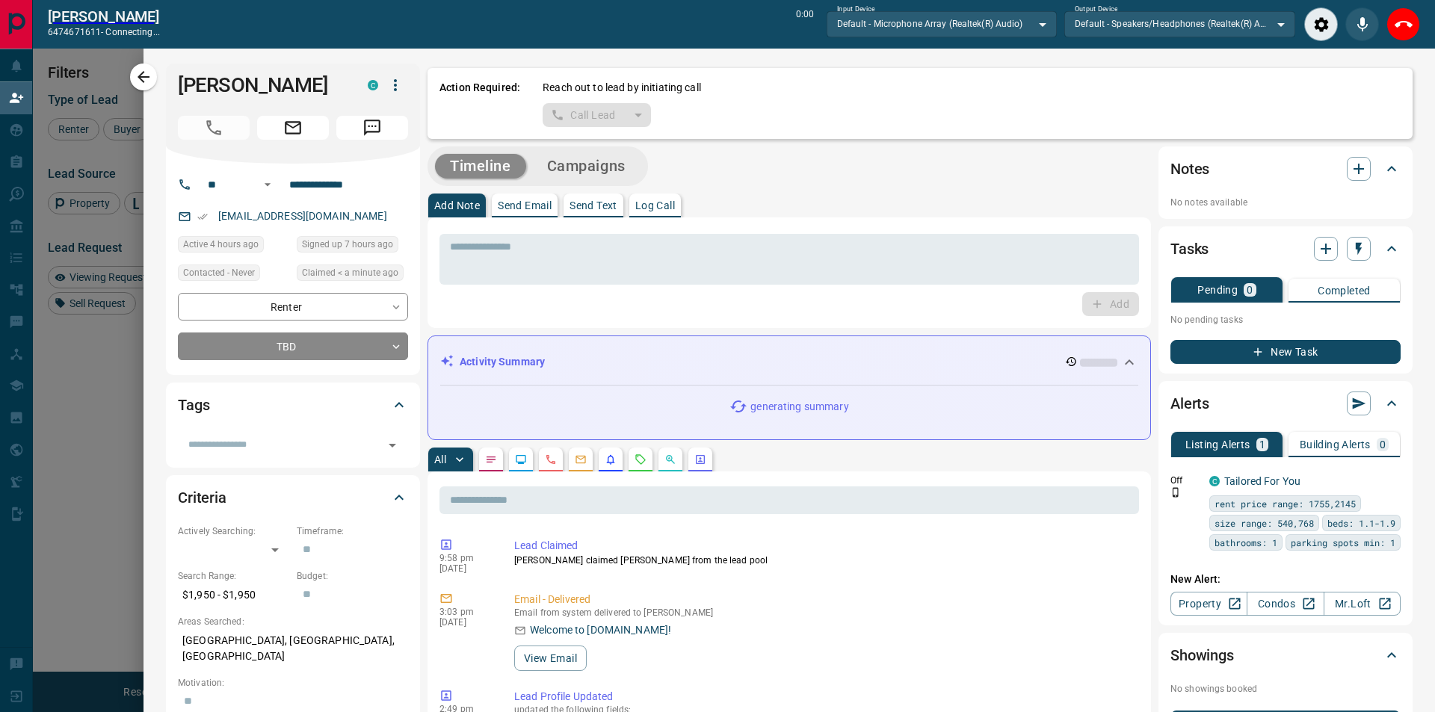
scroll to position [498, 1104]
click at [1385, 31] on icon "End Call" at bounding box center [1392, 25] width 18 height 18
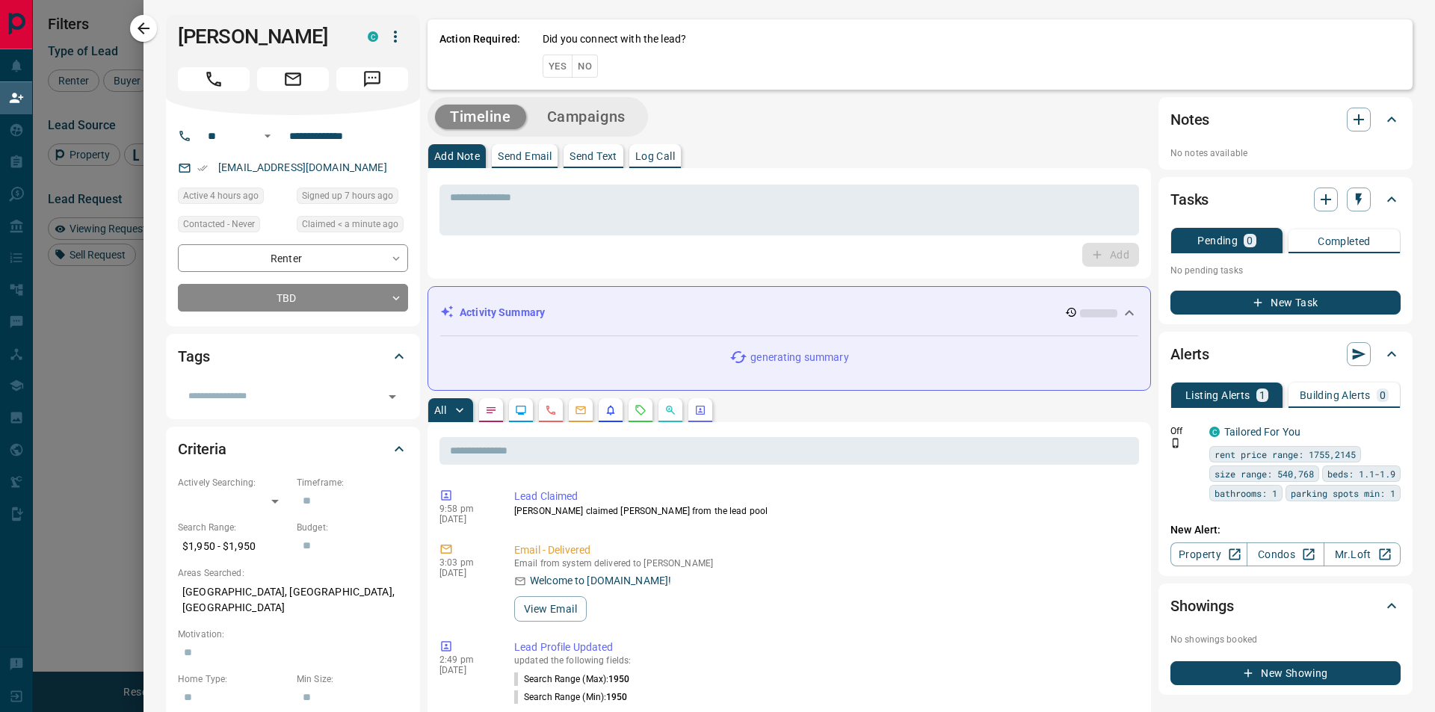
scroll to position [535, 1116]
click at [585, 65] on button "No" at bounding box center [585, 66] width 26 height 23
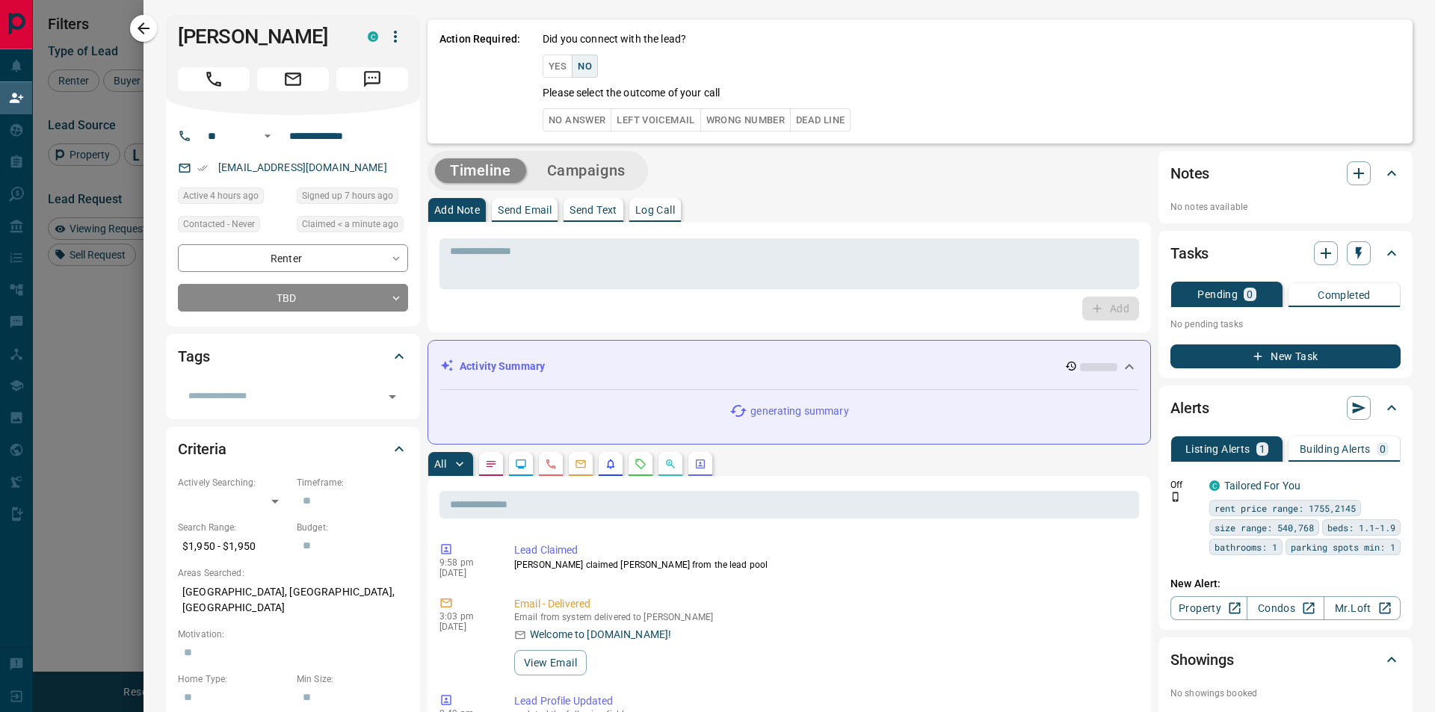
click at [567, 124] on button "No Answer" at bounding box center [576, 119] width 69 height 23
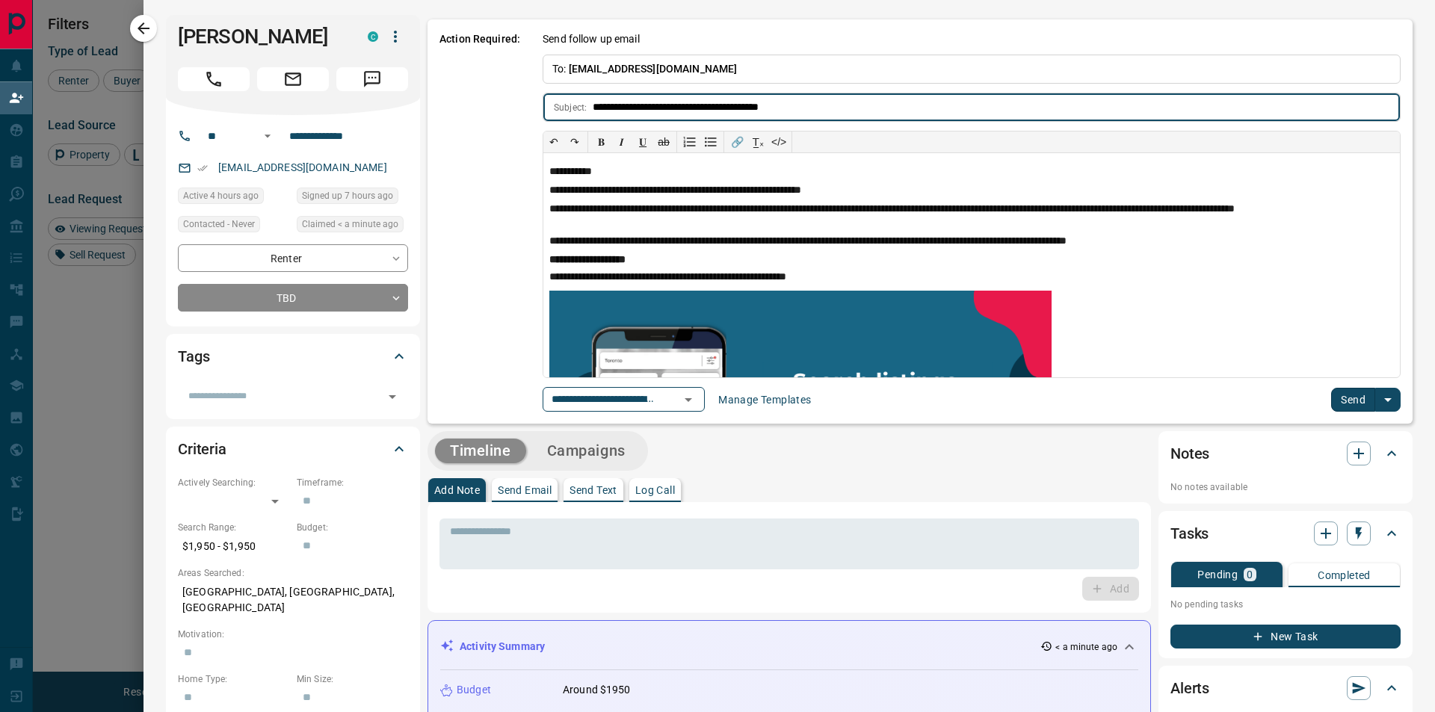
click at [1334, 388] on button "Send" at bounding box center [1353, 400] width 44 height 24
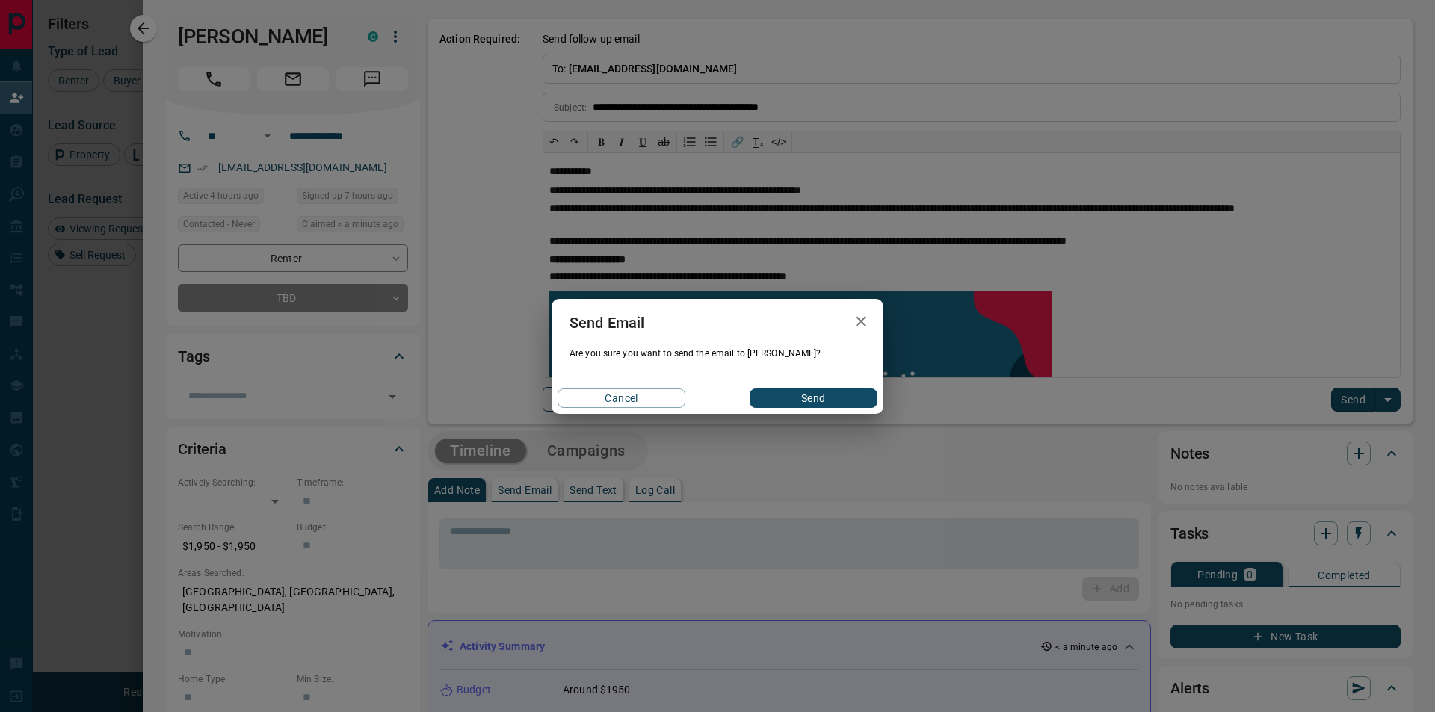
click at [838, 391] on button "Send" at bounding box center [813, 398] width 128 height 19
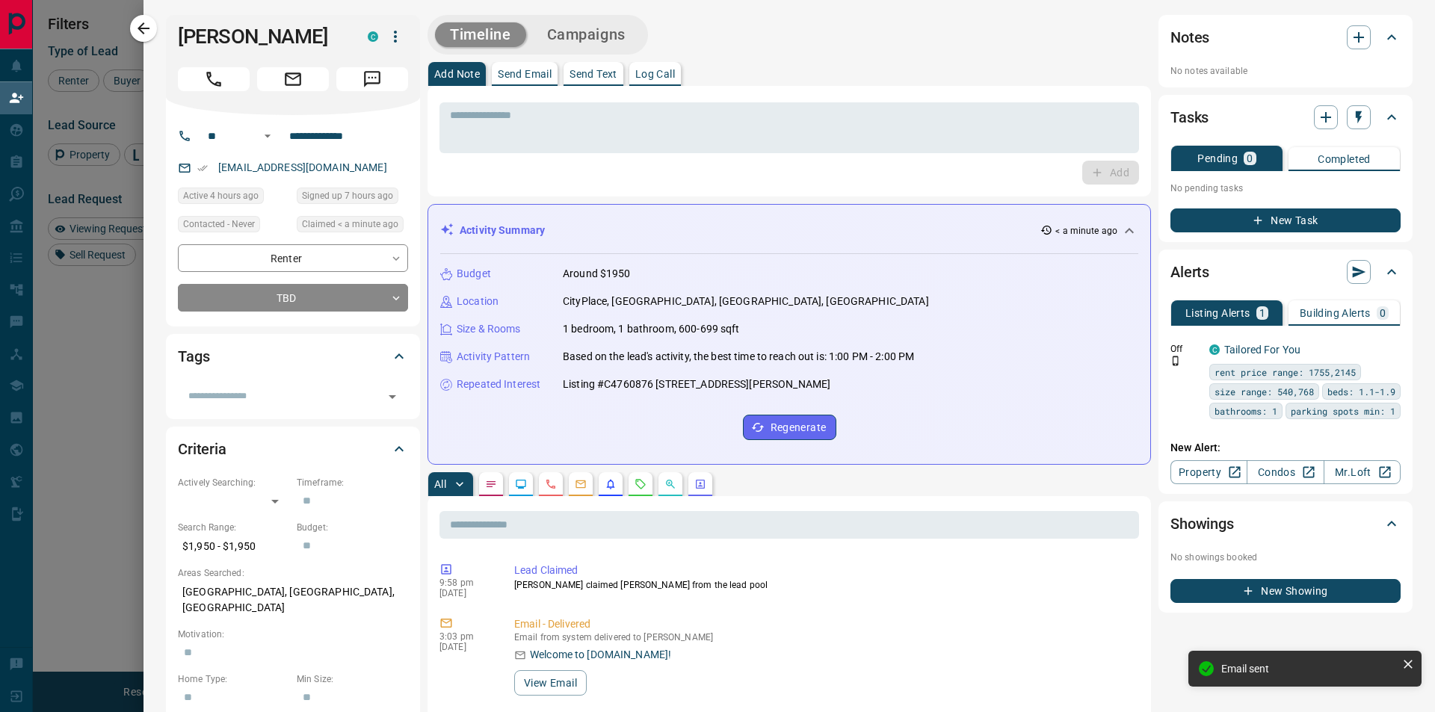
click at [581, 36] on button "Campaigns" at bounding box center [586, 34] width 108 height 25
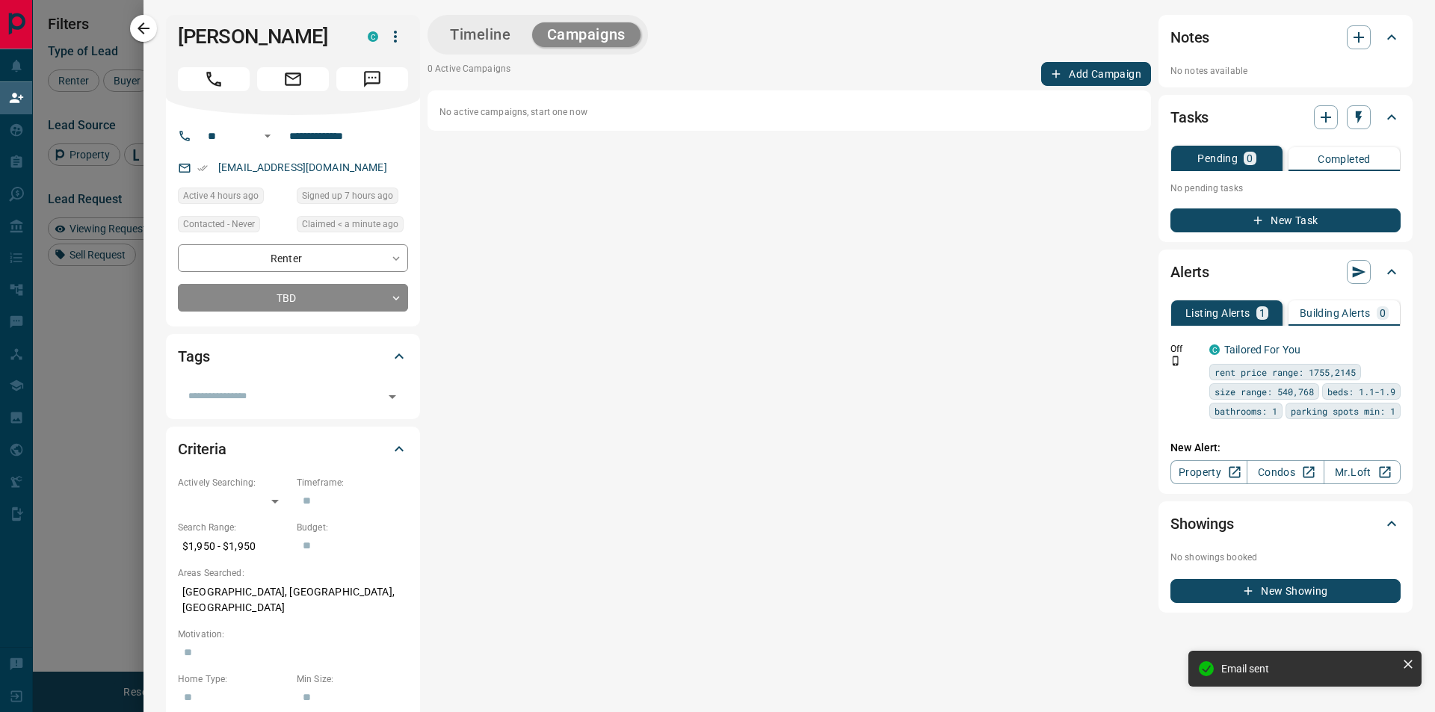
click at [1071, 72] on button "Add Campaign" at bounding box center [1096, 74] width 110 height 24
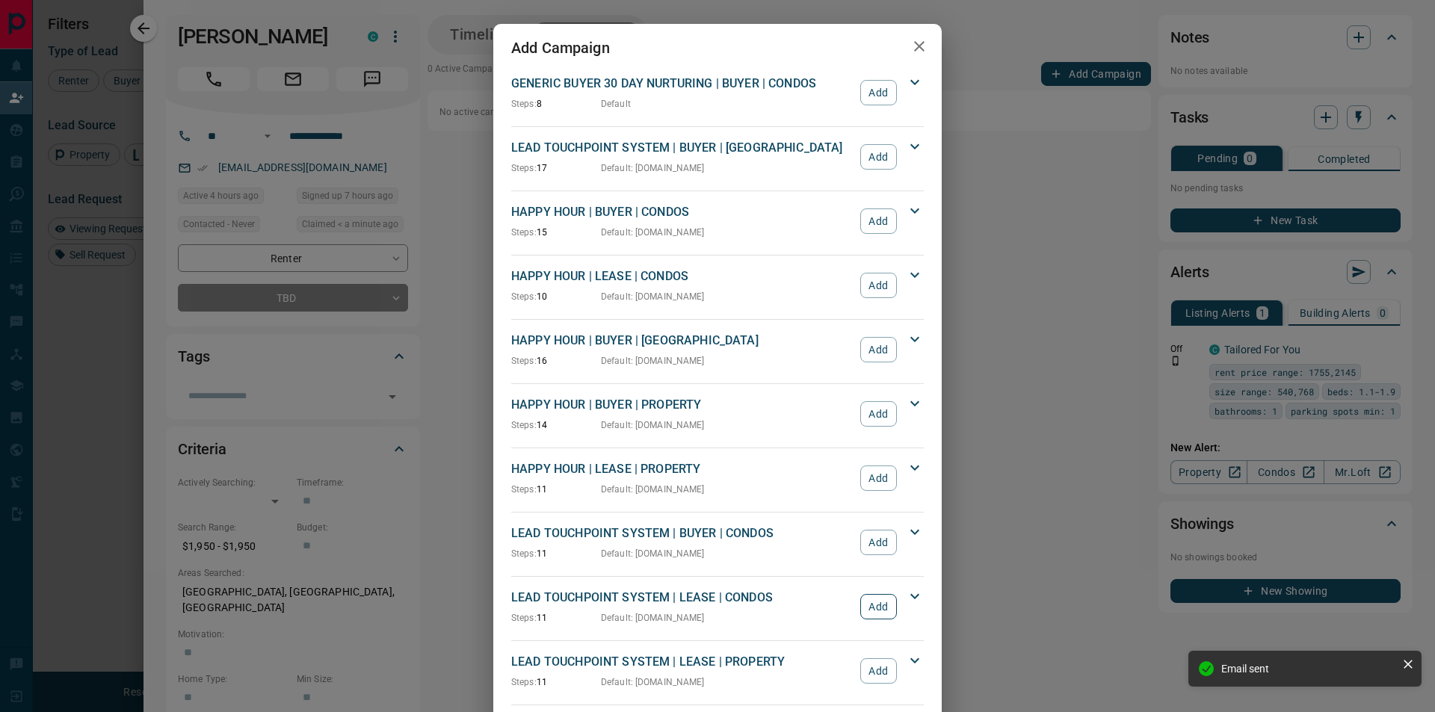
click at [867, 611] on button "Add" at bounding box center [878, 606] width 37 height 25
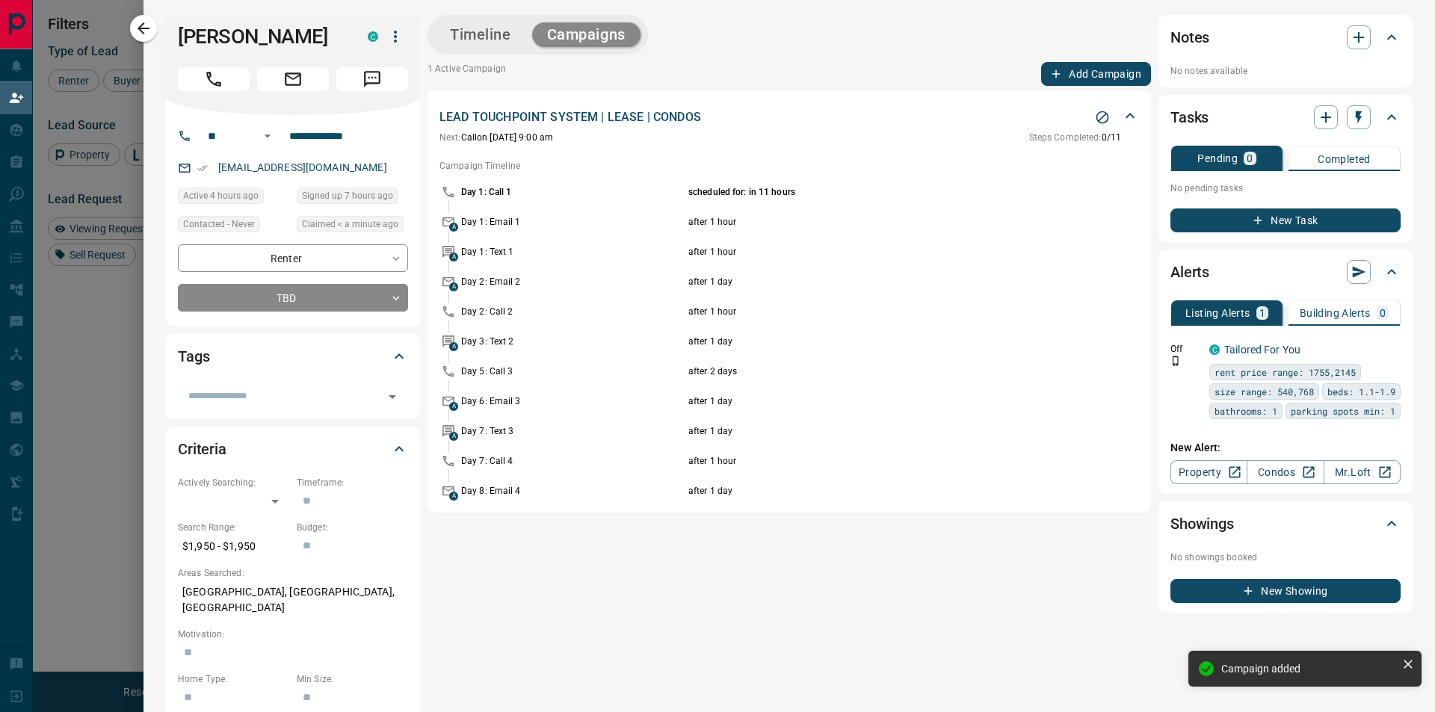
drag, startPoint x: 142, startPoint y: 28, endPoint x: 512, endPoint y: 99, distance: 376.5
click at [142, 28] on icon "button" at bounding box center [143, 28] width 12 height 12
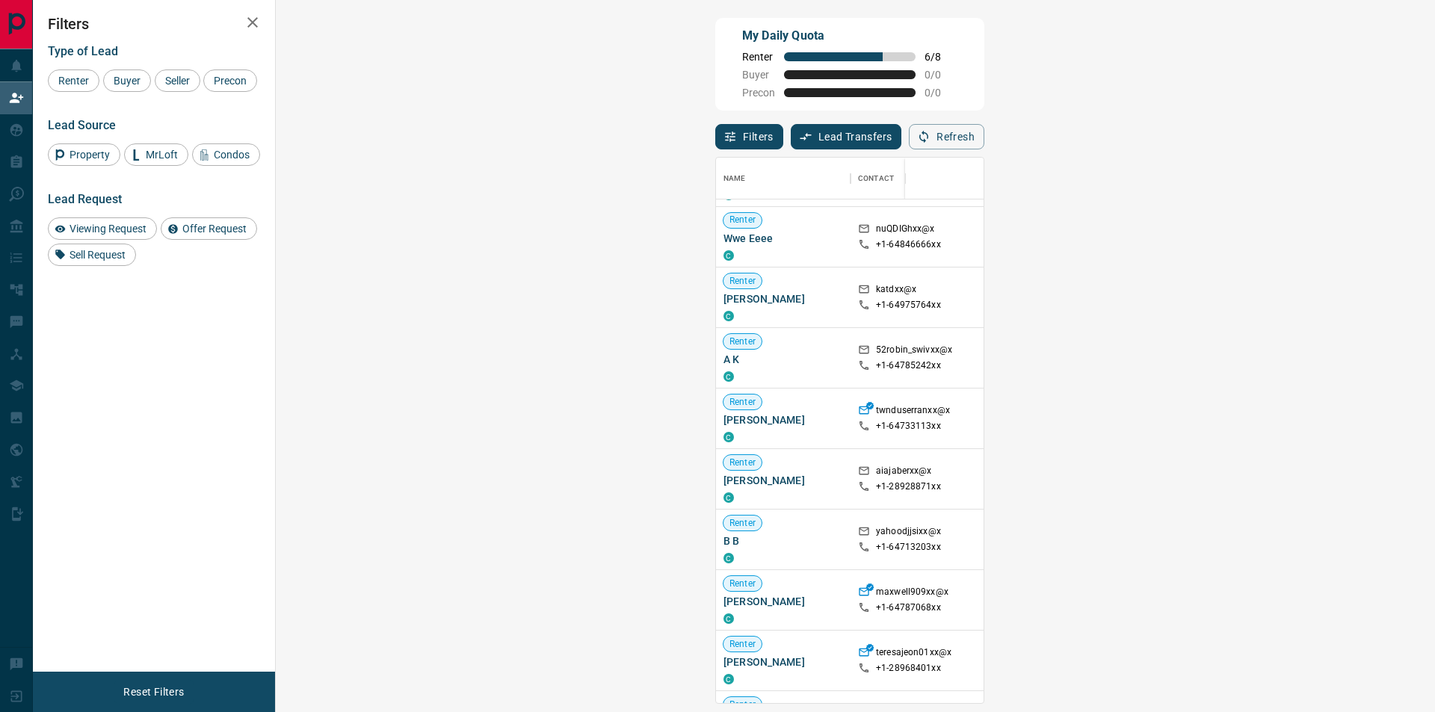
scroll to position [523, 0]
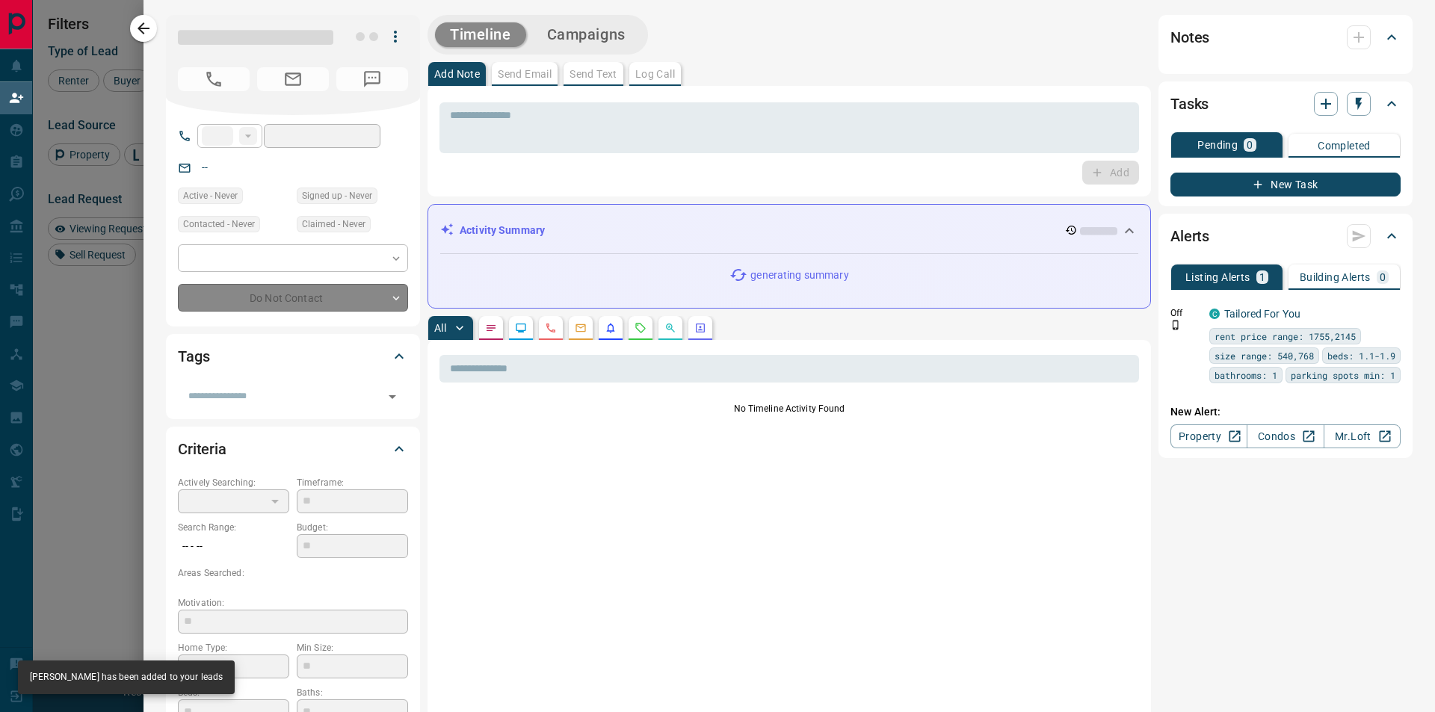
type input "**"
type input "**********"
type input "**"
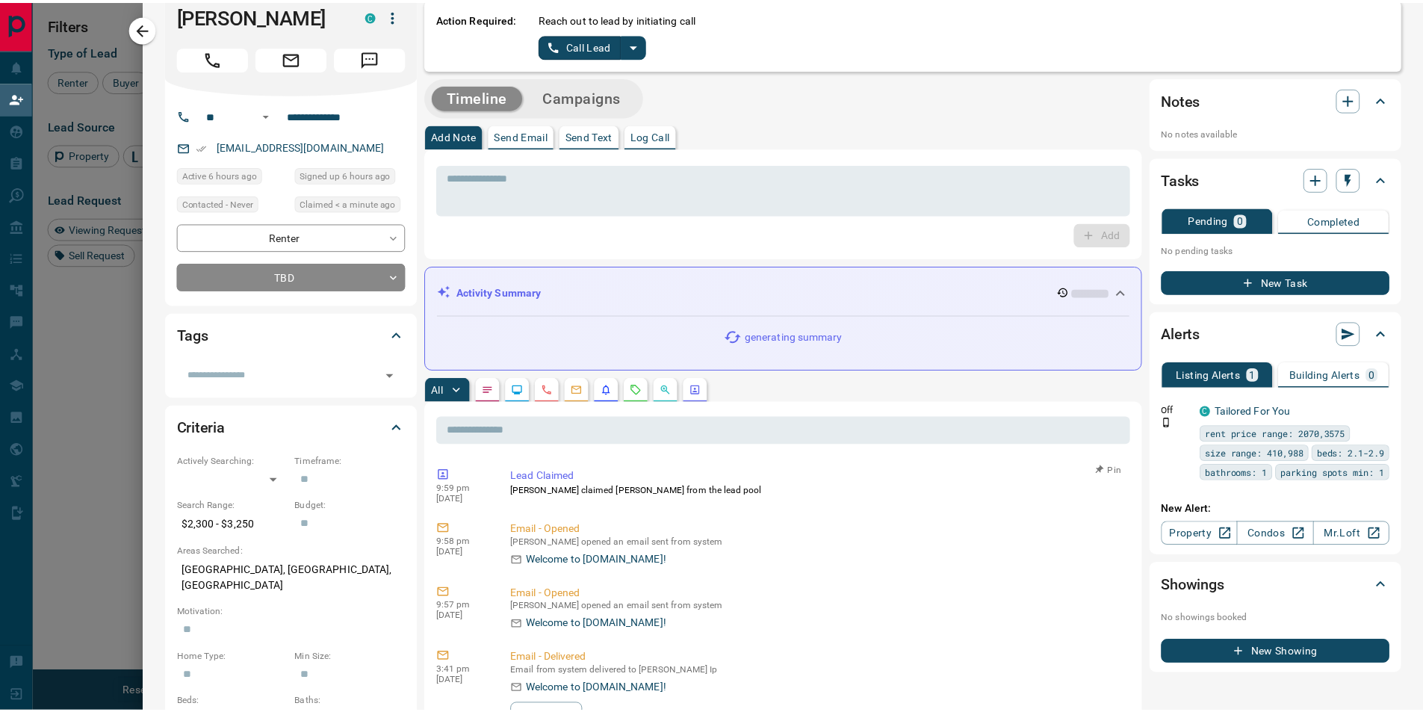
scroll to position [0, 0]
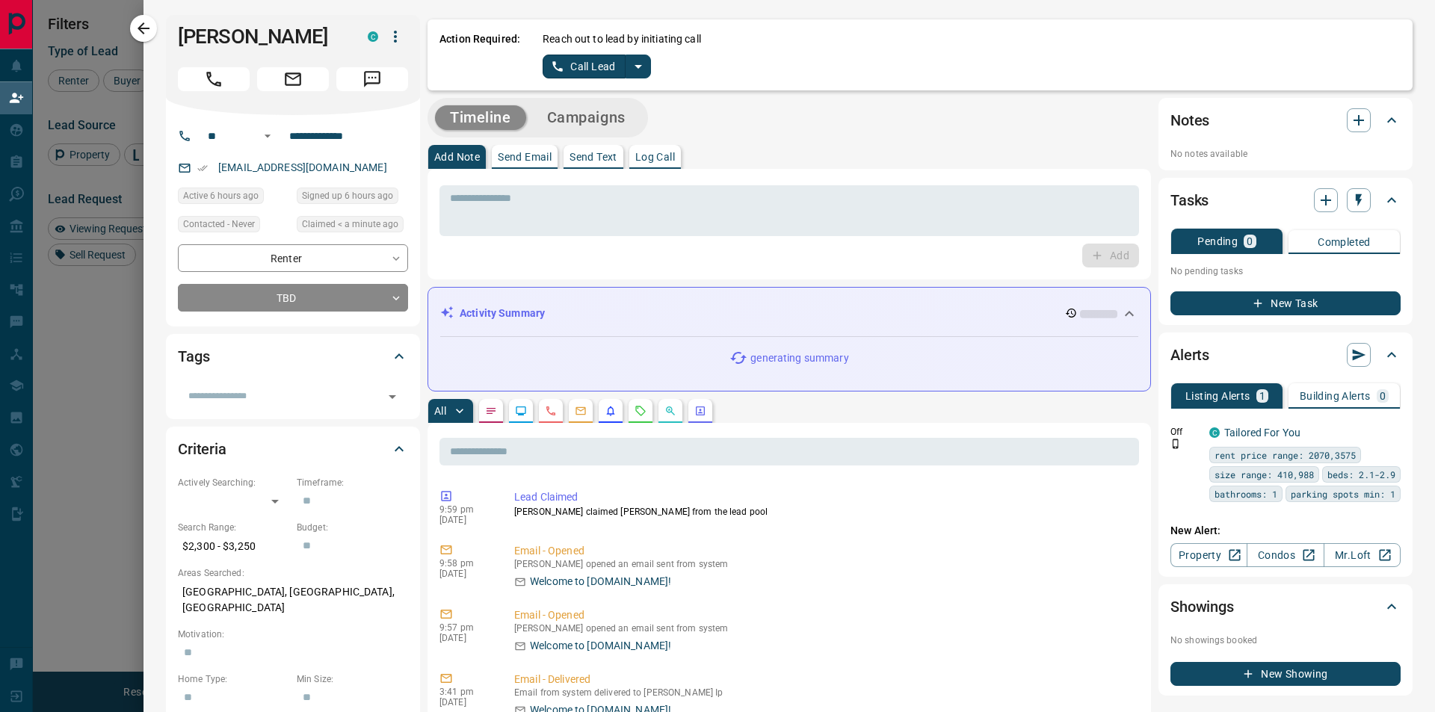
click at [569, 61] on button "Call Lead" at bounding box center [583, 67] width 83 height 24
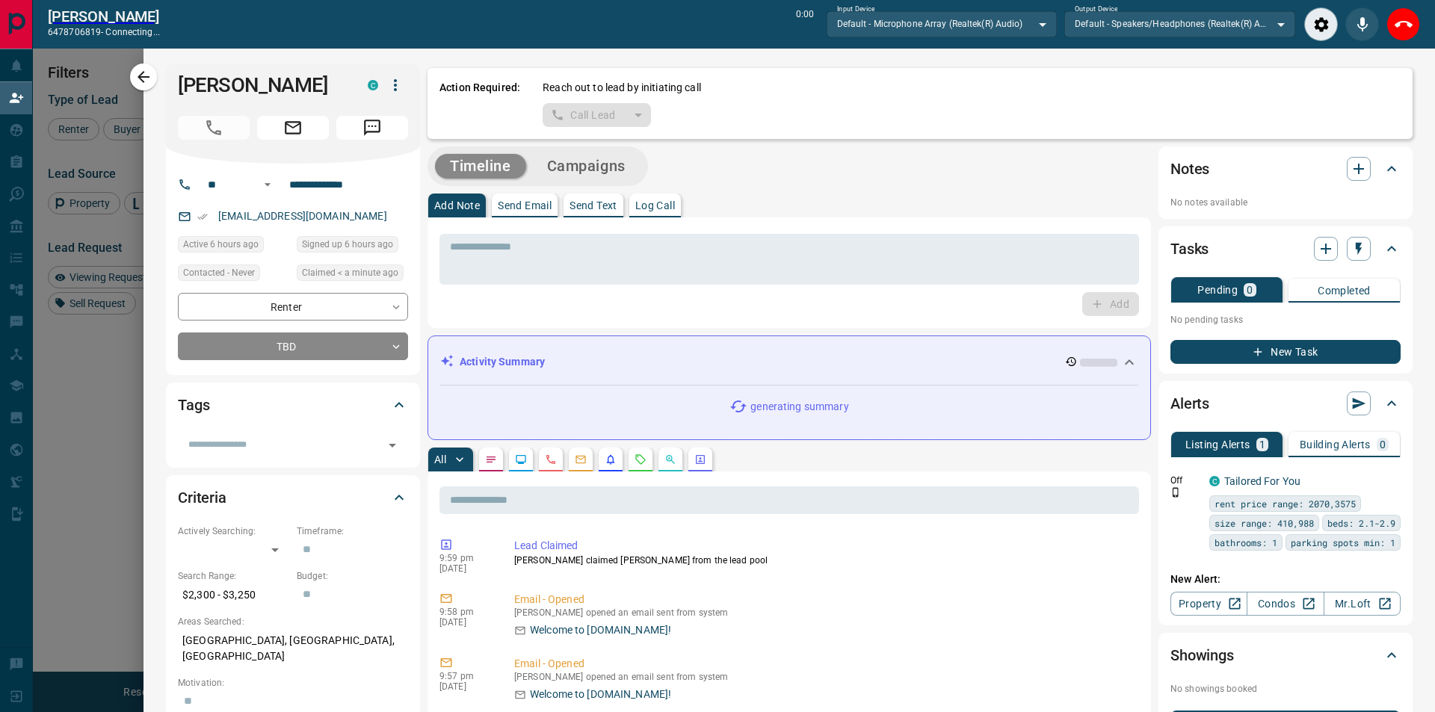
scroll to position [498, 1104]
click at [1385, 27] on icon "End Call" at bounding box center [1392, 25] width 18 height 18
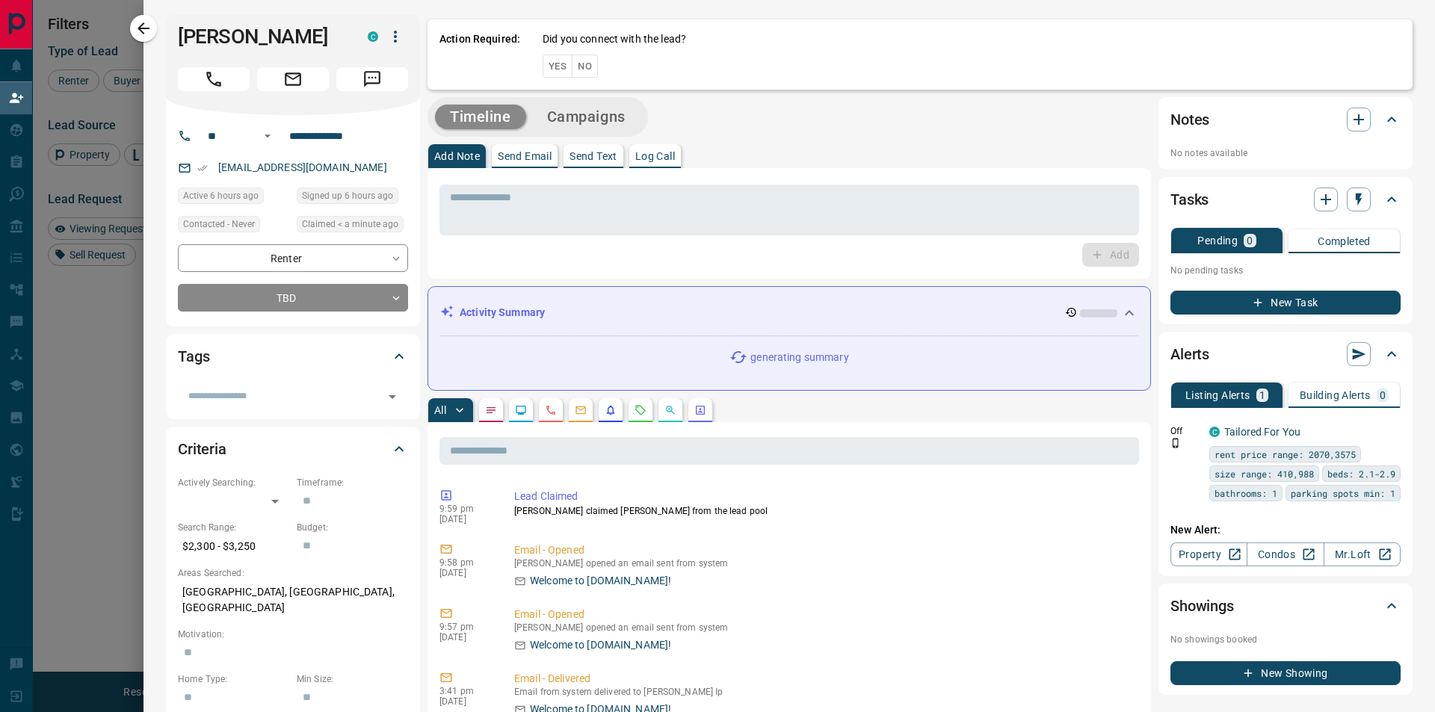
scroll to position [535, 1116]
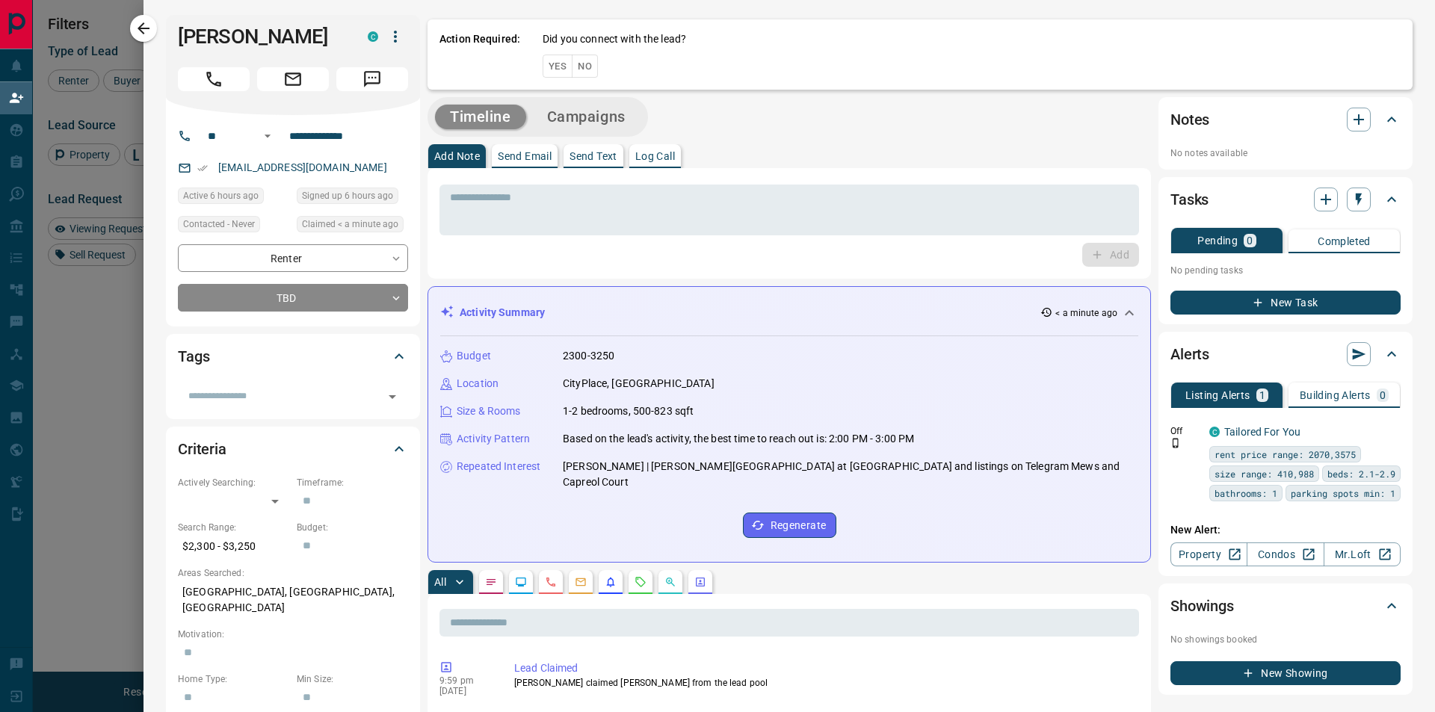
click at [584, 72] on button "No" at bounding box center [585, 66] width 26 height 23
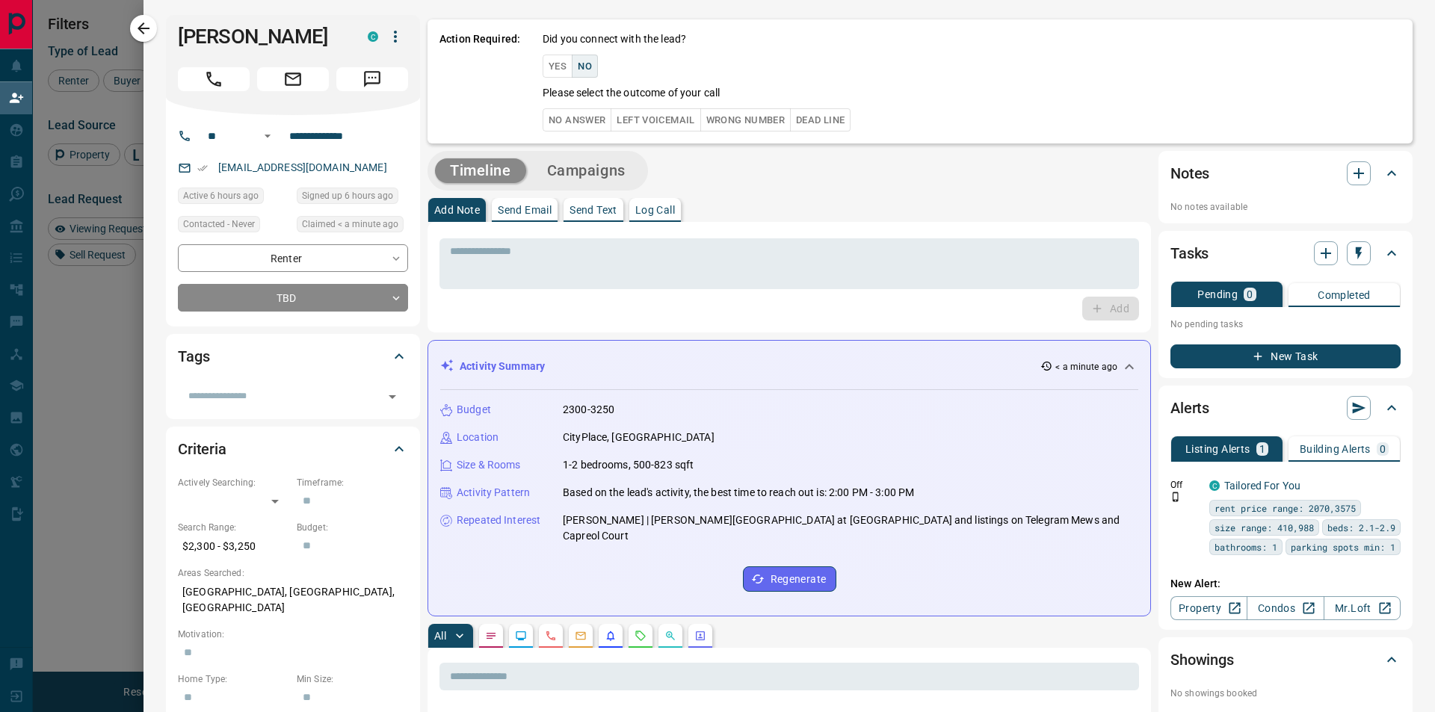
click at [582, 123] on button "No Answer" at bounding box center [576, 119] width 69 height 23
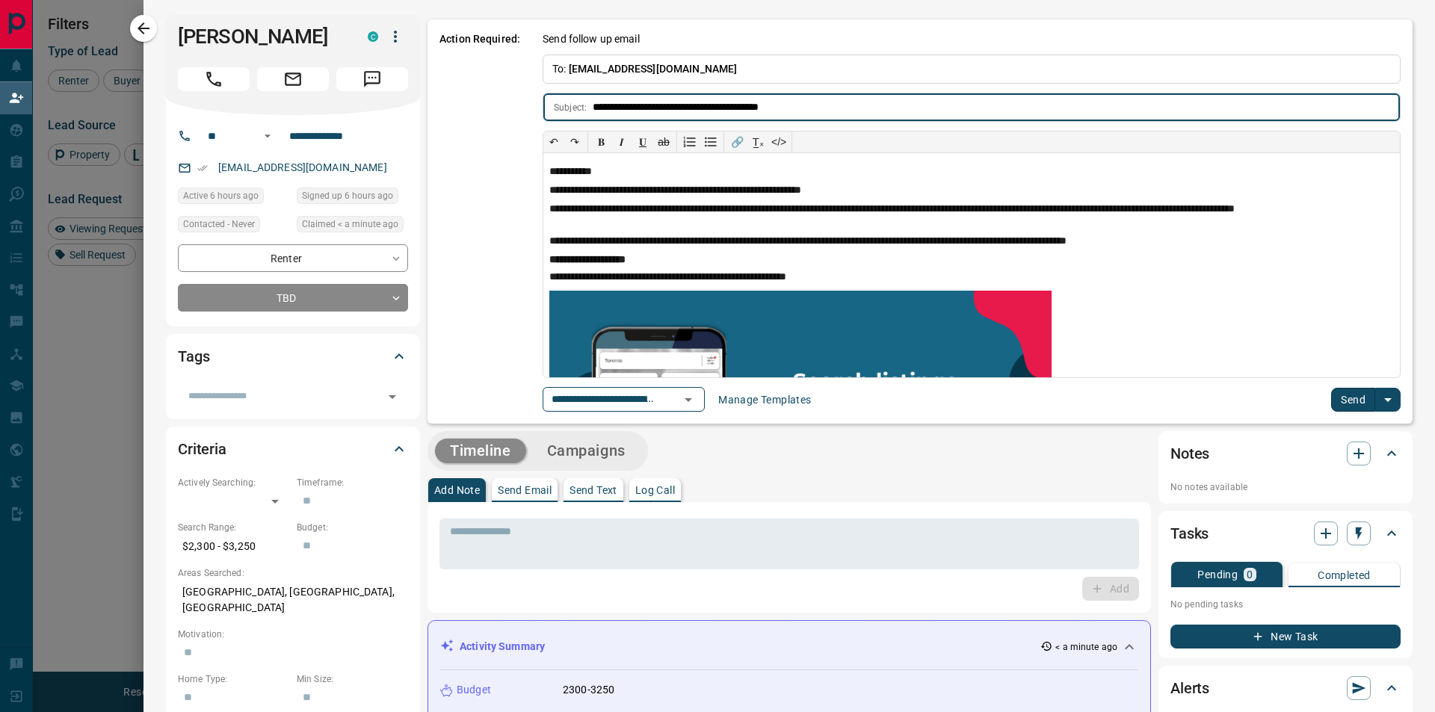
click at [1335, 397] on button "Send" at bounding box center [1353, 400] width 44 height 24
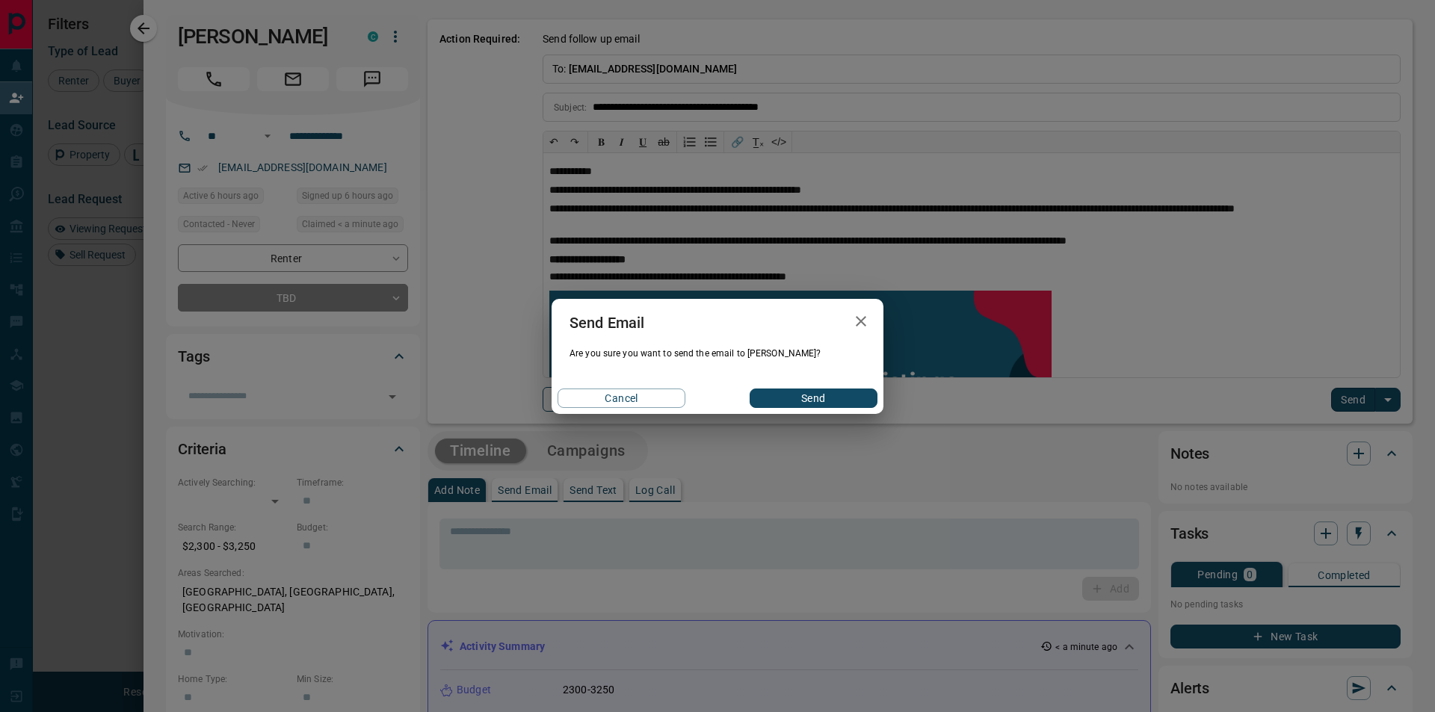
click at [800, 395] on button "Send" at bounding box center [813, 398] width 128 height 19
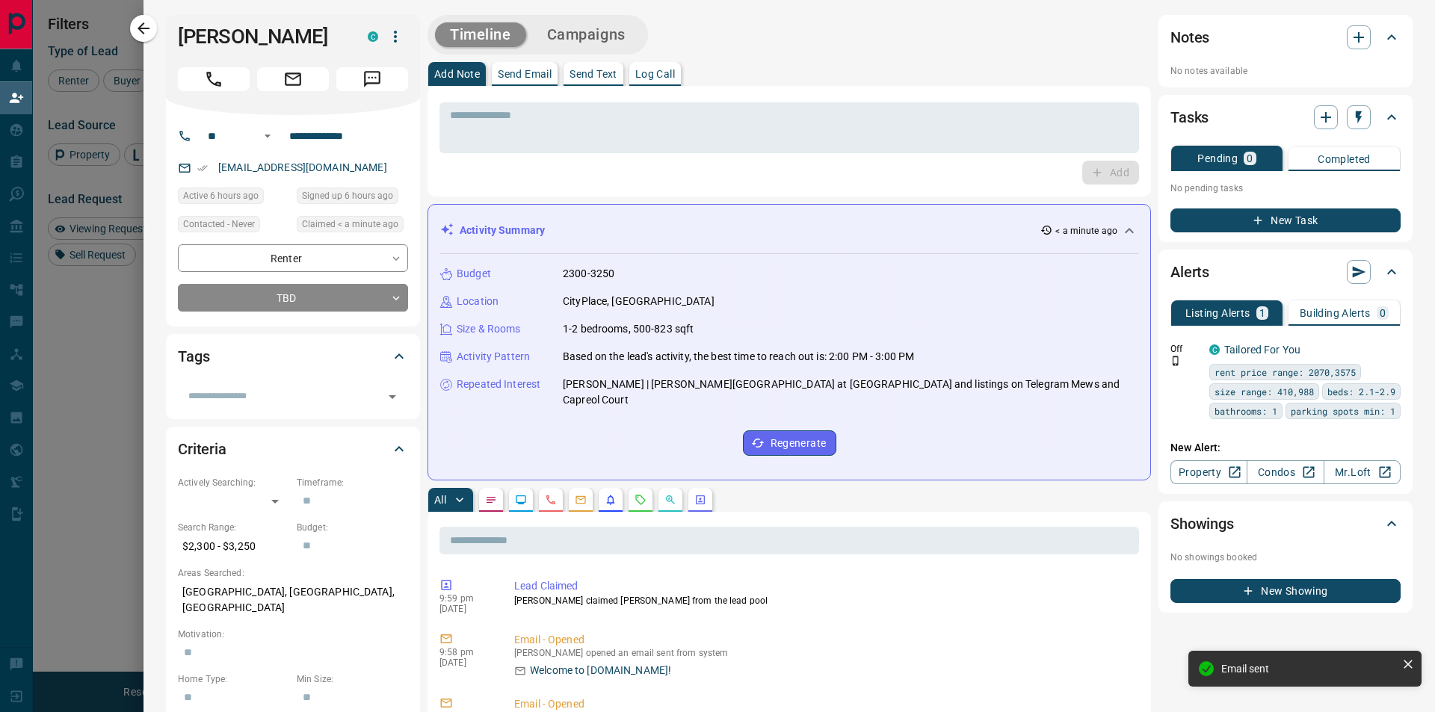
click at [613, 35] on button "Campaigns" at bounding box center [586, 34] width 108 height 25
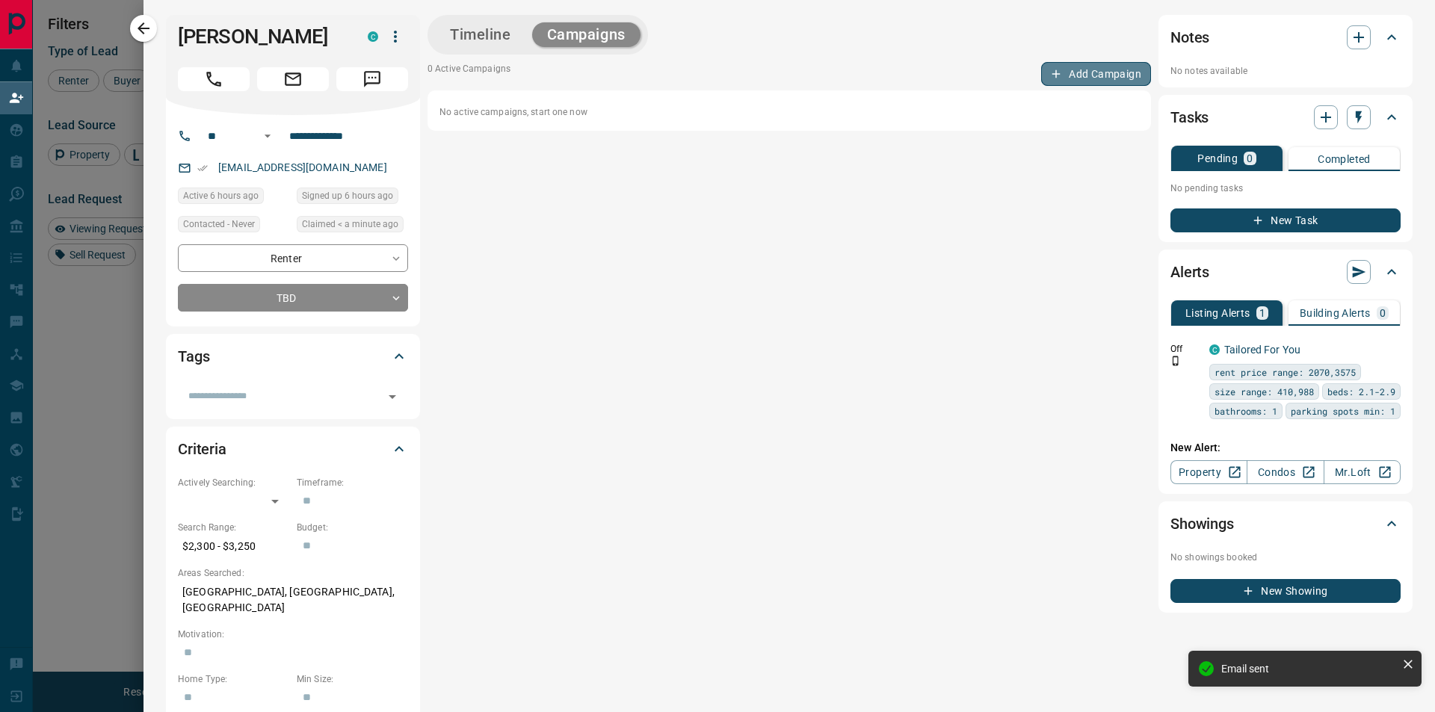
click at [1063, 66] on button "Add Campaign" at bounding box center [1096, 74] width 110 height 24
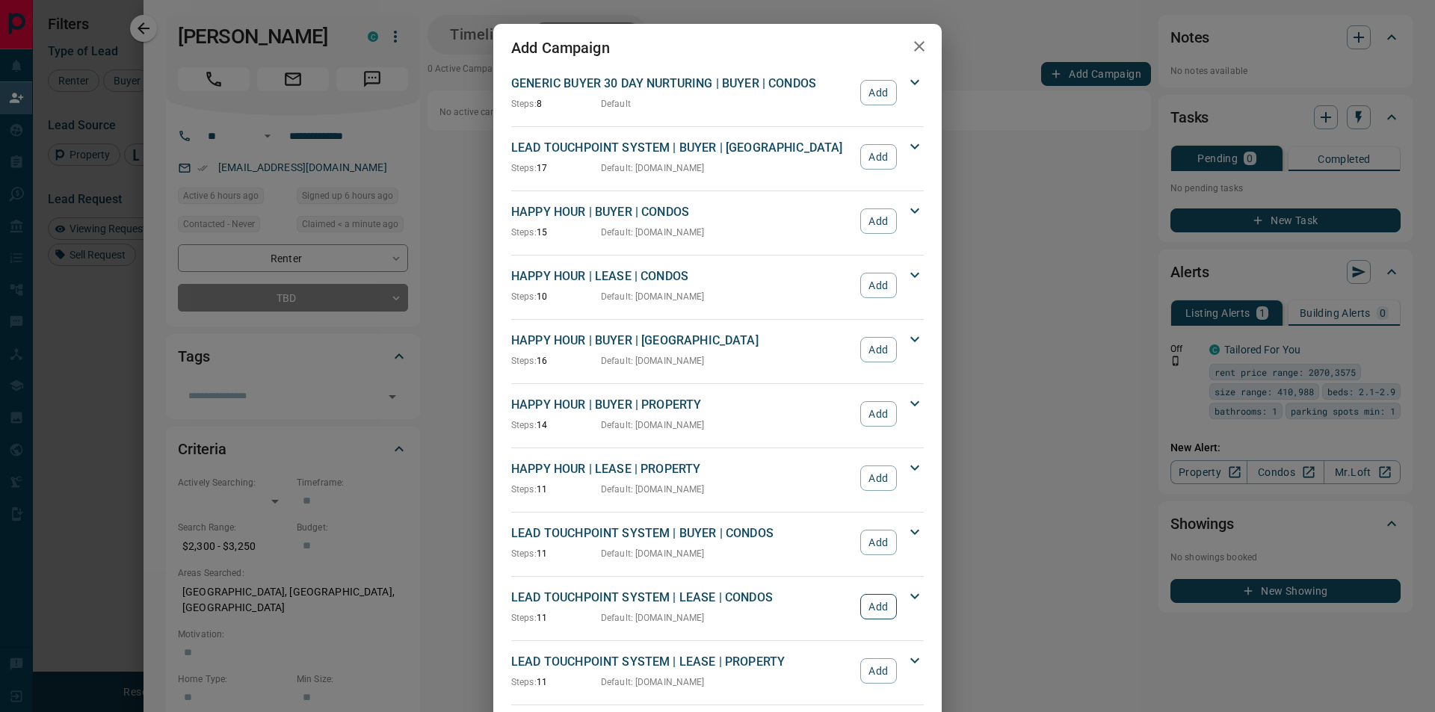
click at [870, 603] on button "Add" at bounding box center [878, 606] width 37 height 25
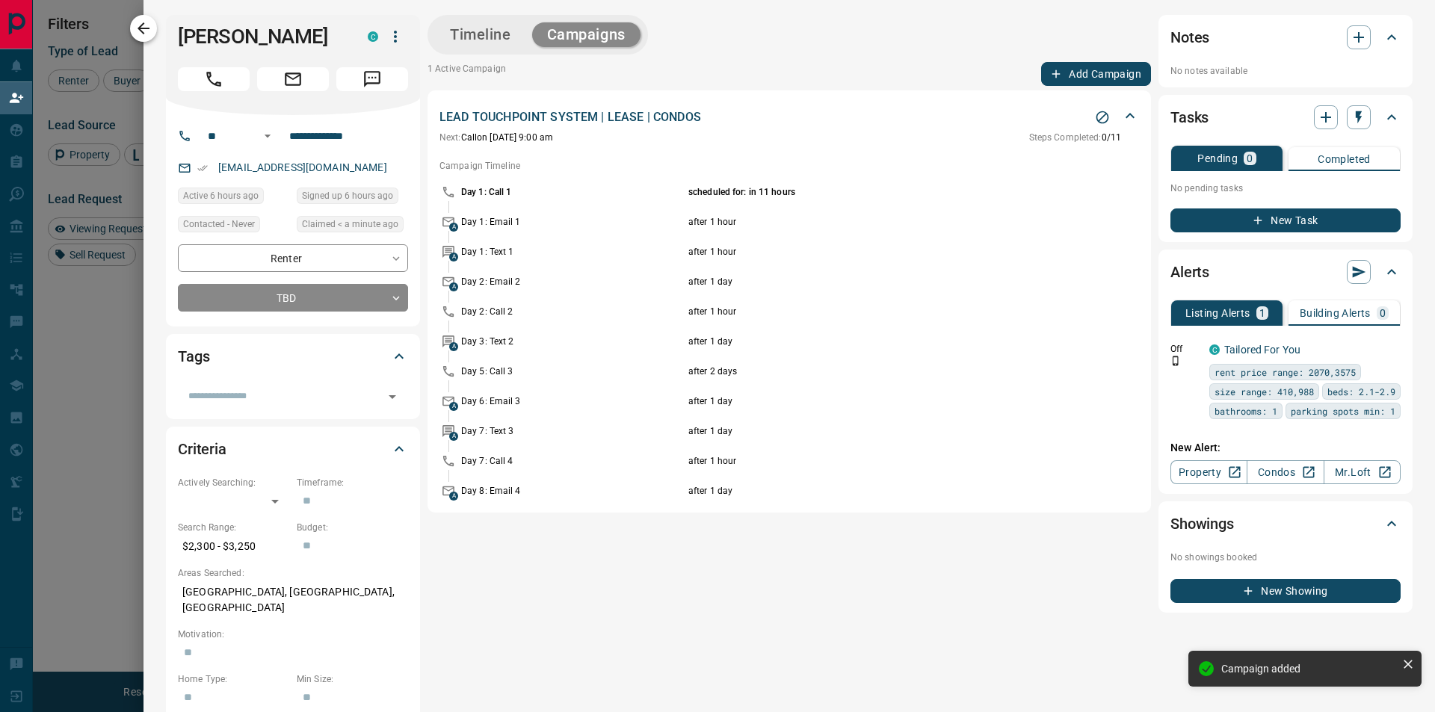
click at [145, 34] on icon "button" at bounding box center [143, 28] width 18 height 18
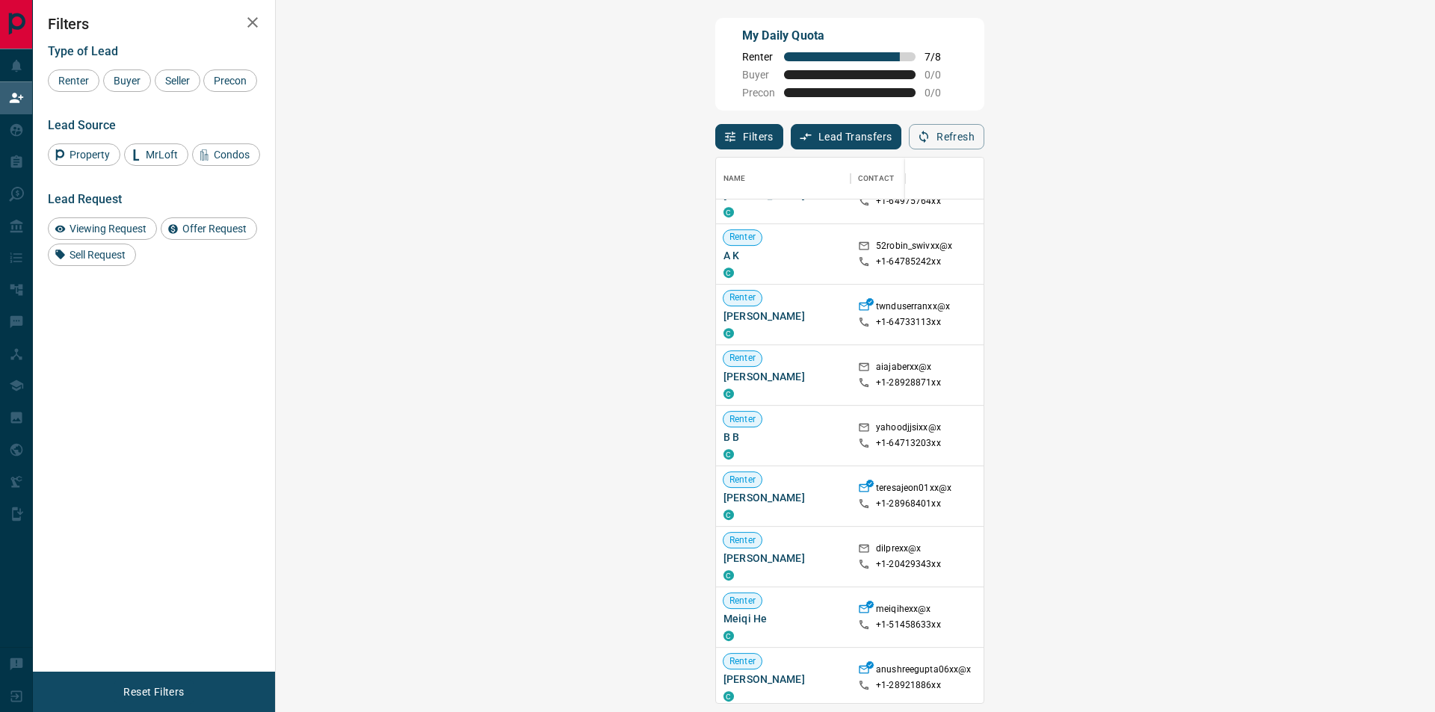
scroll to position [672, 0]
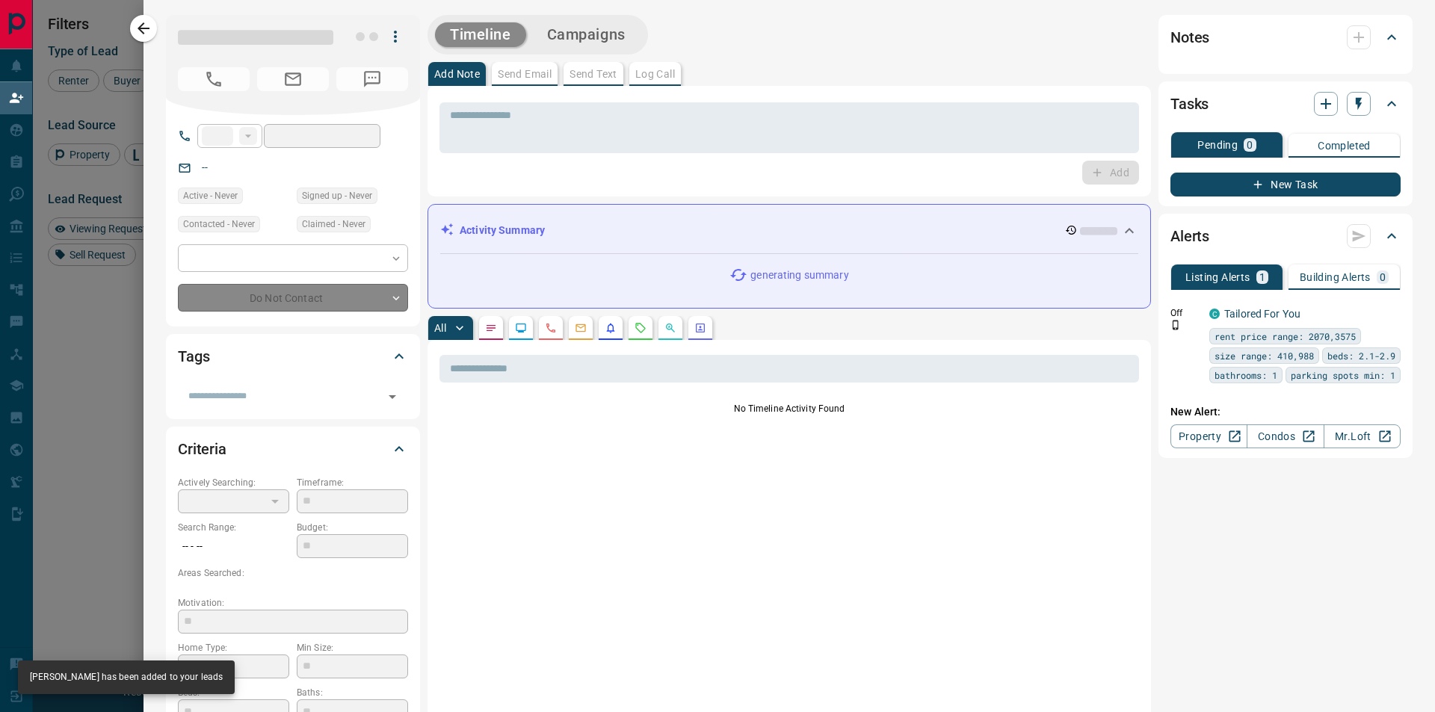
type input "**"
type input "**********"
type input "**"
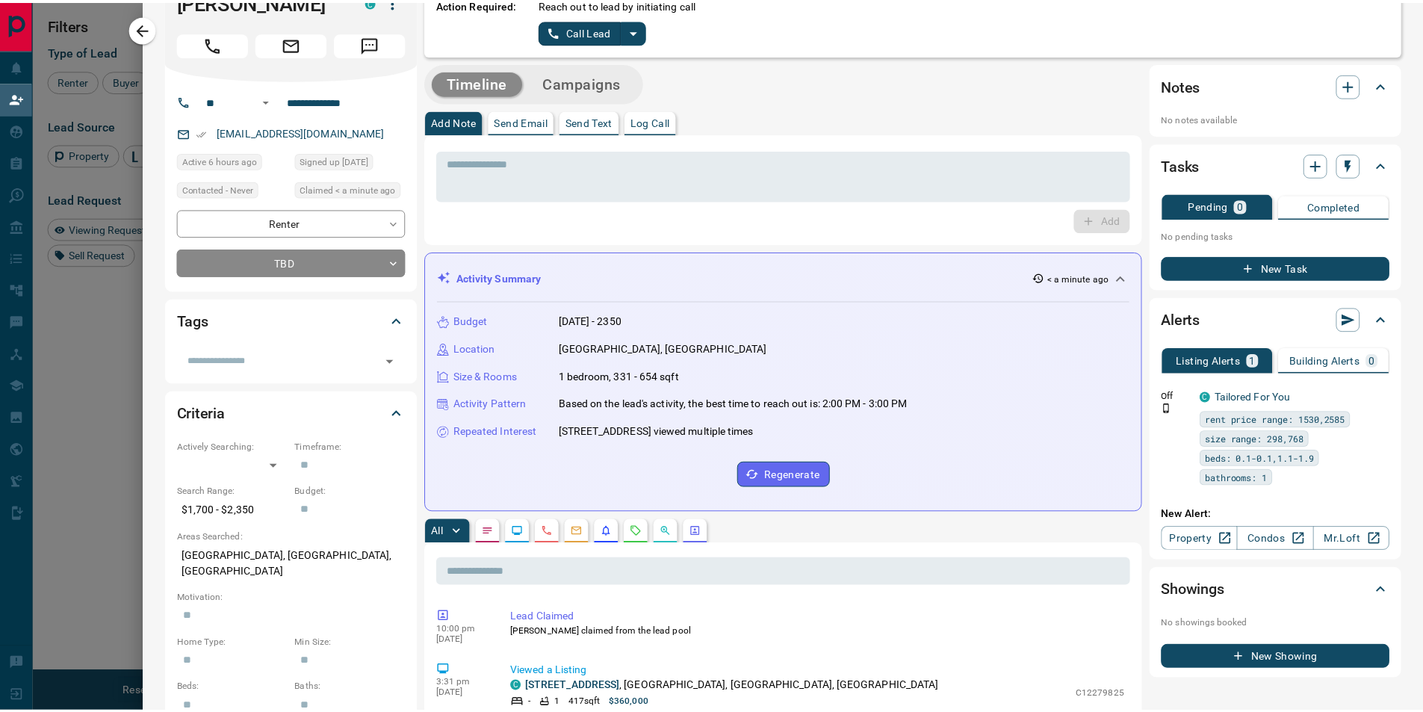
scroll to position [0, 0]
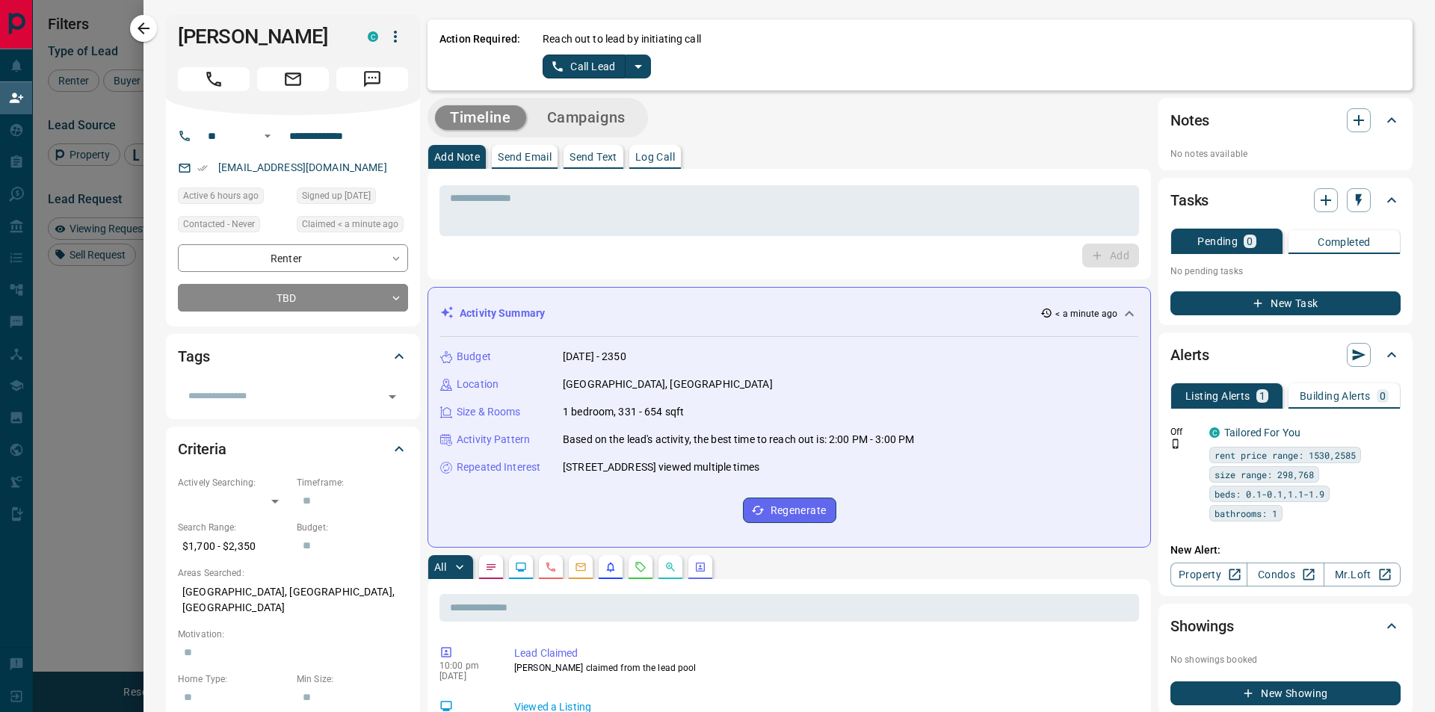
click at [589, 69] on button "Call Lead" at bounding box center [583, 67] width 83 height 24
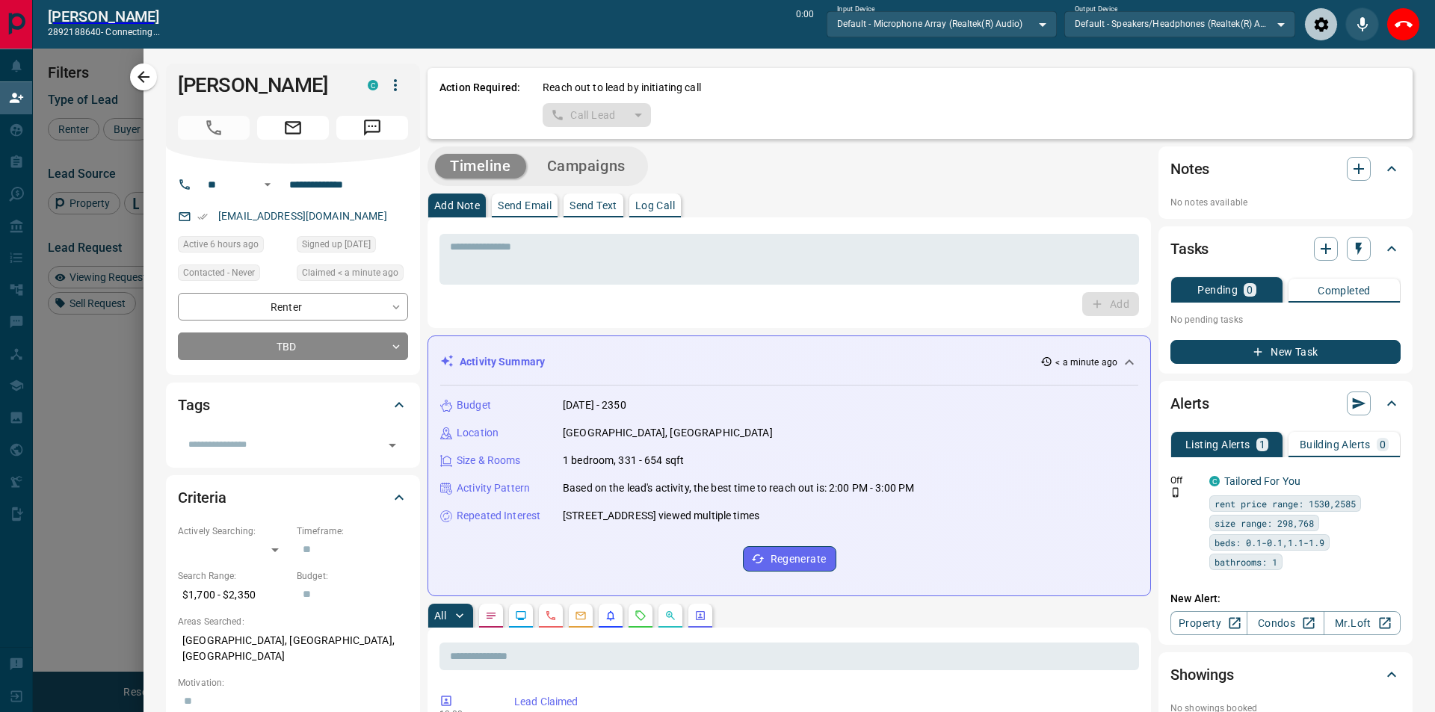
scroll to position [498, 1104]
click at [1386, 24] on icon "End Call" at bounding box center [1392, 24] width 18 height 7
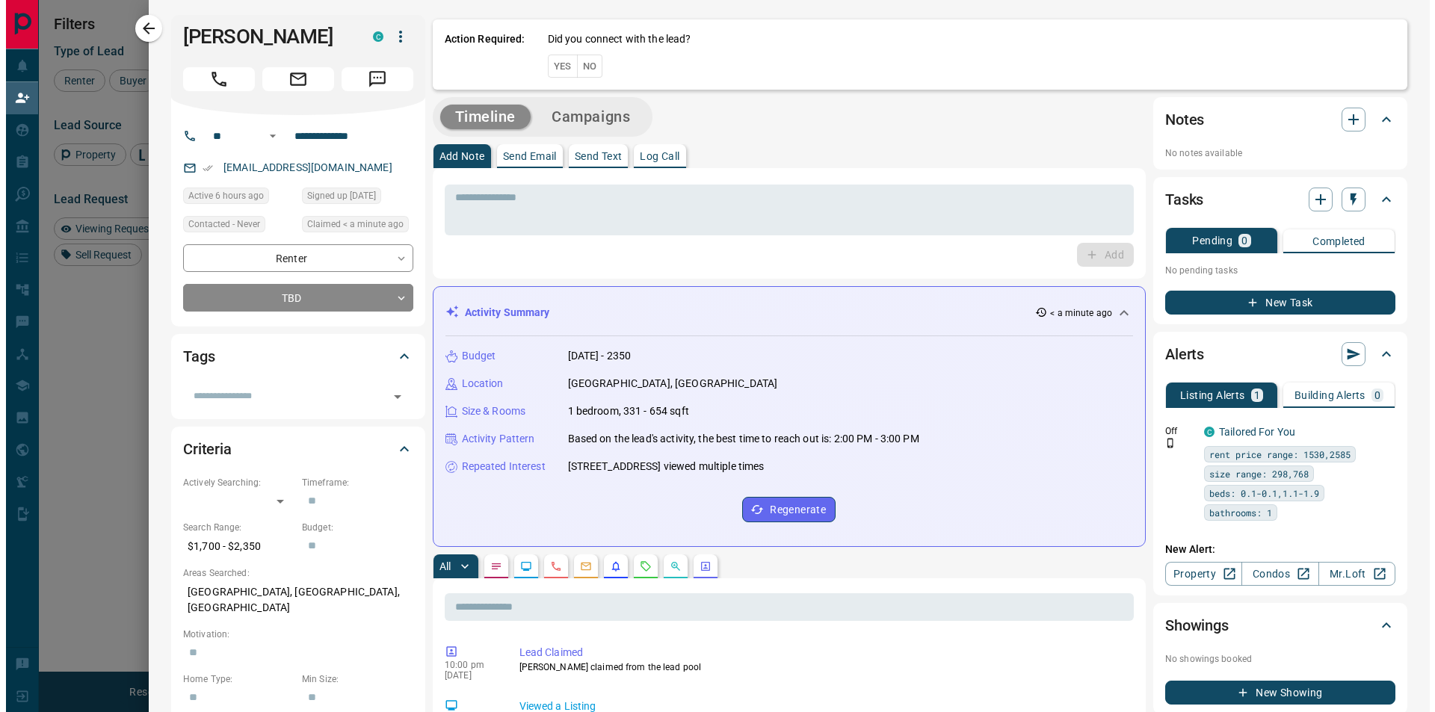
scroll to position [535, 1116]
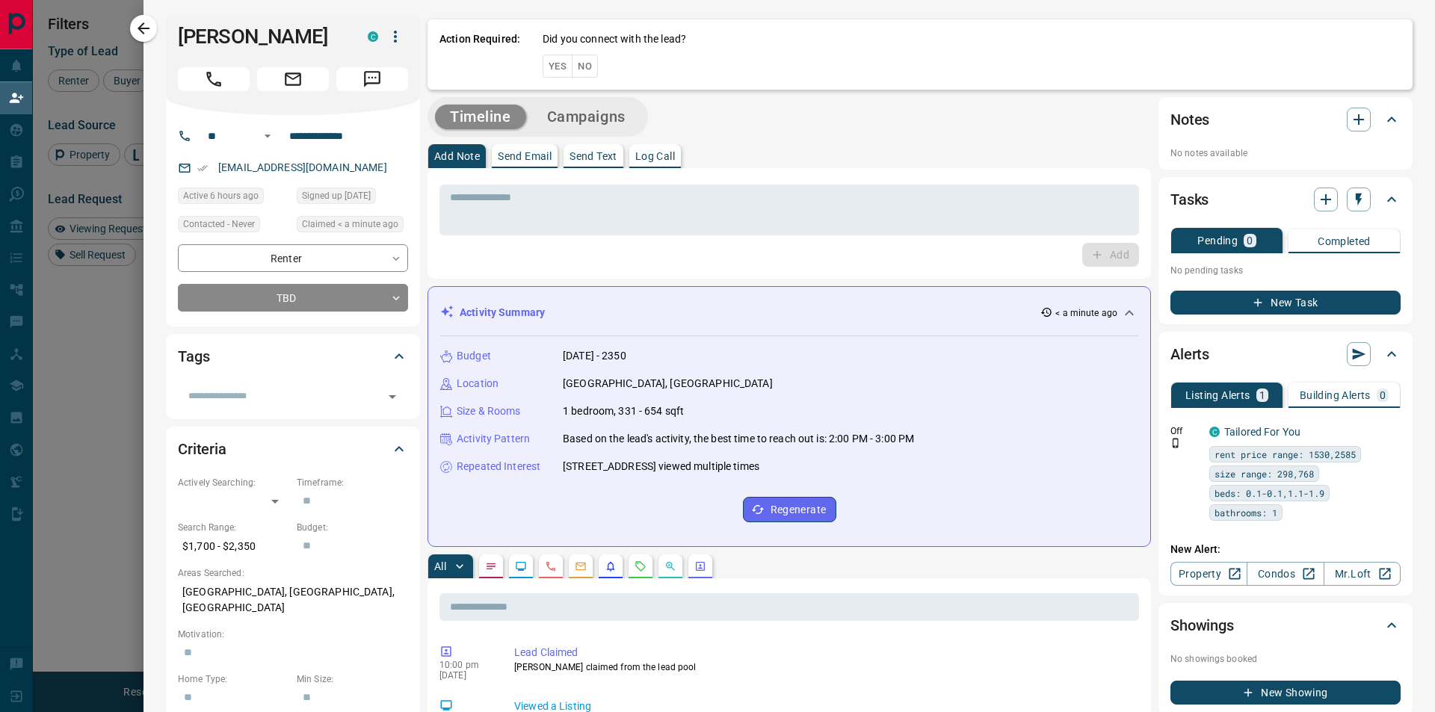
drag, startPoint x: 582, startPoint y: 63, endPoint x: 593, endPoint y: 71, distance: 13.9
click at [582, 63] on button "No" at bounding box center [585, 66] width 26 height 23
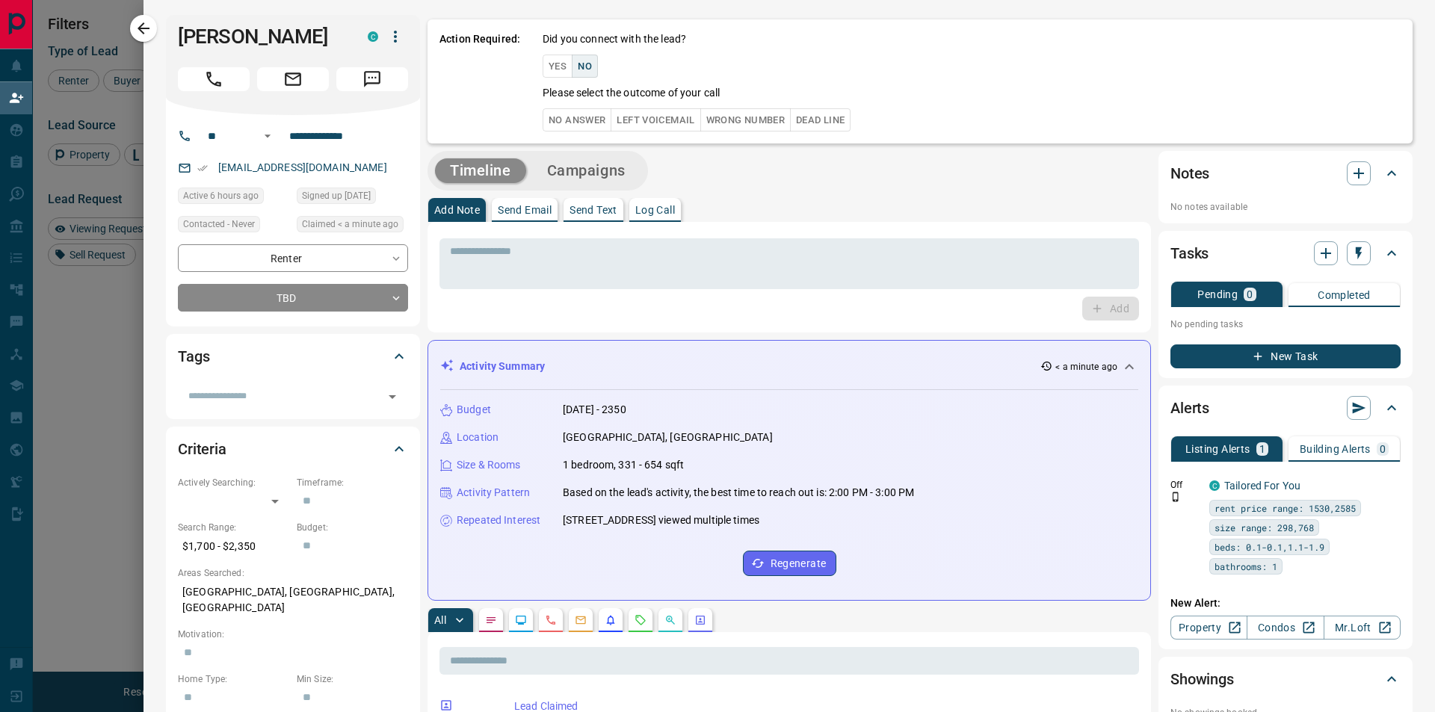
click at [584, 117] on button "No Answer" at bounding box center [576, 119] width 69 height 23
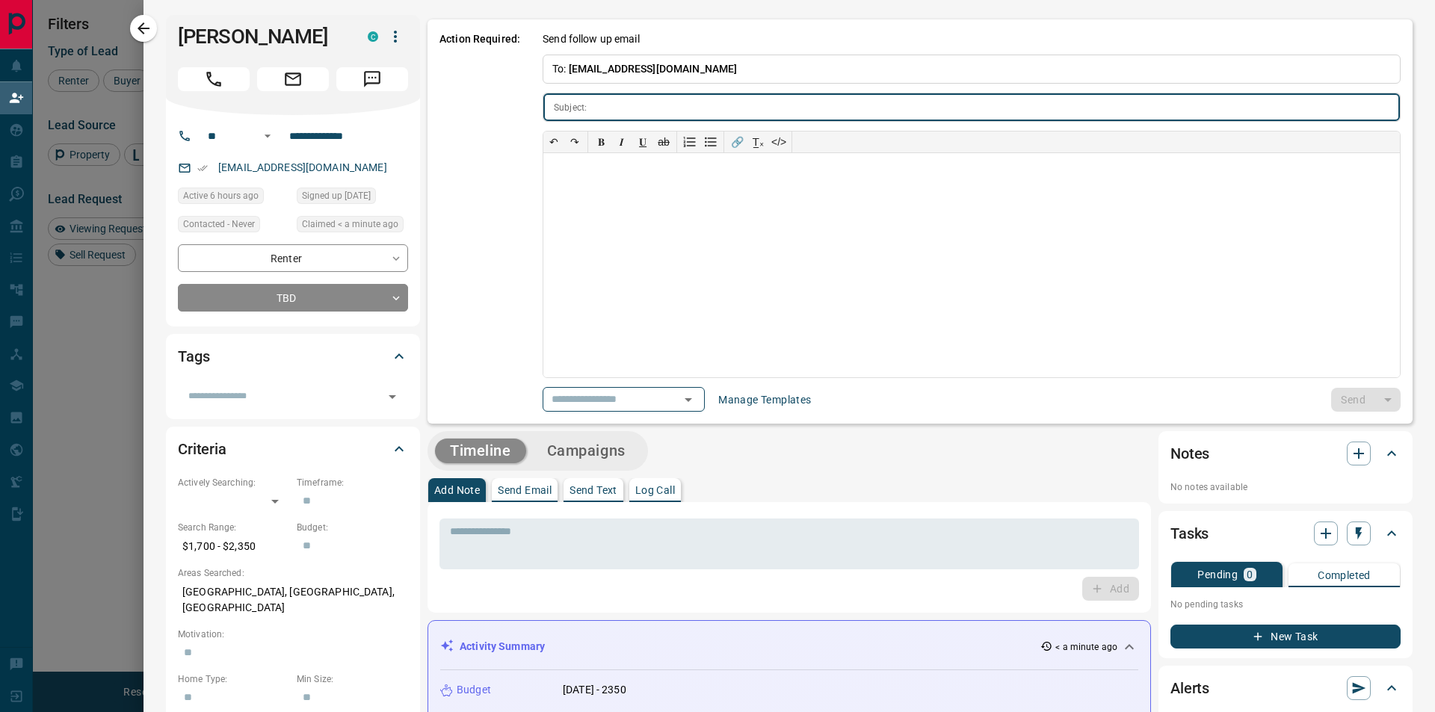
type input "**********"
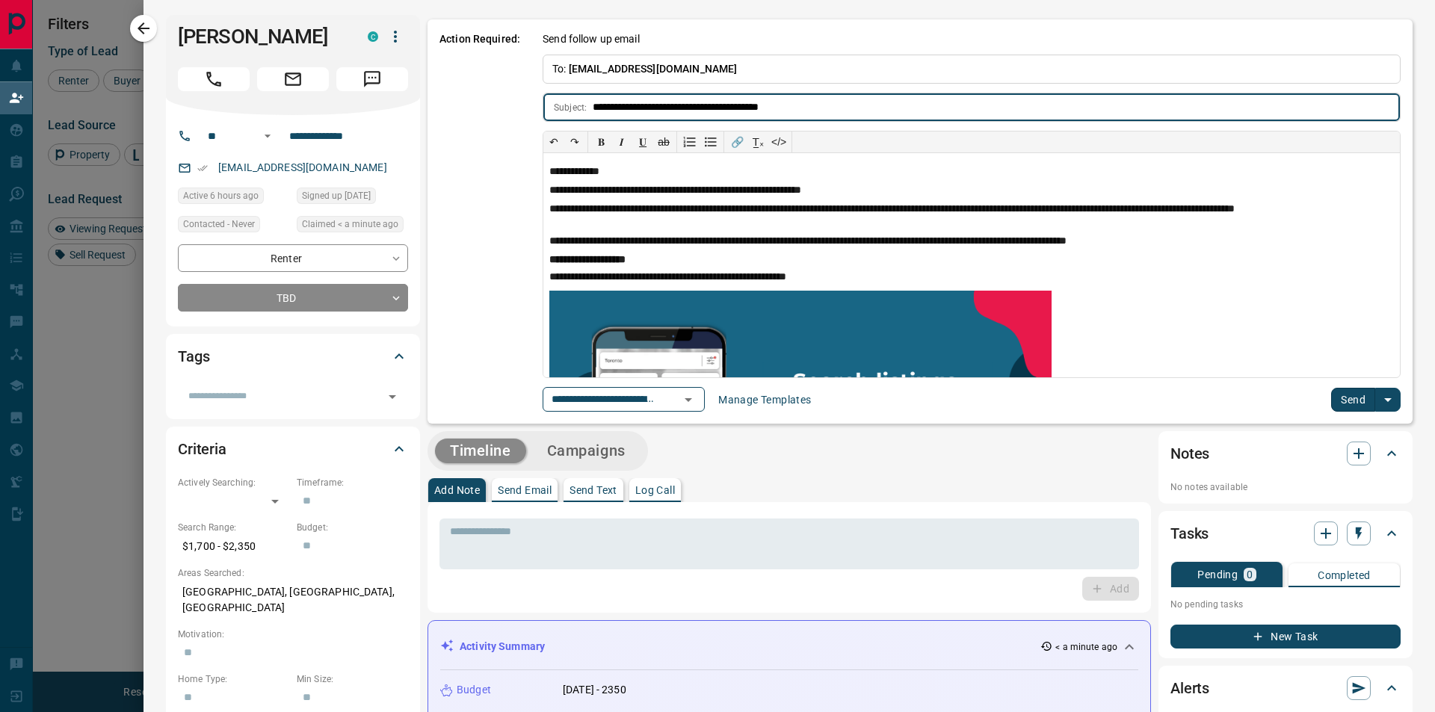
click at [1337, 393] on button "Send" at bounding box center [1353, 400] width 44 height 24
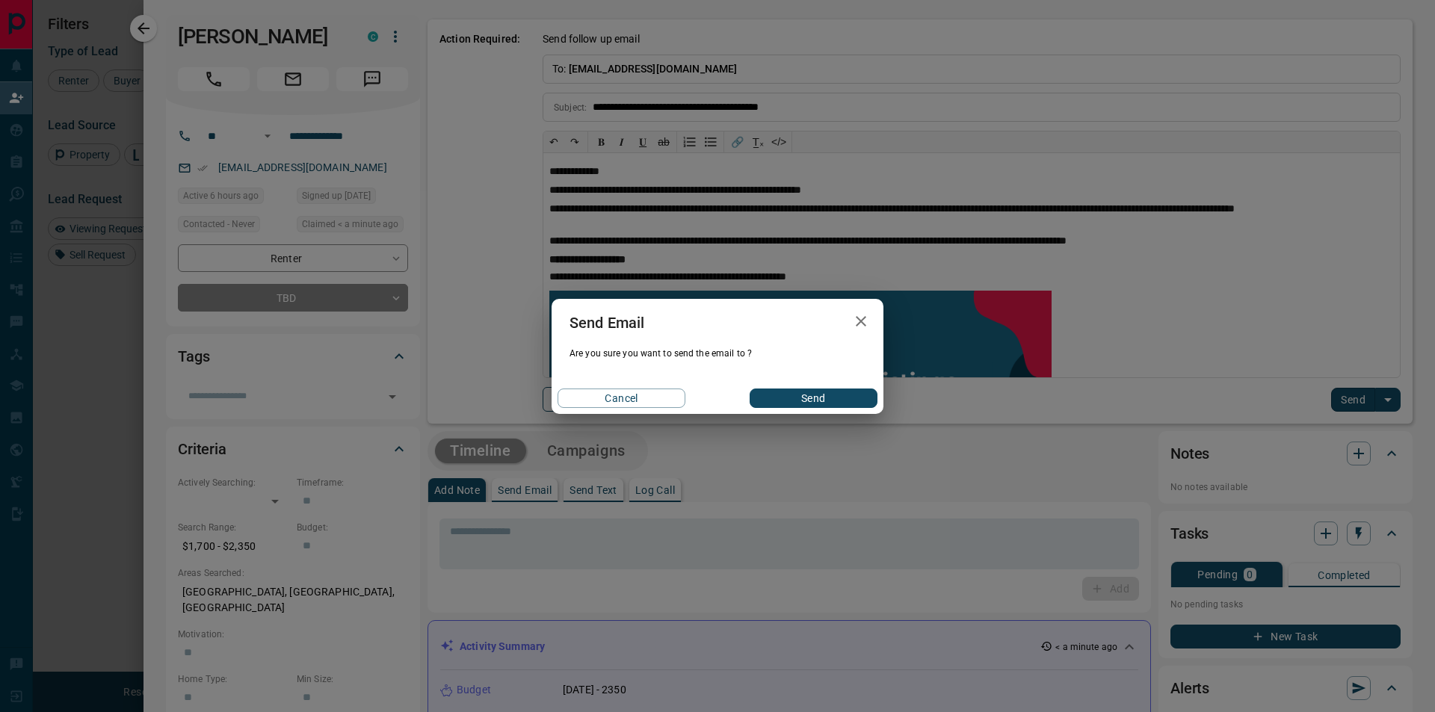
click at [855, 397] on button "Send" at bounding box center [813, 398] width 128 height 19
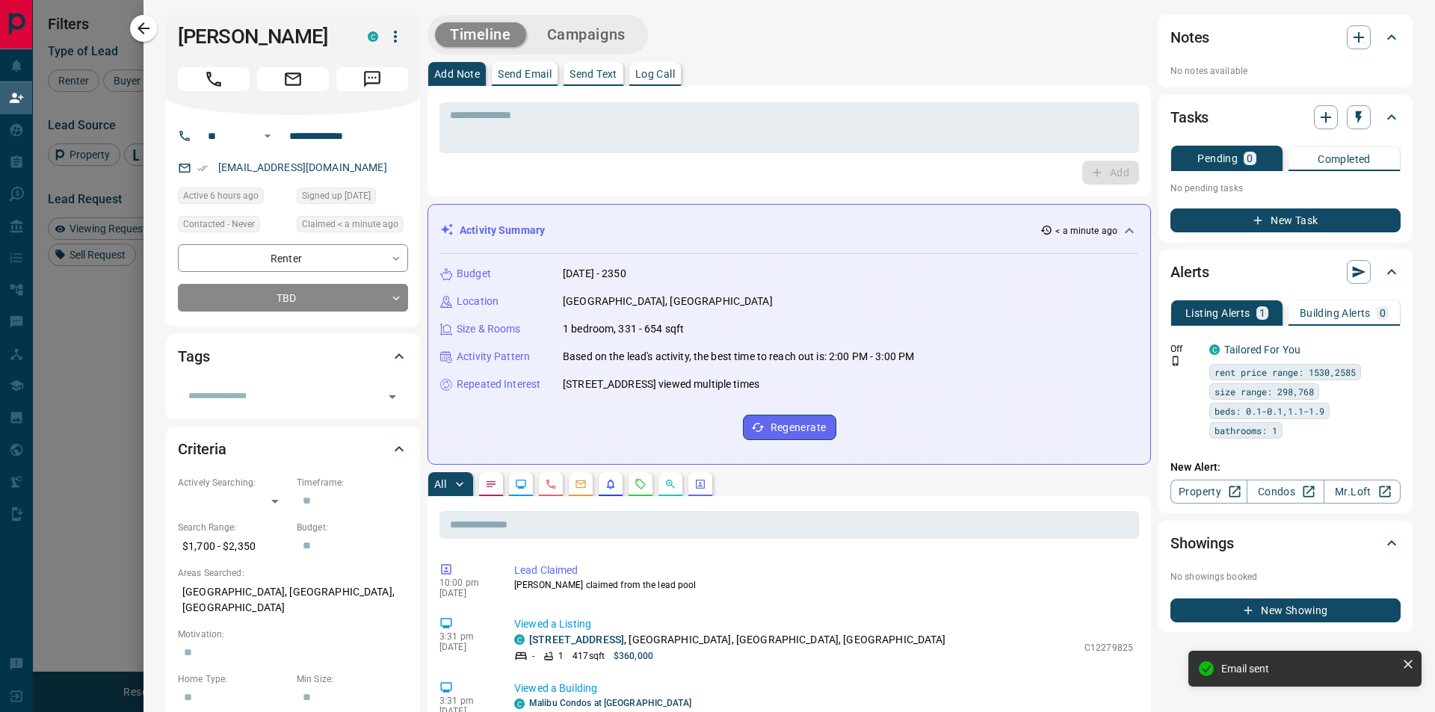
click at [616, 28] on button "Campaigns" at bounding box center [586, 34] width 108 height 25
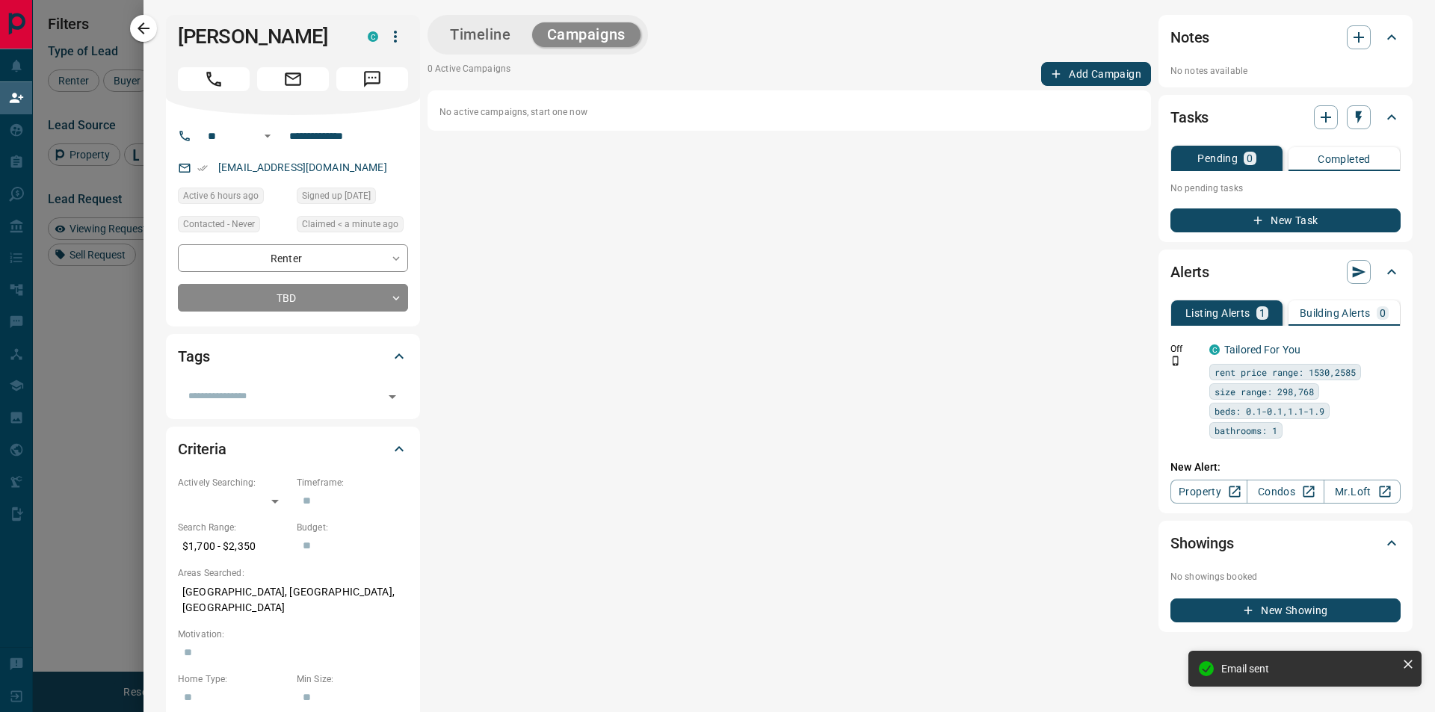
click at [1083, 56] on div "Timeline Campaigns 0 Active Campaigns Add Campaign No active campaigns, start o…" at bounding box center [788, 619] width 723 height 1208
click at [1075, 67] on button "Add Campaign" at bounding box center [1096, 74] width 110 height 24
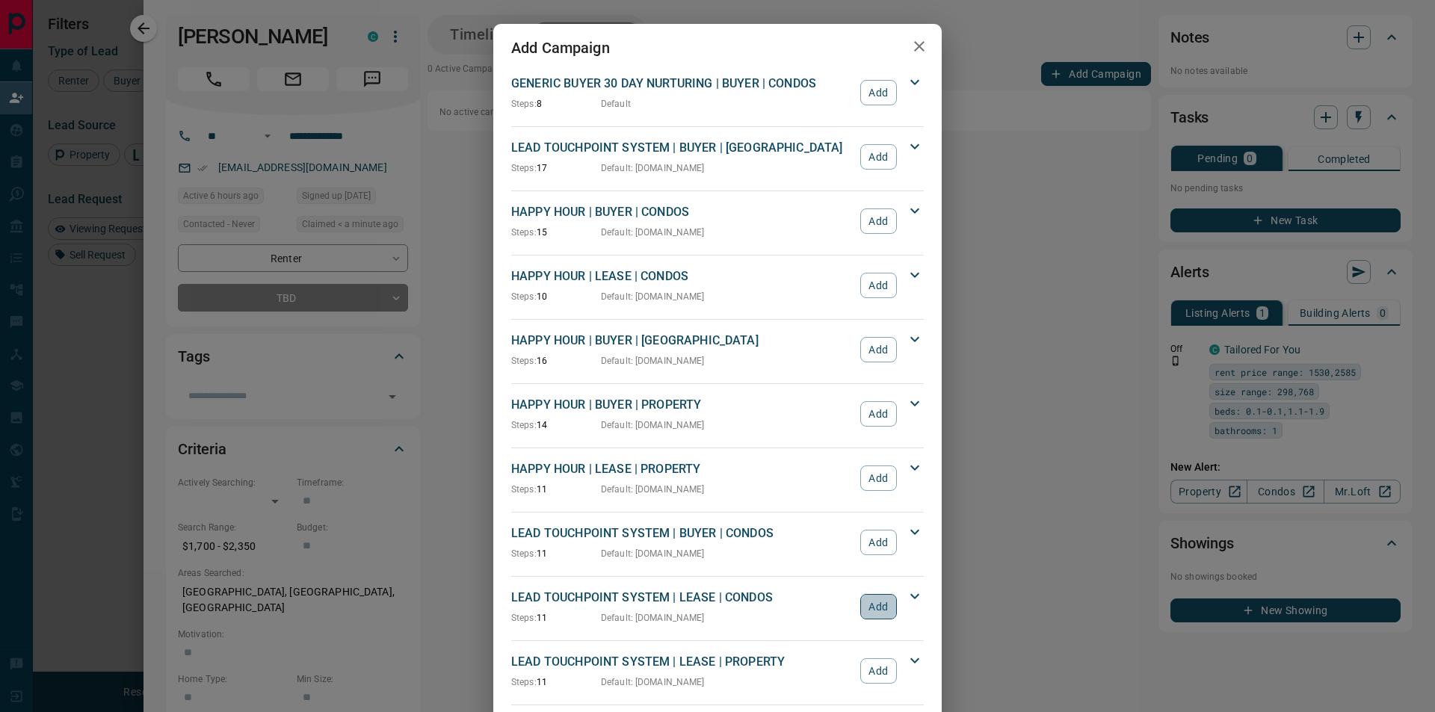
click at [877, 611] on button "Add" at bounding box center [878, 606] width 37 height 25
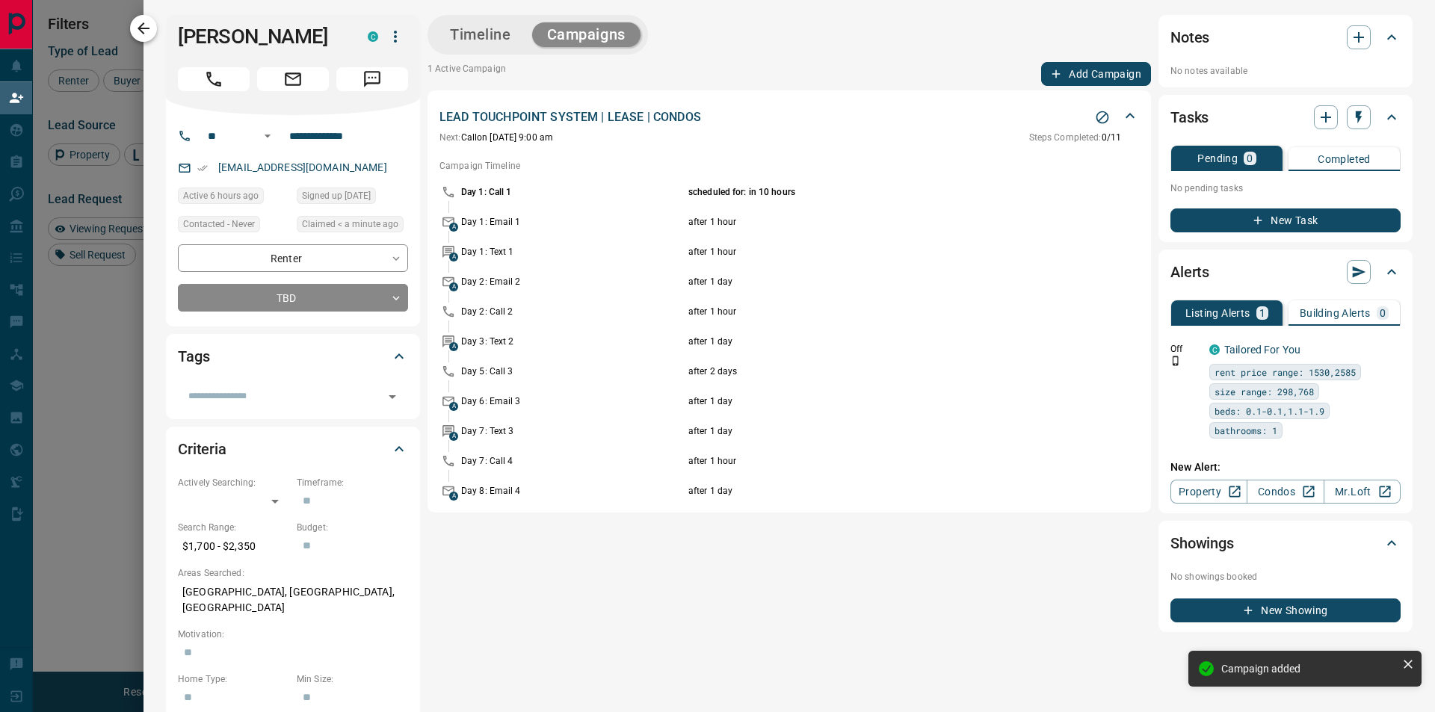
click at [144, 34] on icon "button" at bounding box center [143, 28] width 18 height 18
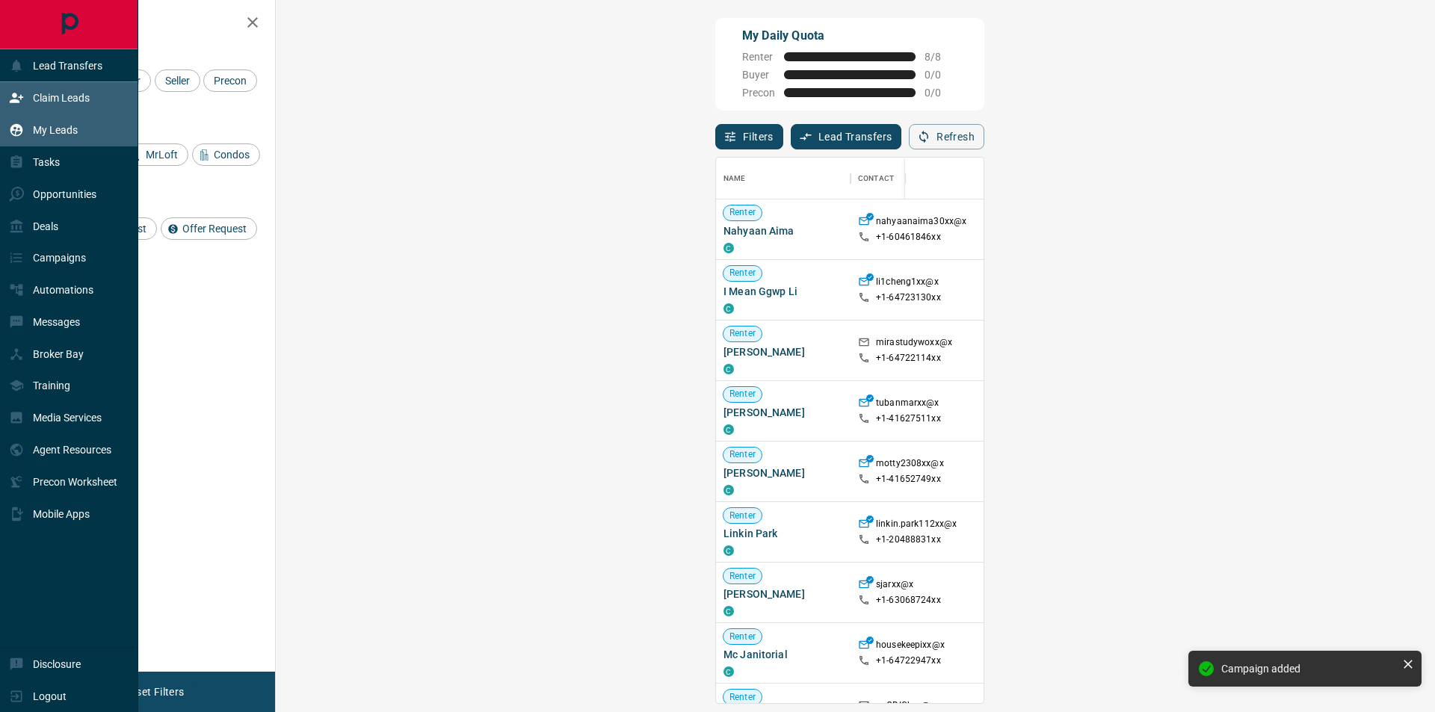
click at [61, 129] on p "My Leads" at bounding box center [55, 130] width 45 height 12
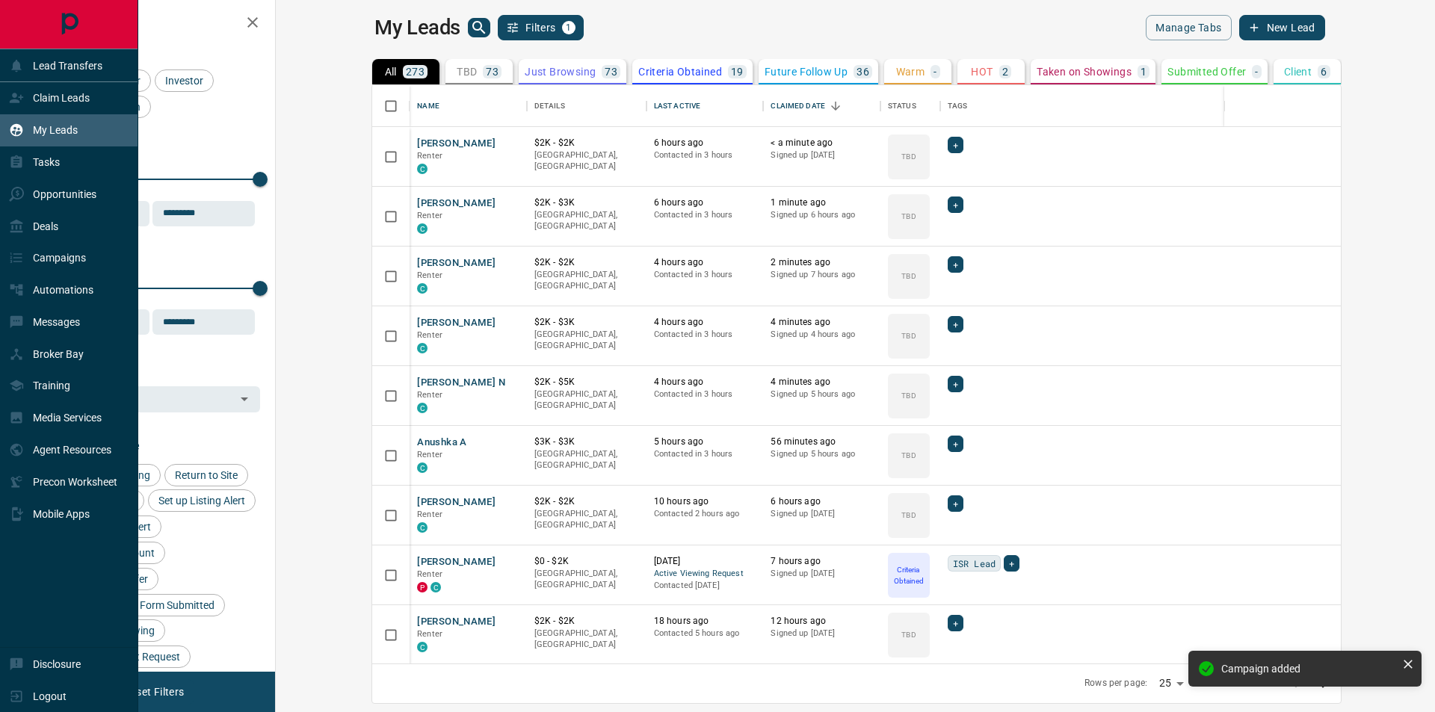
scroll to position [567, 1141]
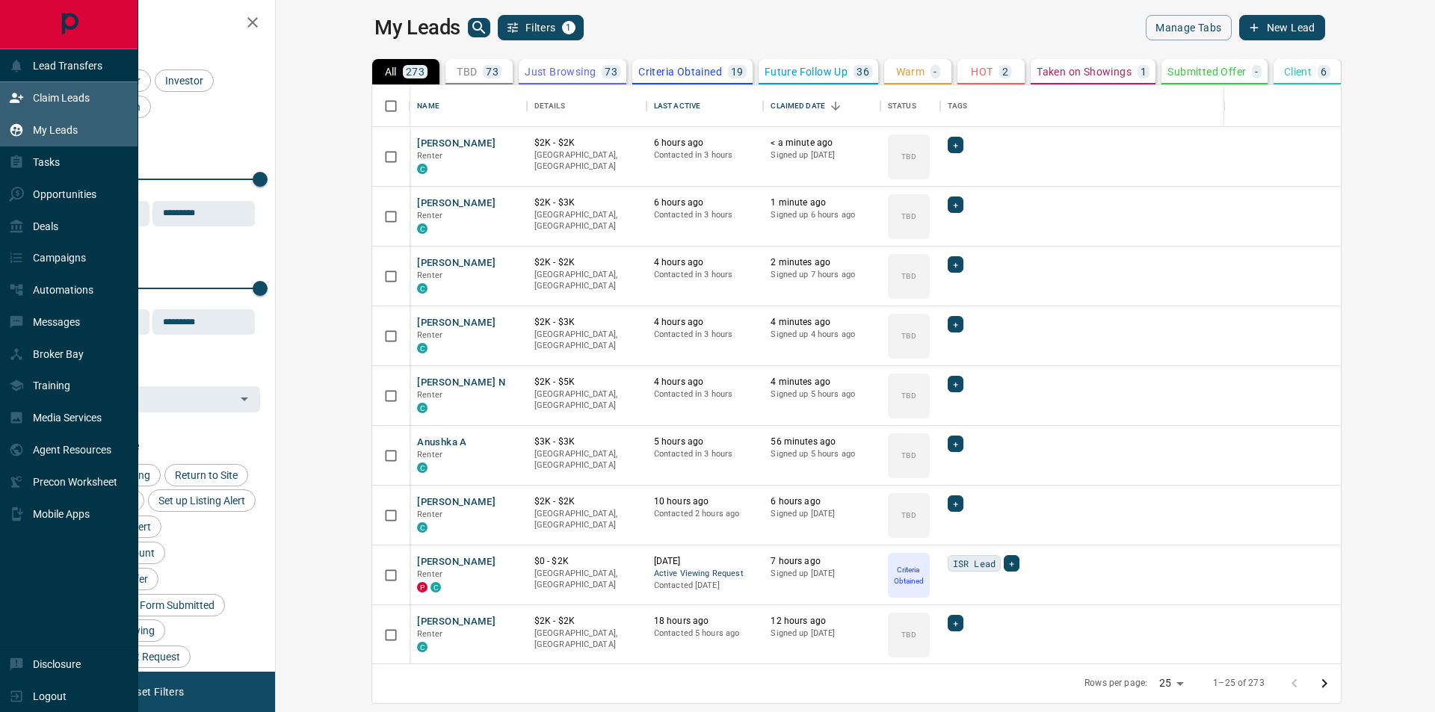
click at [52, 96] on p "Claim Leads" at bounding box center [61, 98] width 57 height 12
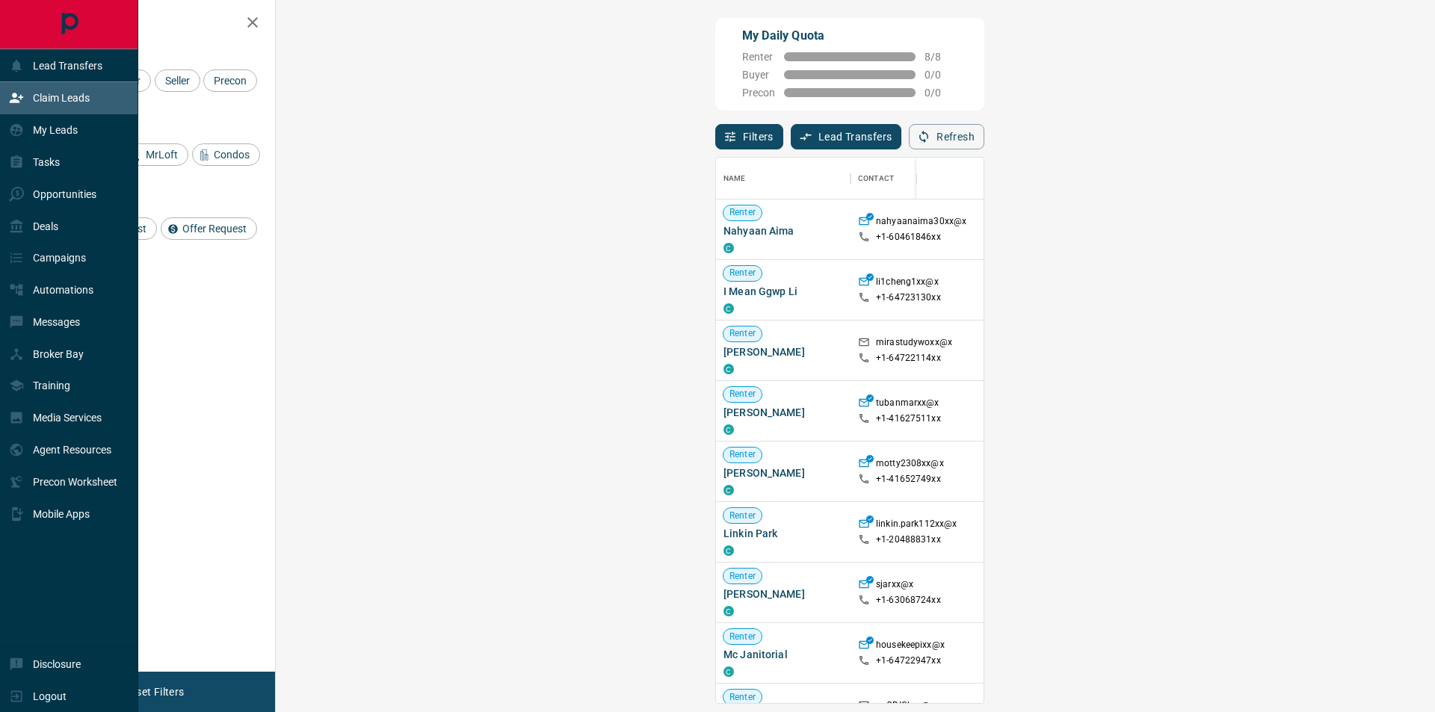
scroll to position [535, 1116]
